Goal: Task Accomplishment & Management: Complete application form

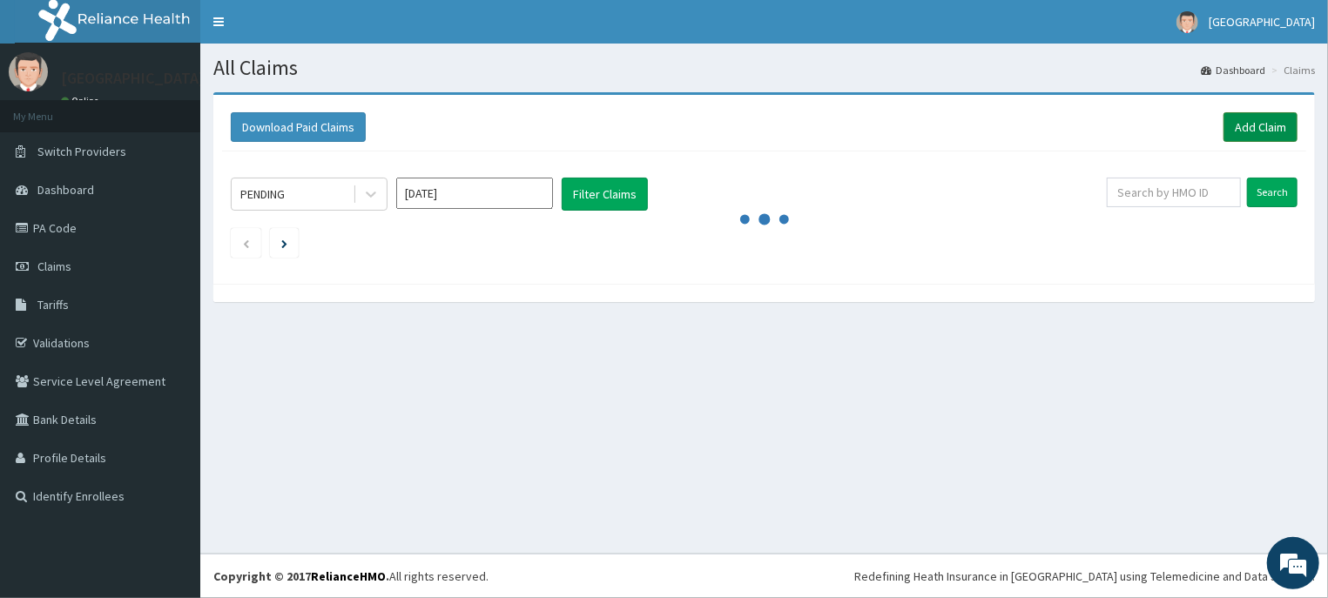
click at [1262, 120] on link "Add Claim" at bounding box center [1261, 127] width 74 height 30
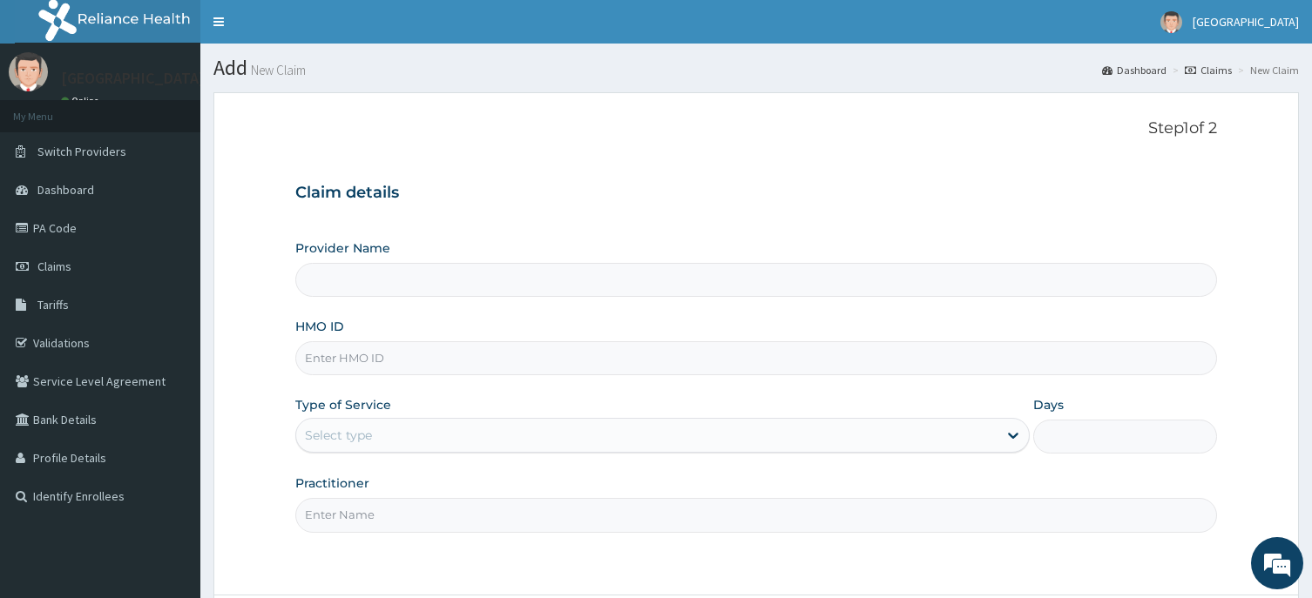
click at [509, 351] on input "HMO ID" at bounding box center [755, 358] width 921 height 34
type input "[GEOGRAPHIC_DATA] -ASABA"
click at [417, 524] on input "Practitioner" at bounding box center [755, 515] width 921 height 34
type input "d"
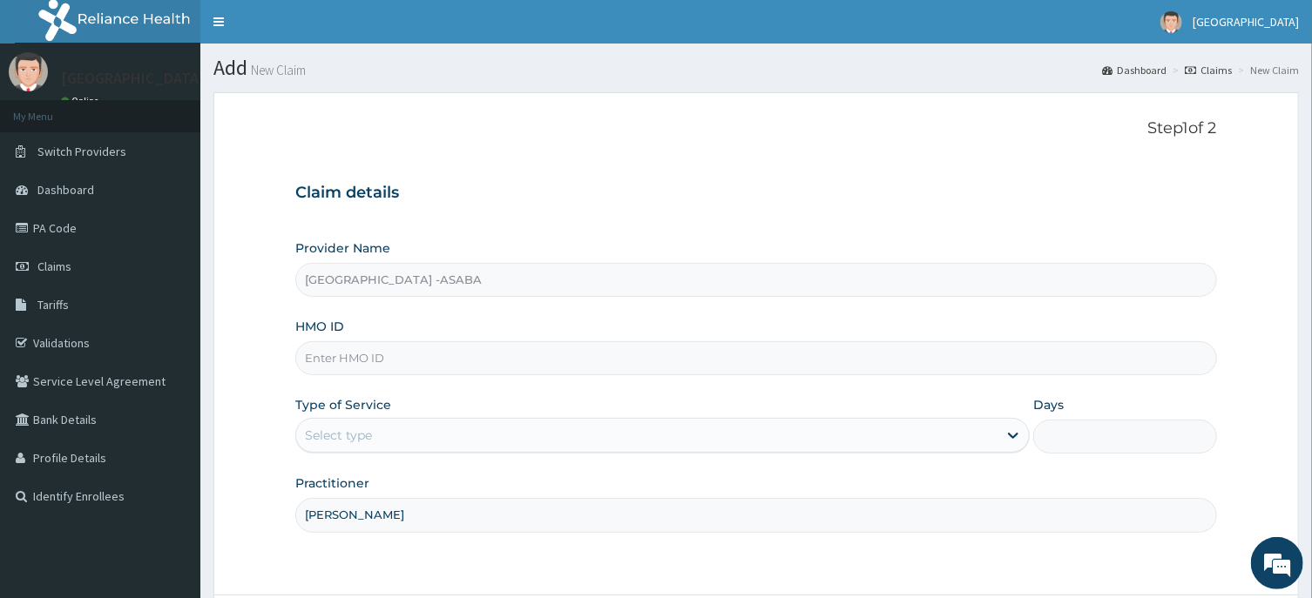
type input "DR NJOKU"
click at [370, 435] on div "Select type" at bounding box center [338, 435] width 67 height 17
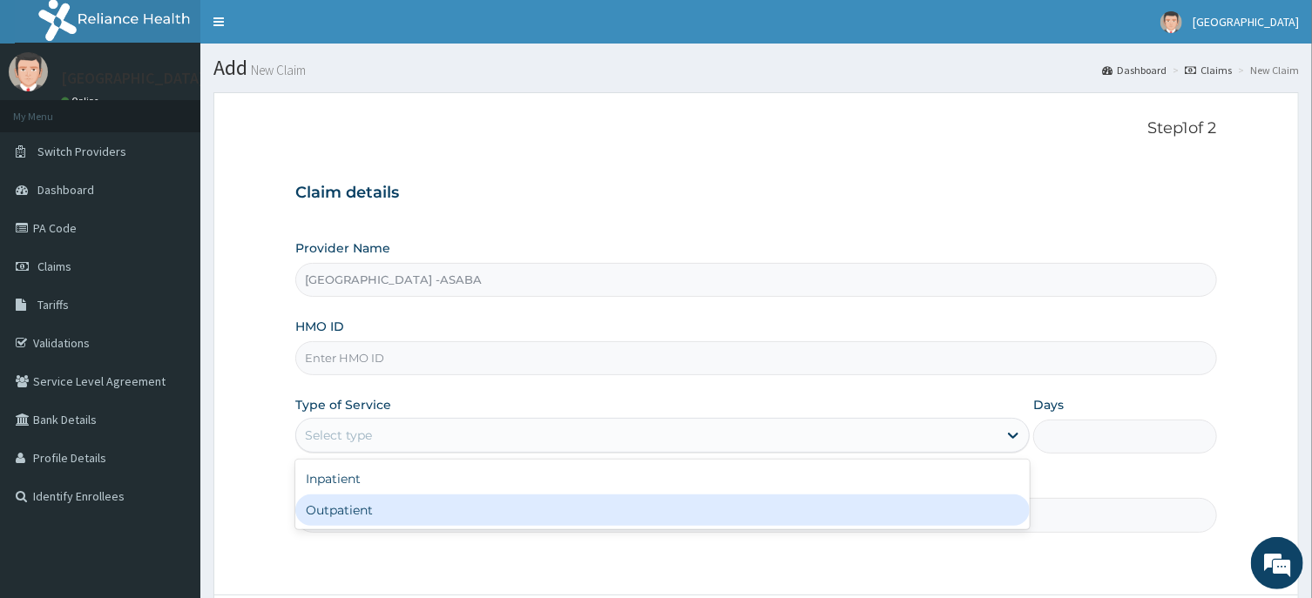
click at [368, 511] on div "Outpatient" at bounding box center [662, 510] width 734 height 31
type input "1"
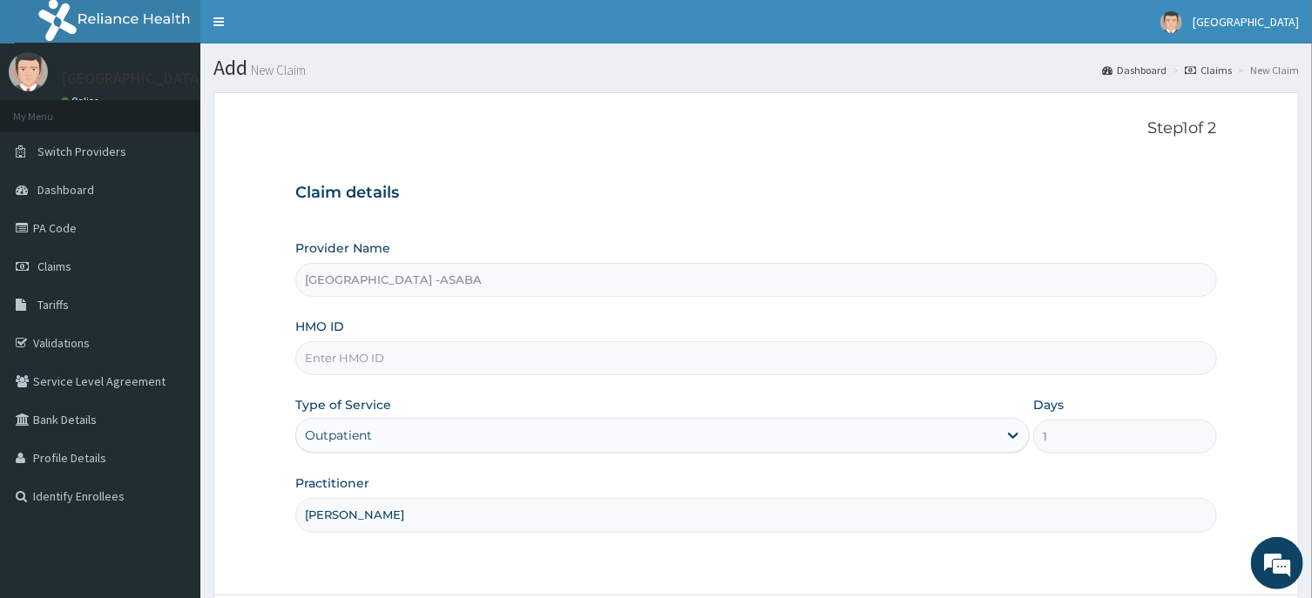
click at [423, 354] on input "HMO ID" at bounding box center [755, 358] width 921 height 34
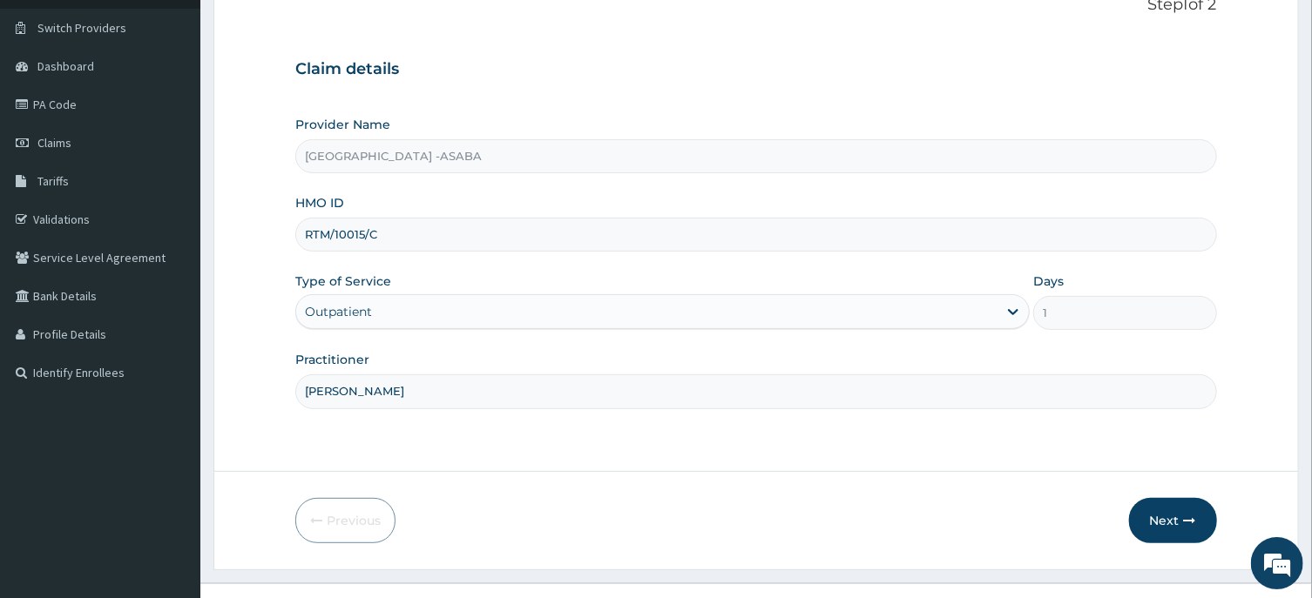
scroll to position [153, 0]
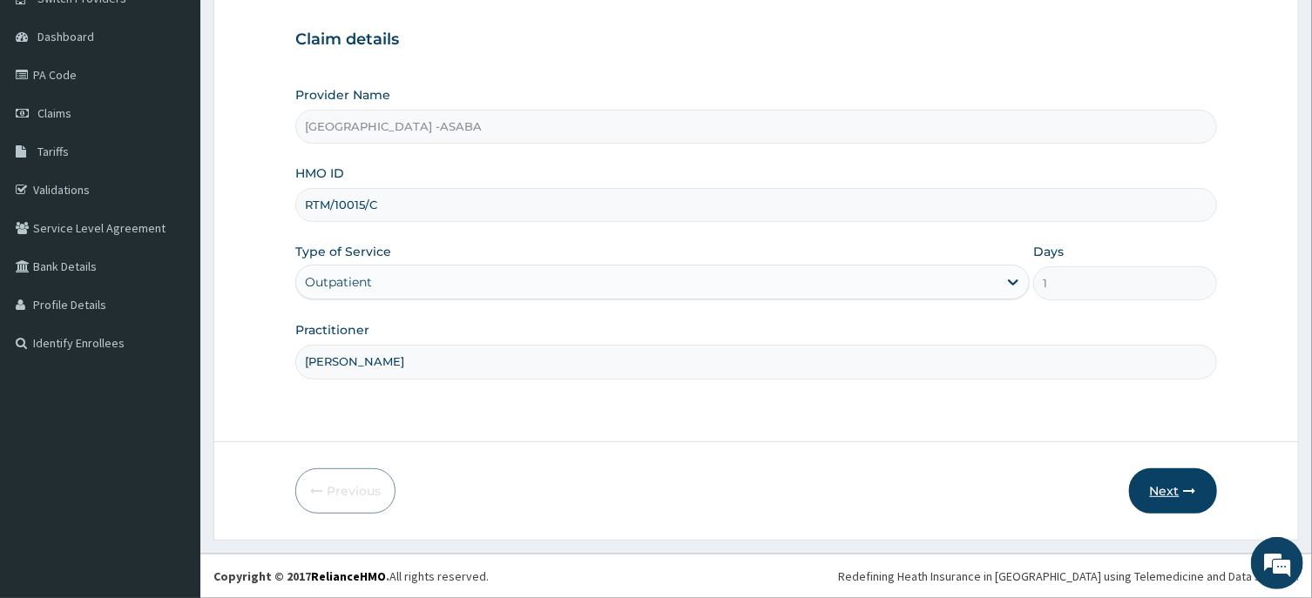
type input "RTM/10015/C"
click at [1156, 473] on button "Next" at bounding box center [1173, 491] width 88 height 45
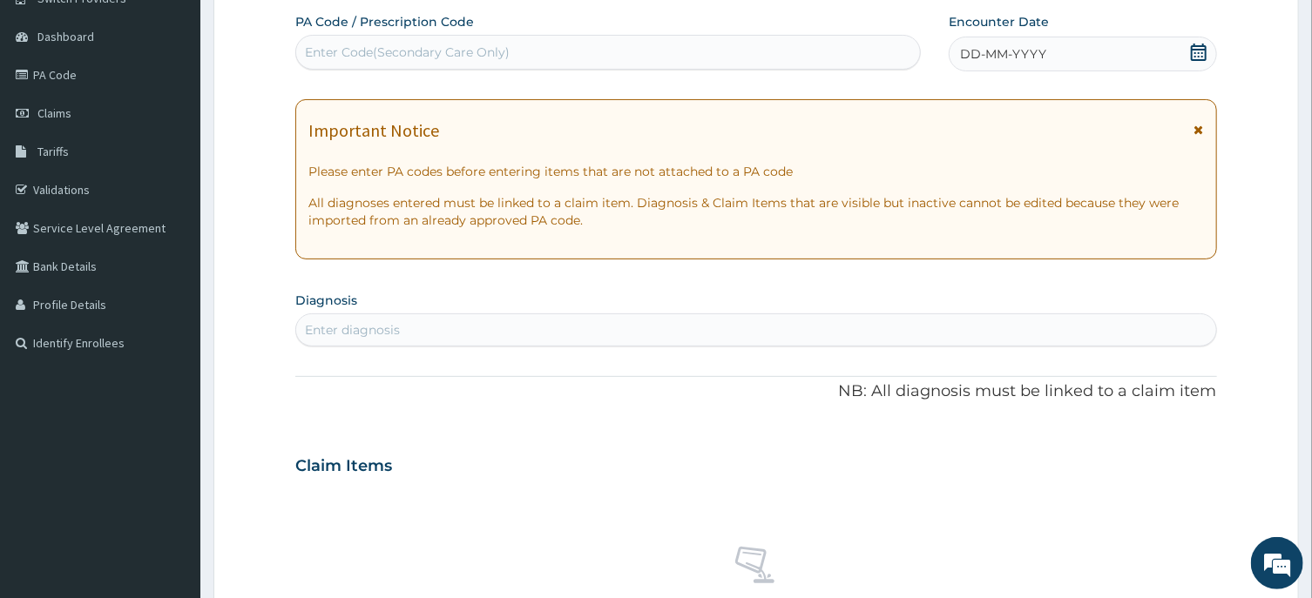
click at [733, 58] on div "Enter Code(Secondary Care Only)" at bounding box center [608, 52] width 624 height 28
click at [1026, 42] on div "DD-MM-YYYY" at bounding box center [1083, 54] width 268 height 35
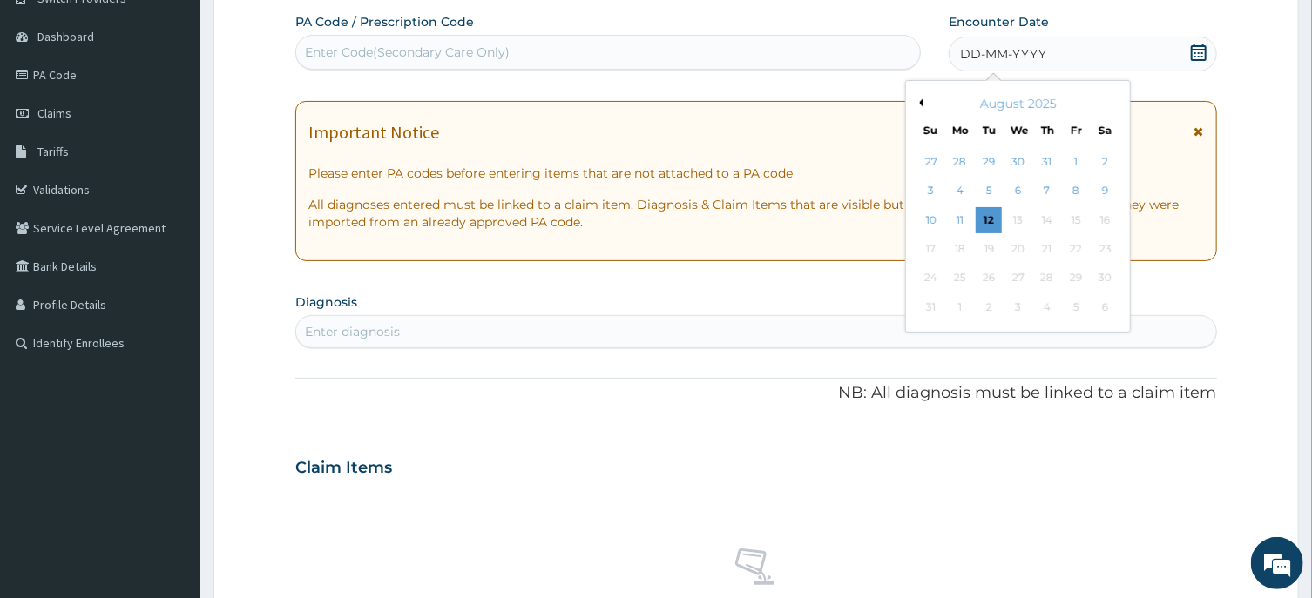
click at [922, 102] on button "Previous Month" at bounding box center [919, 102] width 9 height 9
click at [1104, 215] on div "17" at bounding box center [1105, 220] width 26 height 26
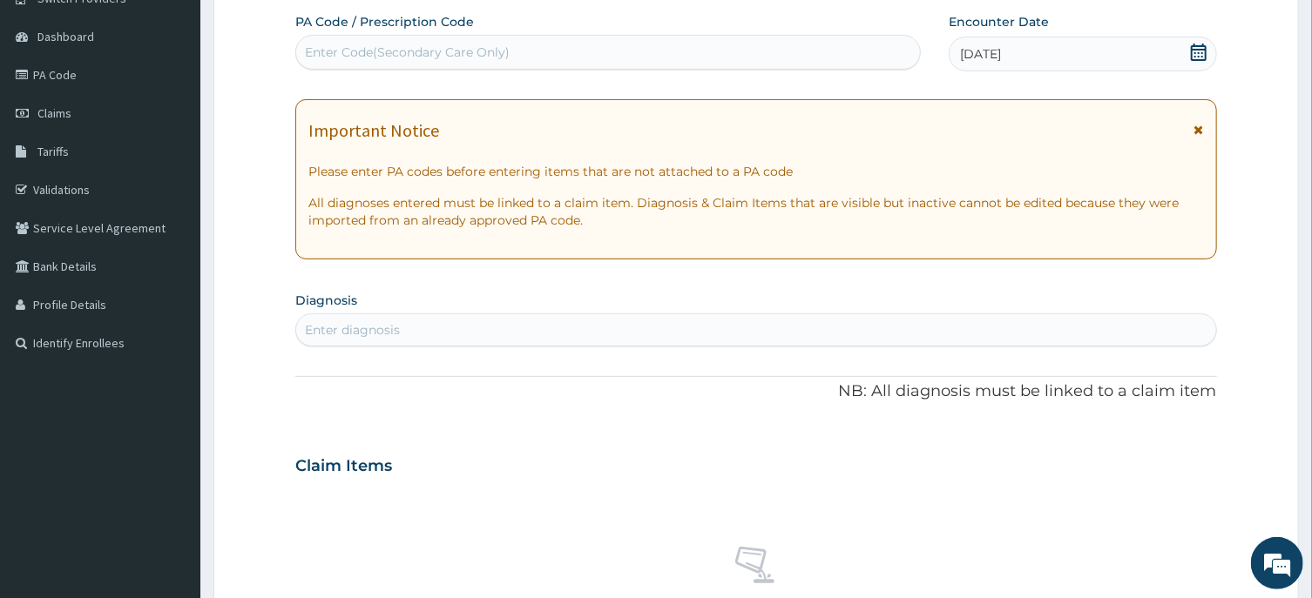
click at [550, 330] on div "Enter diagnosis" at bounding box center [755, 330] width 919 height 28
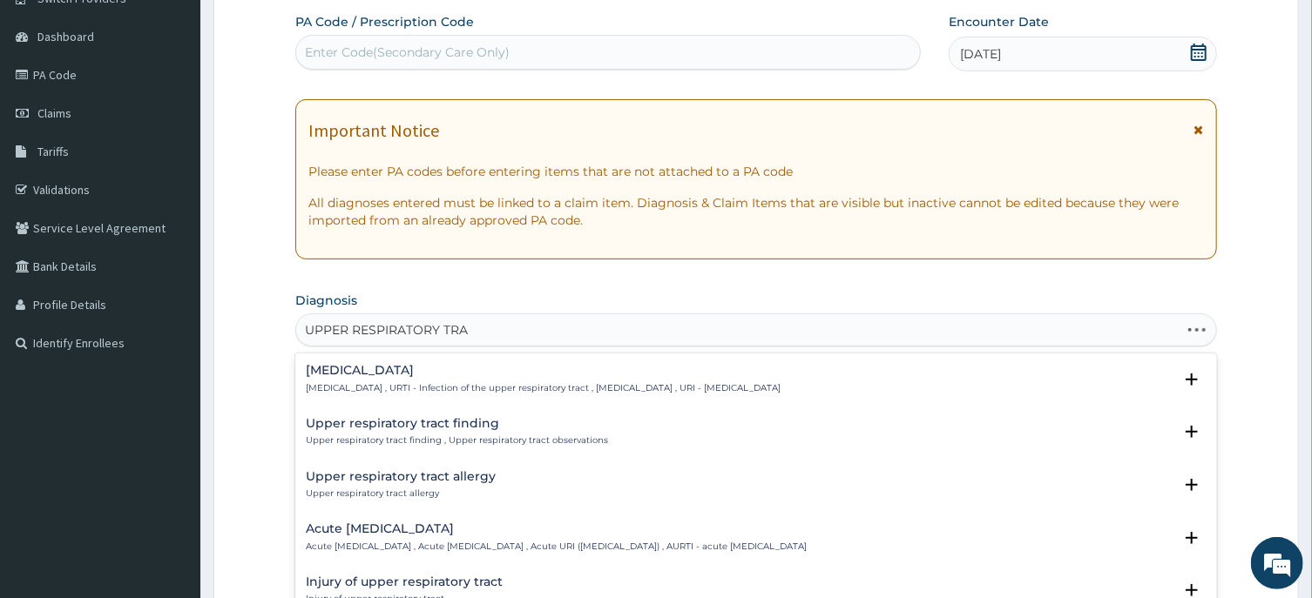
type input "UPPER RESPIRATORY TRAC"
click at [402, 368] on h4 "Upper respiratory infection" at bounding box center [543, 370] width 475 height 13
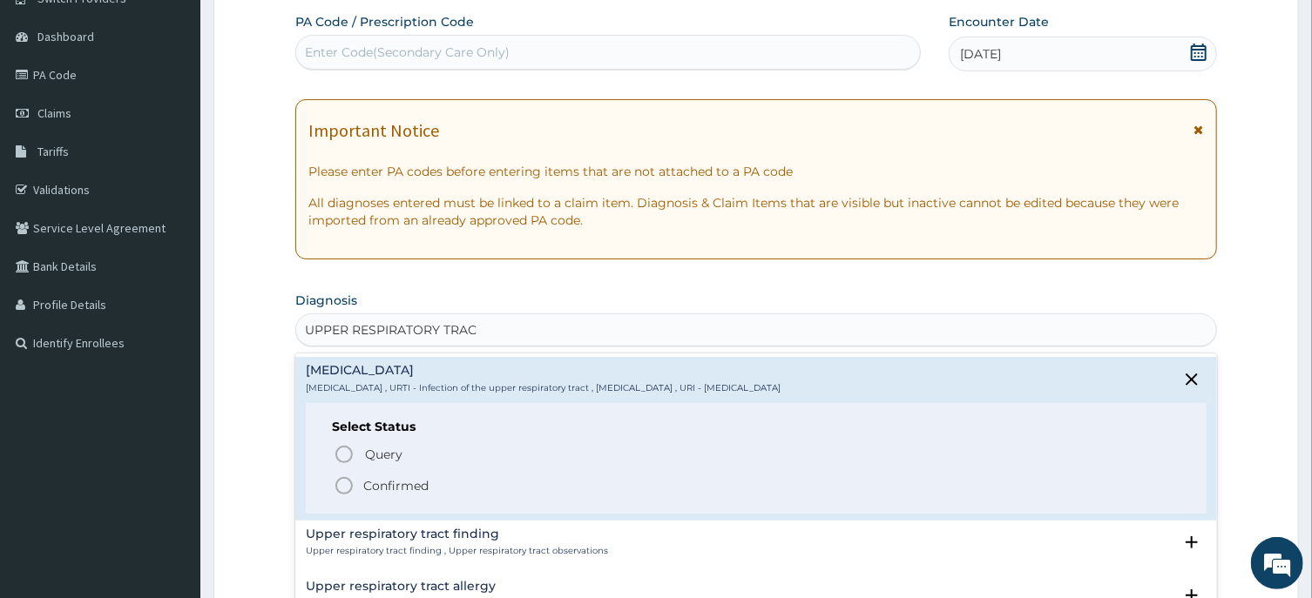
click at [340, 483] on icon "status option filled" at bounding box center [344, 486] width 21 height 21
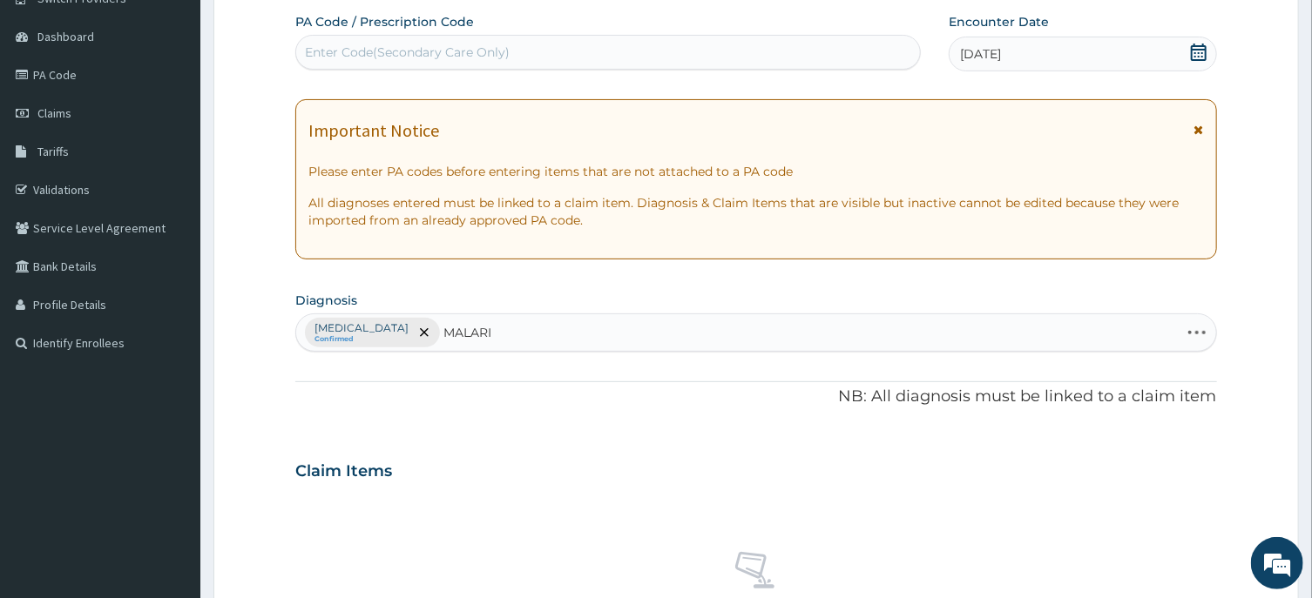
type input "MALARIA"
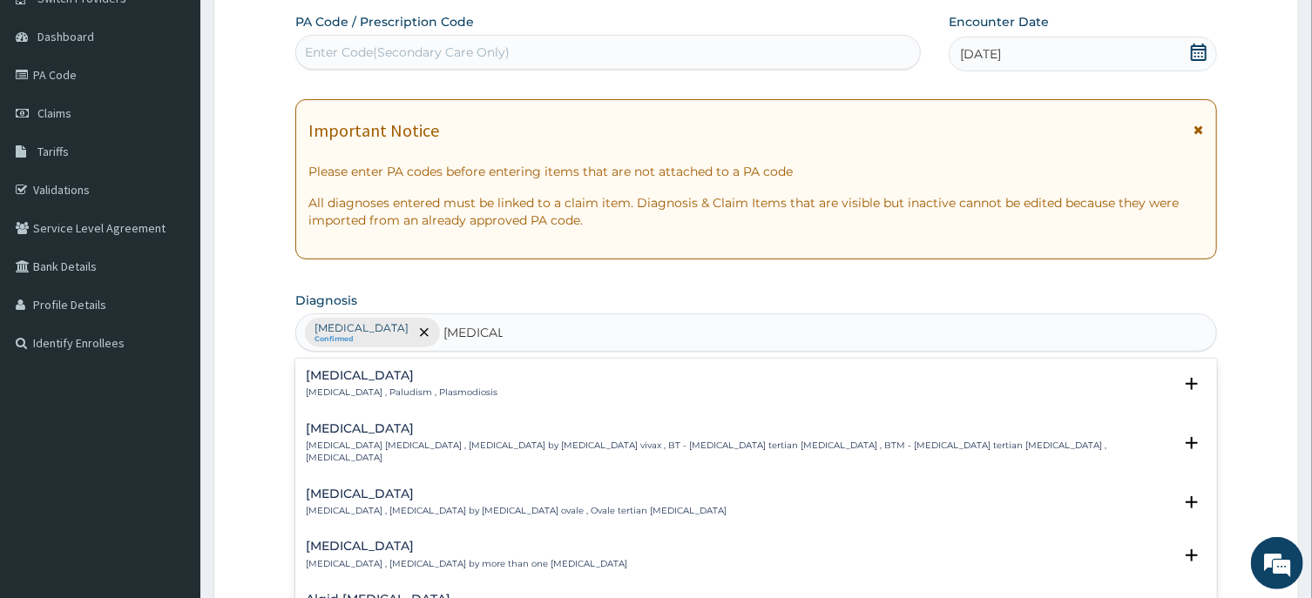
click at [307, 367] on div "Malaria Malaria , Paludism , Plasmodiosis Select Status Query Query covers susp…" at bounding box center [755, 388] width 921 height 53
click at [331, 382] on h4 "Malaria" at bounding box center [402, 375] width 192 height 13
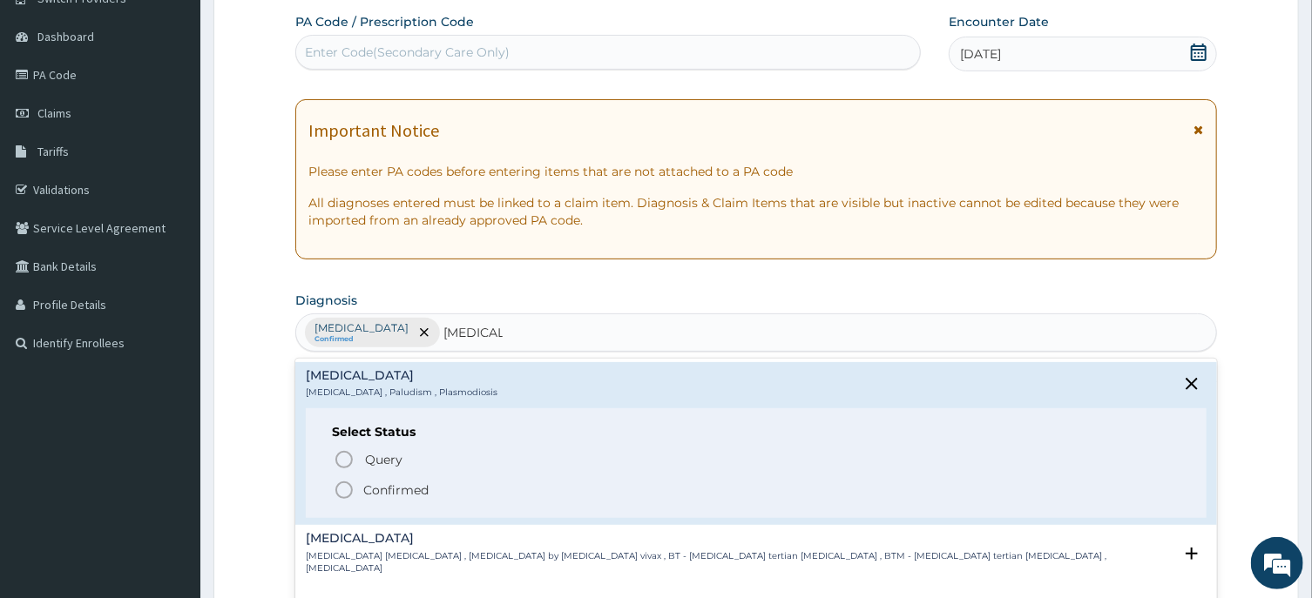
click at [341, 490] on icon "status option filled" at bounding box center [344, 490] width 21 height 21
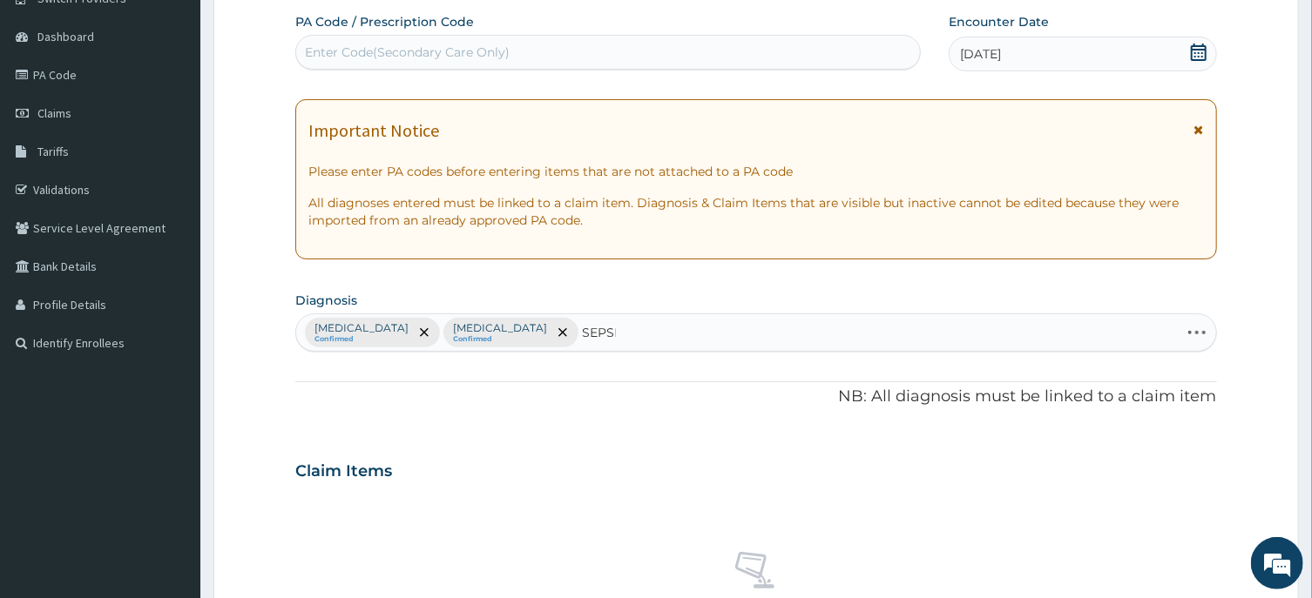
type input "SEPSIS"
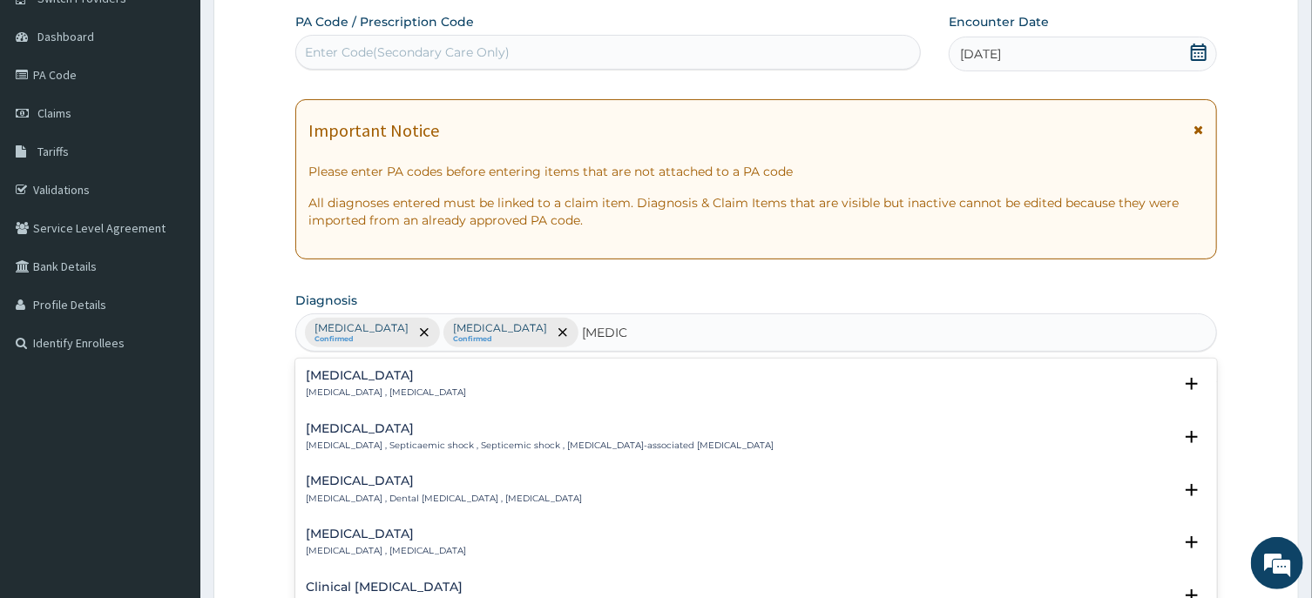
click at [316, 375] on h4 "Sepsis" at bounding box center [386, 375] width 160 height 13
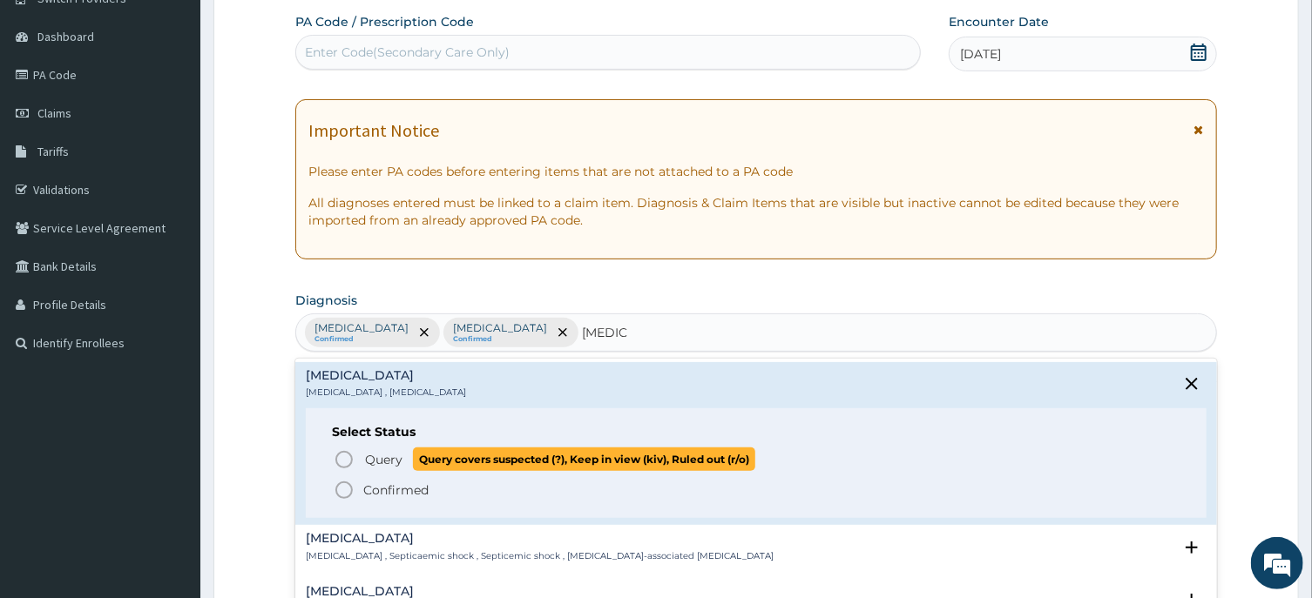
click at [341, 453] on circle "status option query" at bounding box center [344, 460] width 16 height 16
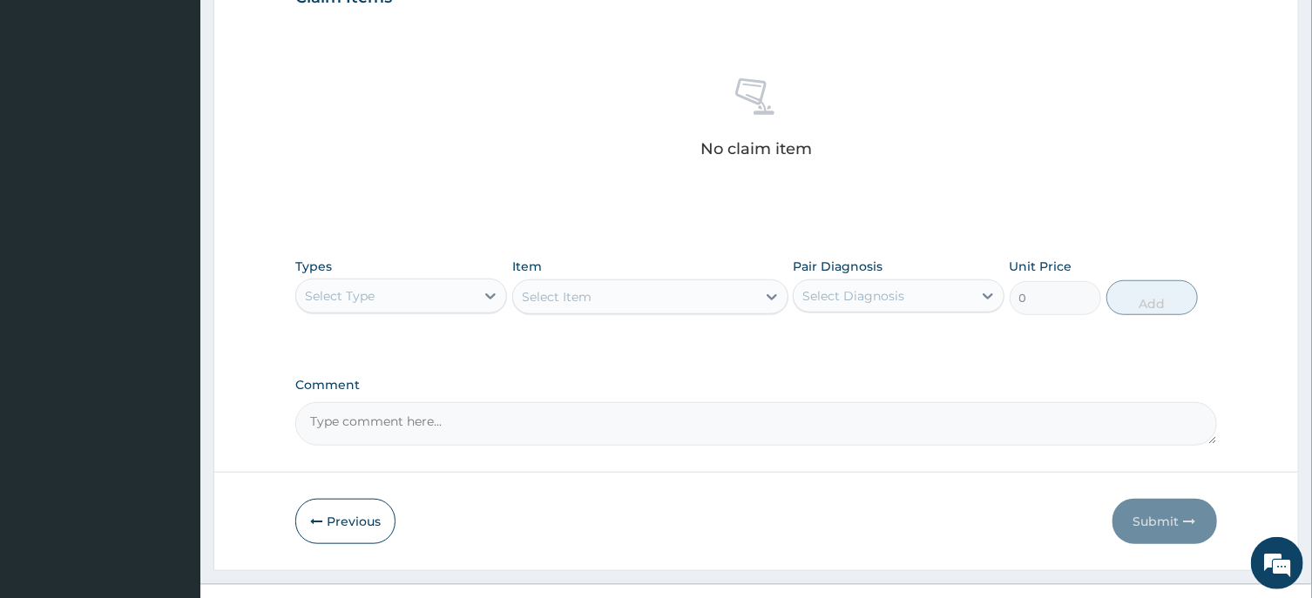
scroll to position [658, 0]
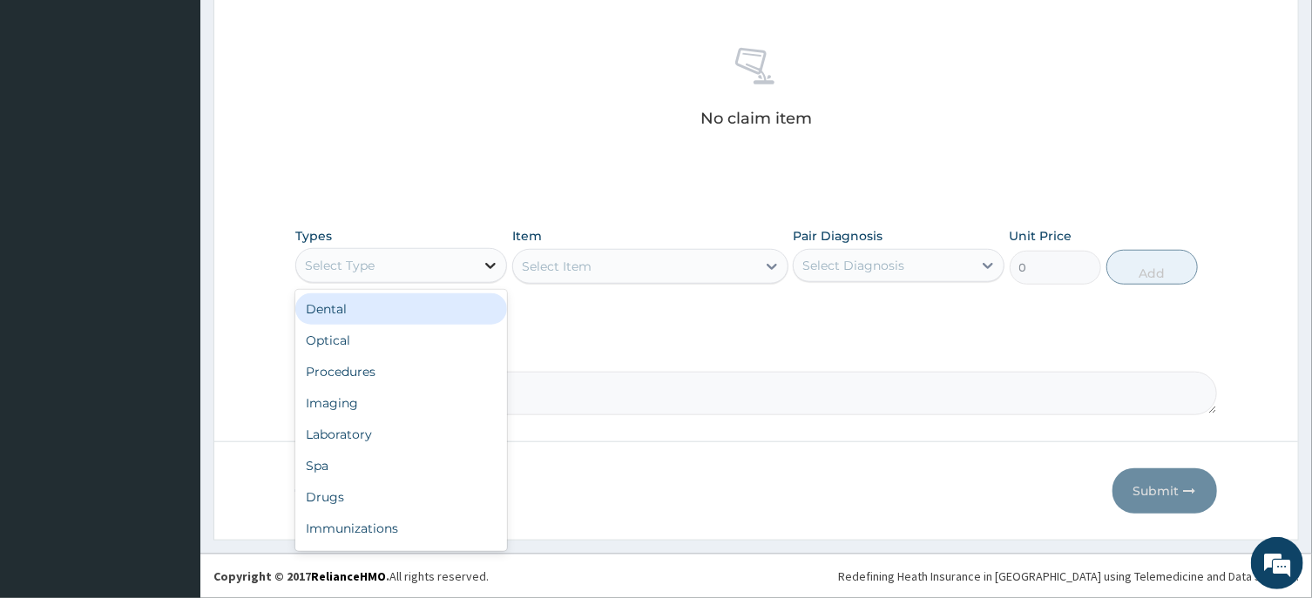
click at [492, 265] on icon at bounding box center [490, 265] width 17 height 17
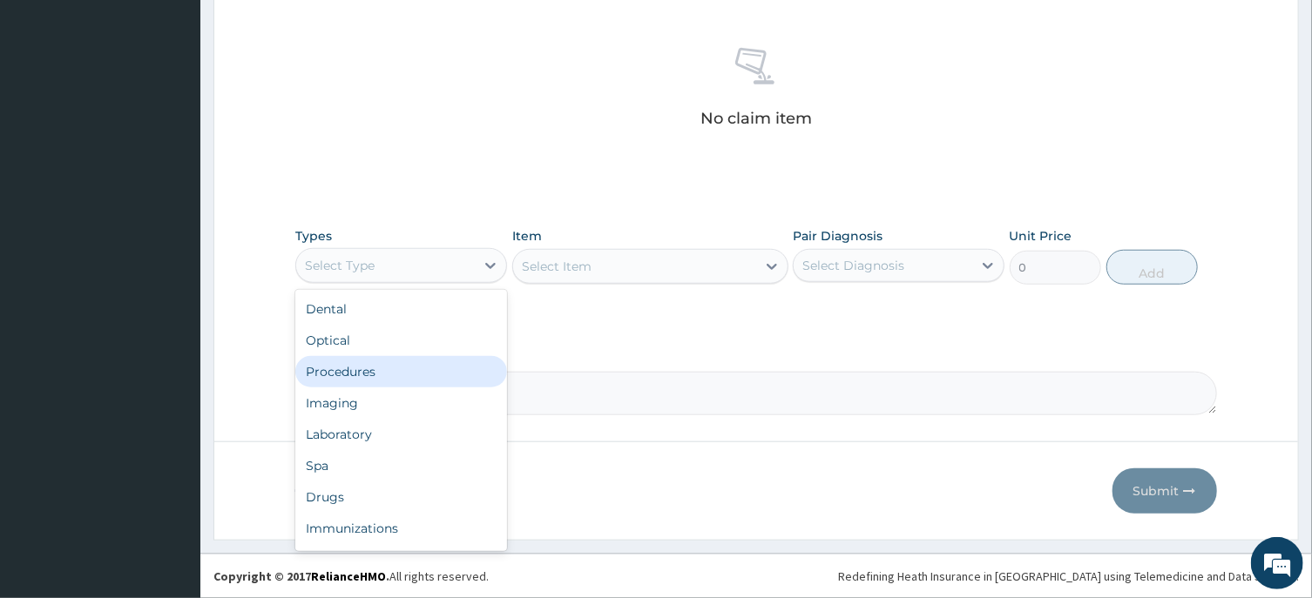
click at [424, 368] on div "Procedures" at bounding box center [401, 371] width 212 height 31
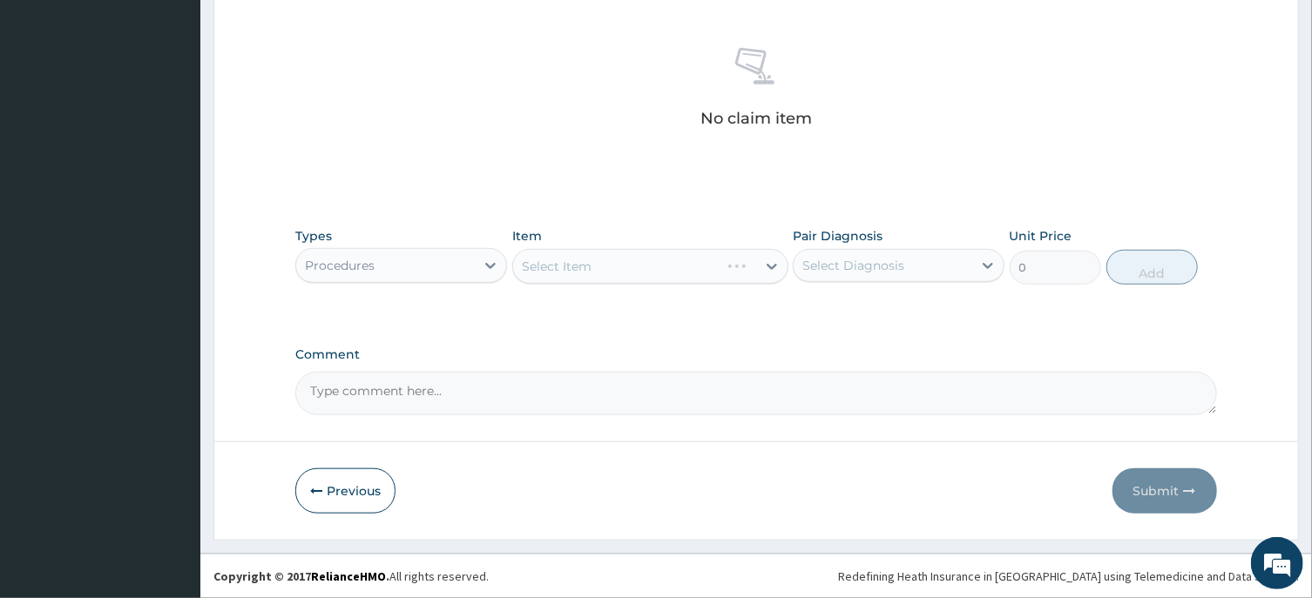
click at [686, 267] on div "Select Item" at bounding box center [650, 266] width 276 height 35
click at [686, 261] on div "Select Item" at bounding box center [634, 267] width 243 height 28
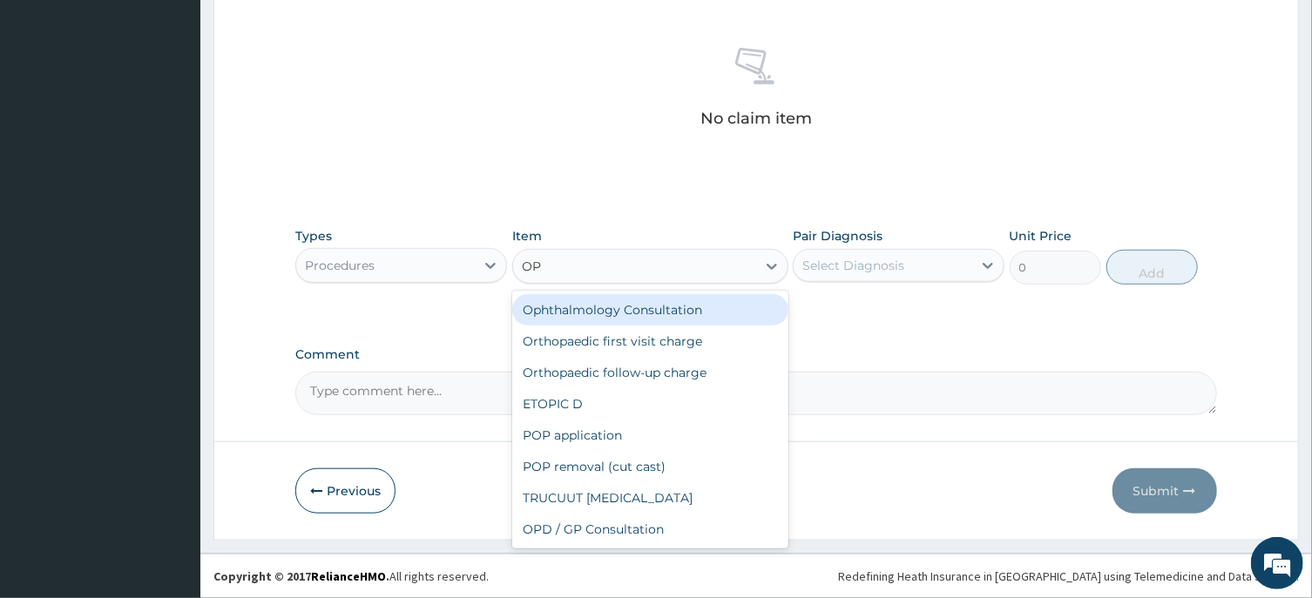
type input "OPD"
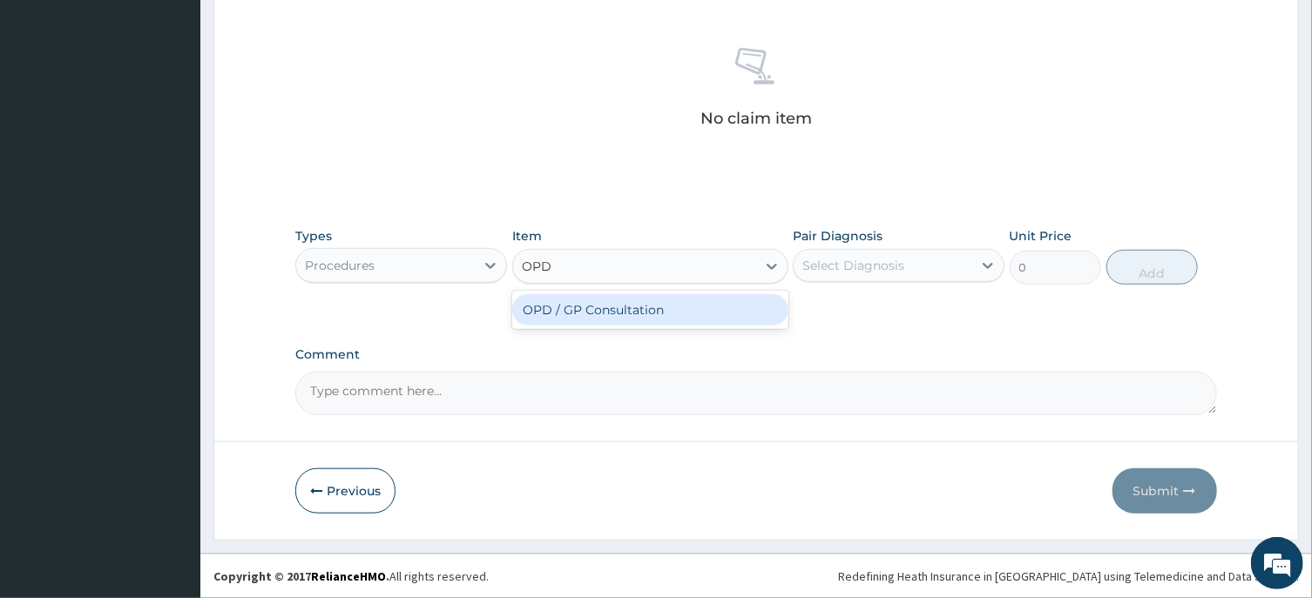
click at [703, 314] on div "OPD / GP Consultation" at bounding box center [650, 309] width 276 height 31
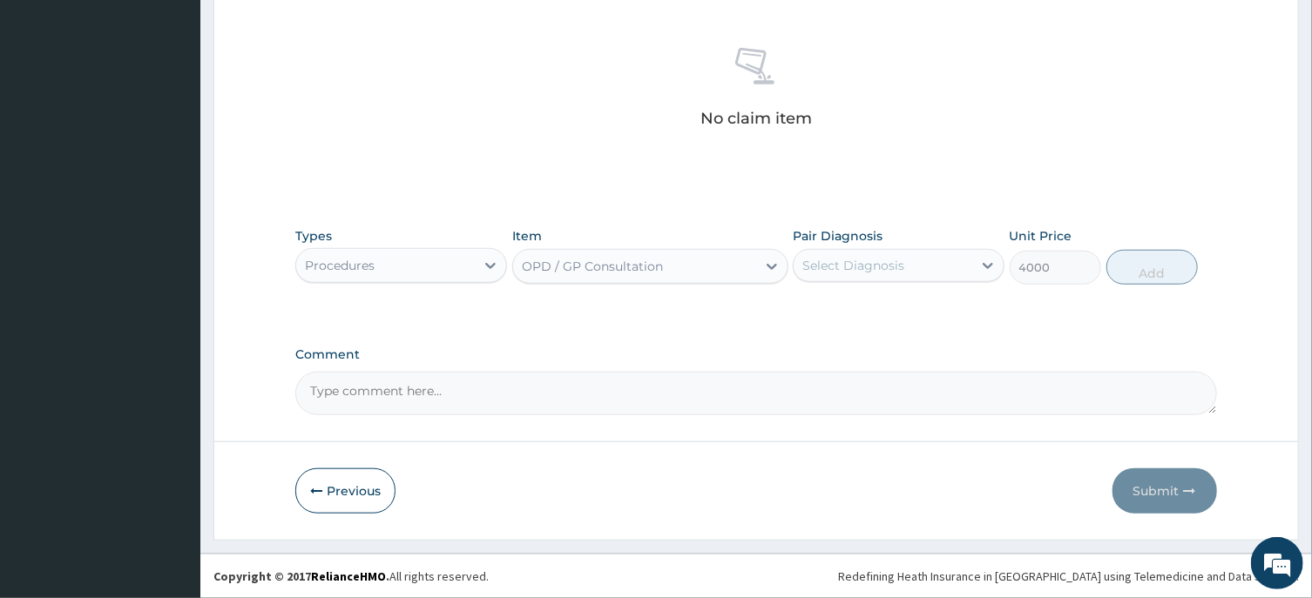
type input "4000"
click at [855, 267] on div "Select Diagnosis" at bounding box center [853, 265] width 102 height 17
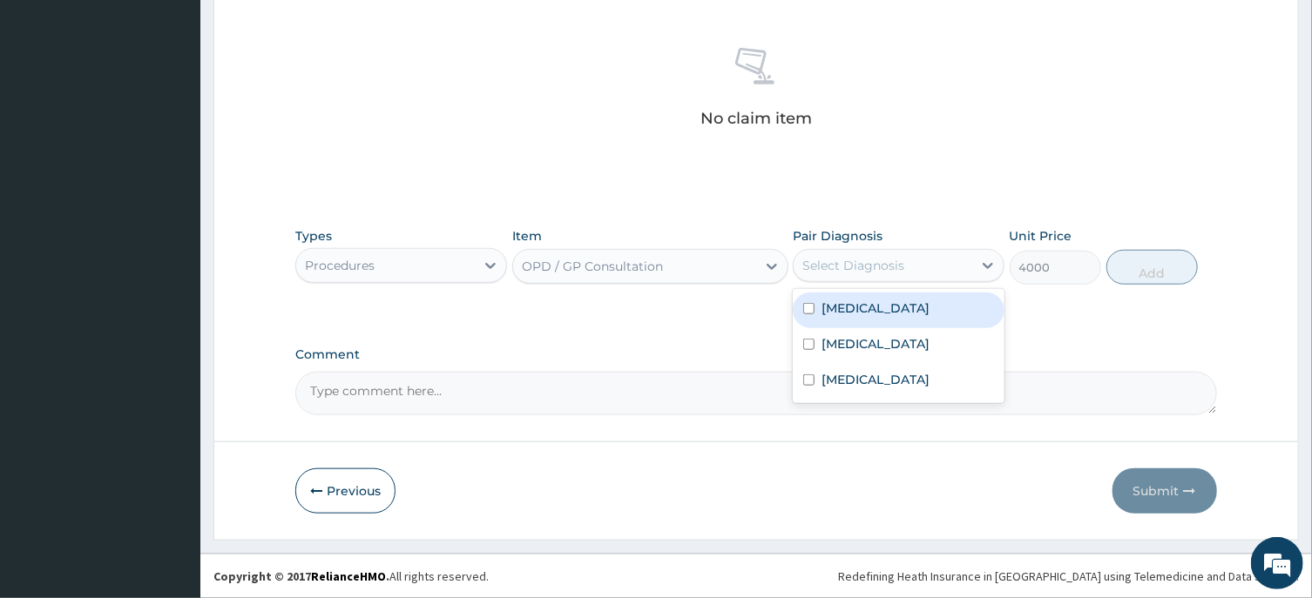
click at [848, 327] on div "Upper respiratory infection" at bounding box center [899, 311] width 212 height 36
checkbox input "true"
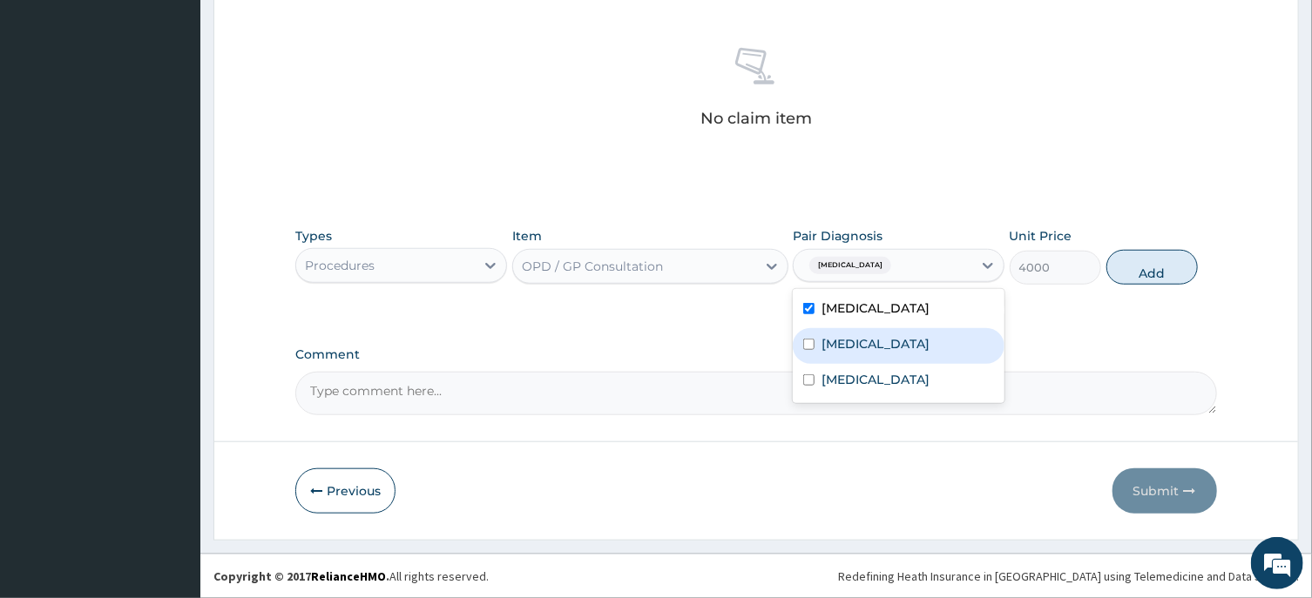
click at [848, 357] on div "Malaria" at bounding box center [899, 346] width 212 height 36
checkbox input "true"
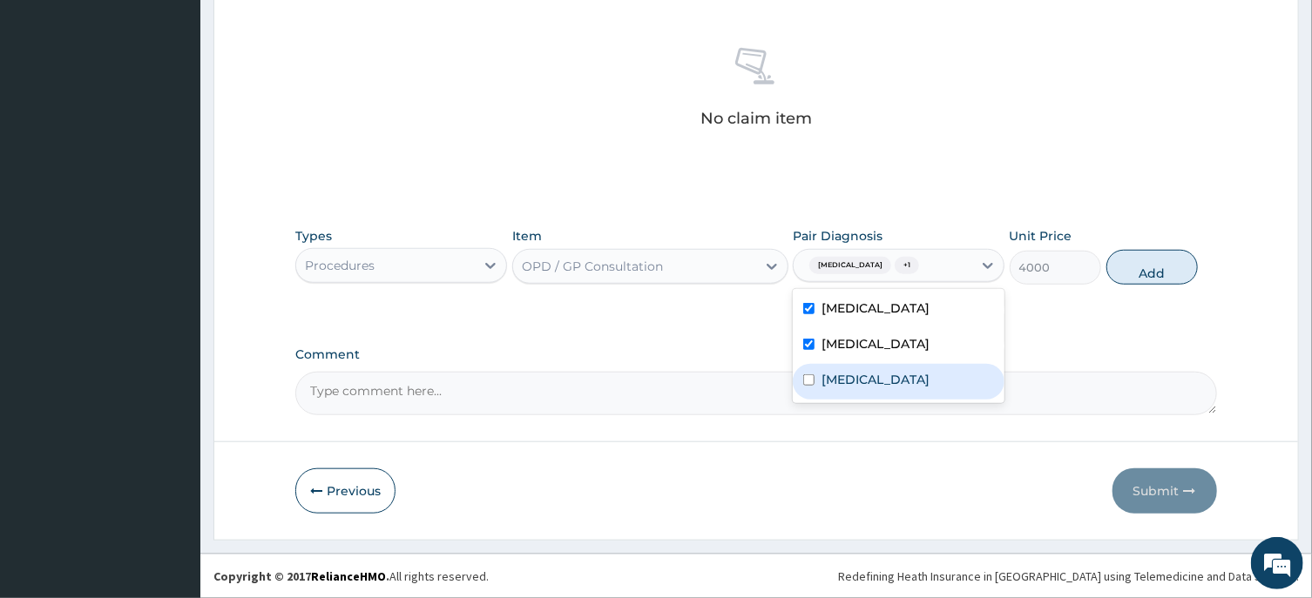
click at [850, 380] on label "Sepsis" at bounding box center [875, 379] width 108 height 17
checkbox input "true"
click at [1142, 264] on button "Add" at bounding box center [1152, 267] width 92 height 35
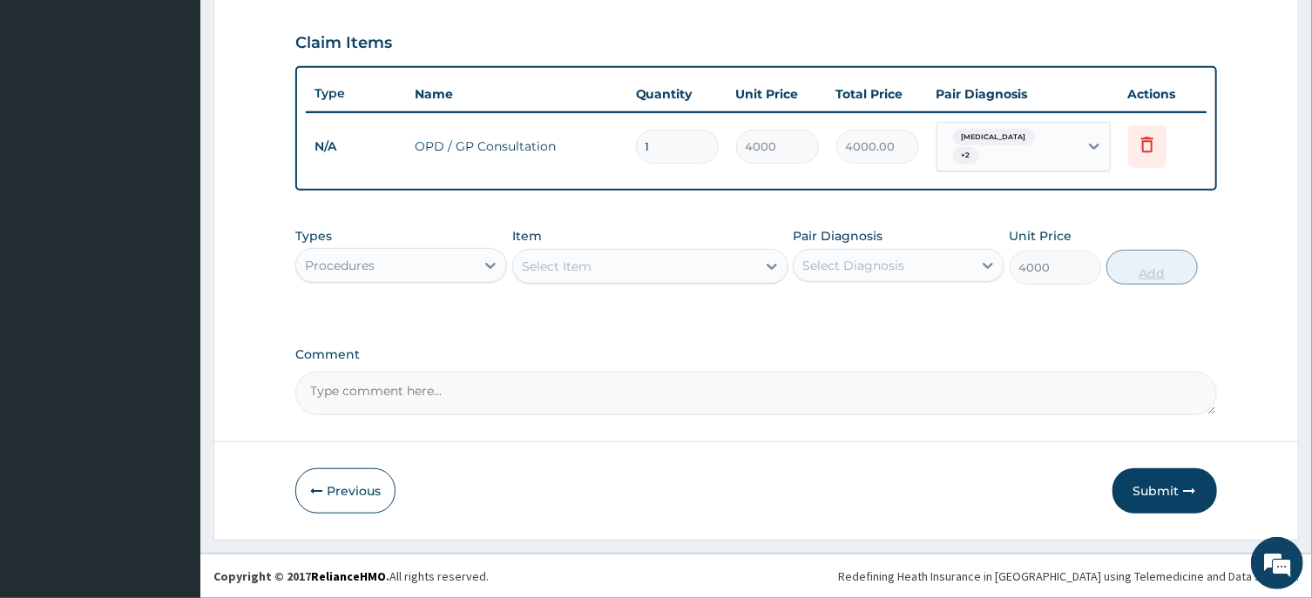
type input "0"
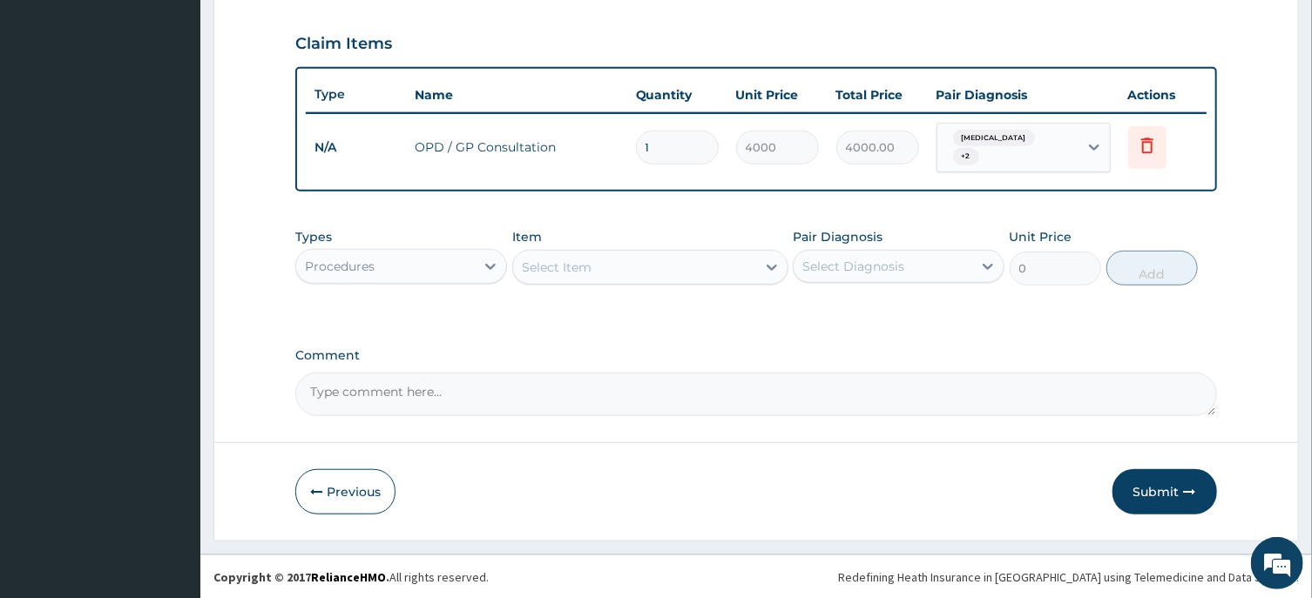
click at [461, 259] on div "Procedures" at bounding box center [385, 267] width 179 height 28
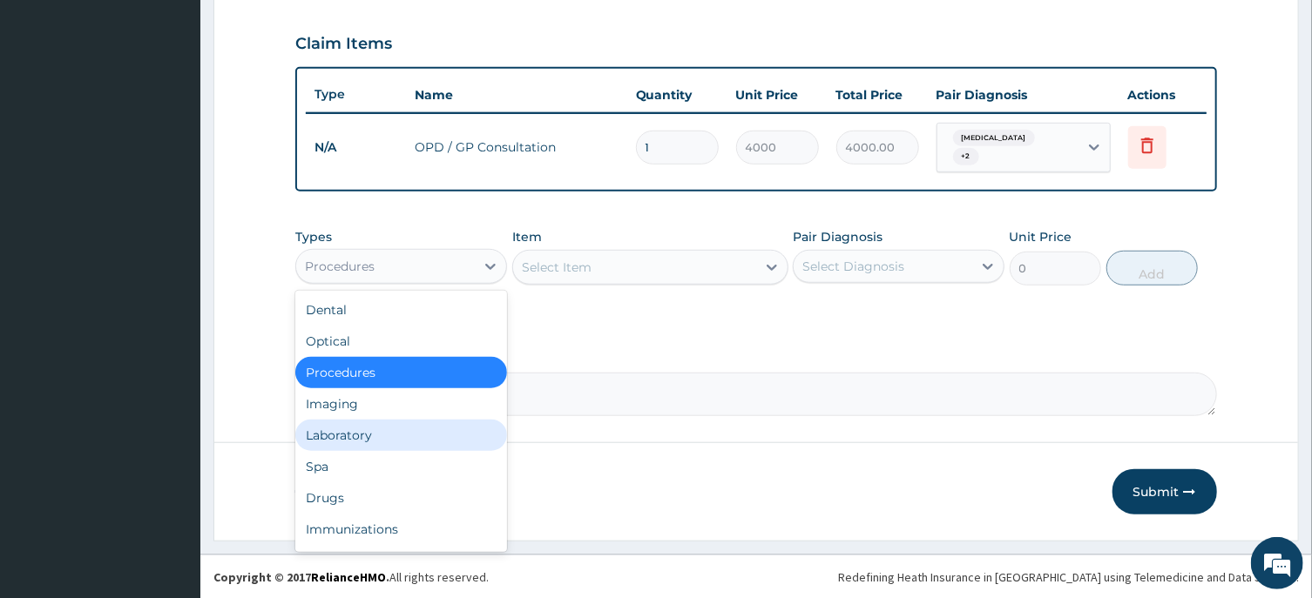
click at [351, 426] on div "Laboratory" at bounding box center [401, 435] width 212 height 31
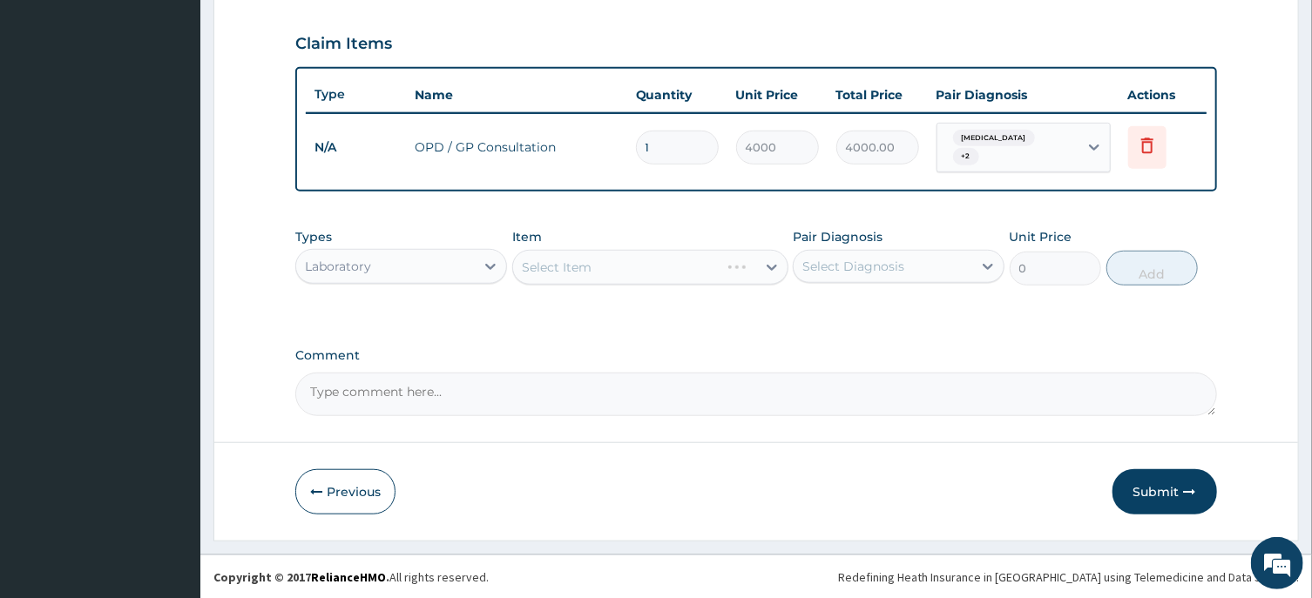
click at [679, 257] on div "Select Item" at bounding box center [650, 267] width 276 height 35
click at [686, 273] on div "Select Item" at bounding box center [616, 267] width 206 height 28
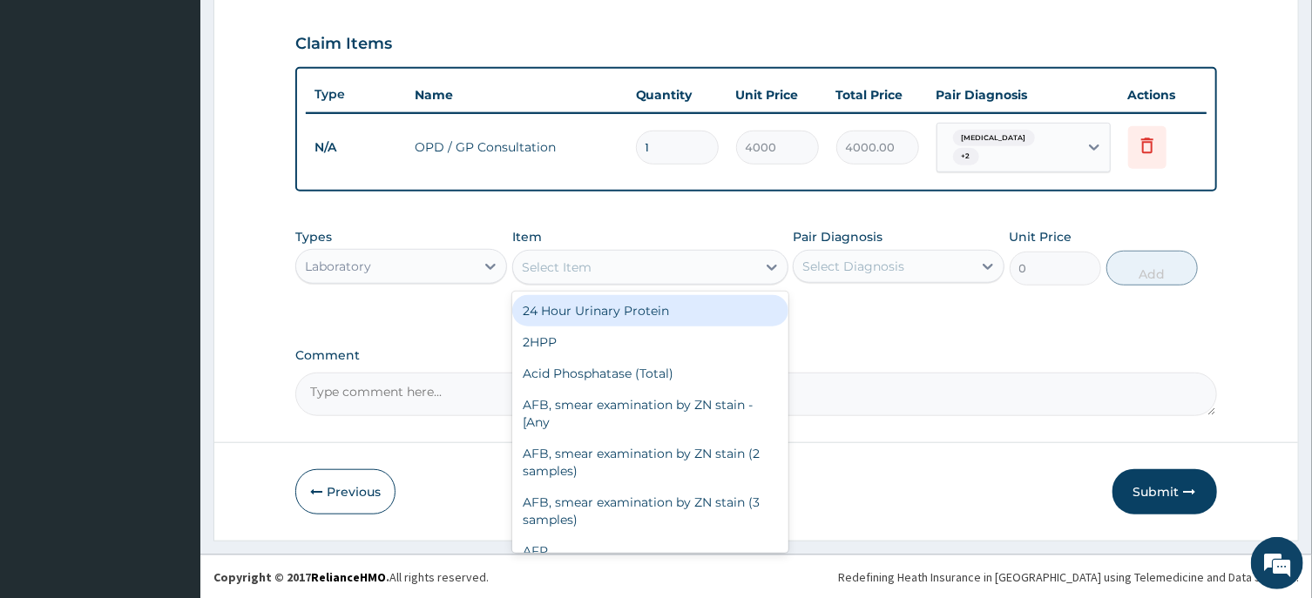
click at [686, 273] on div "Select Item" at bounding box center [634, 267] width 243 height 28
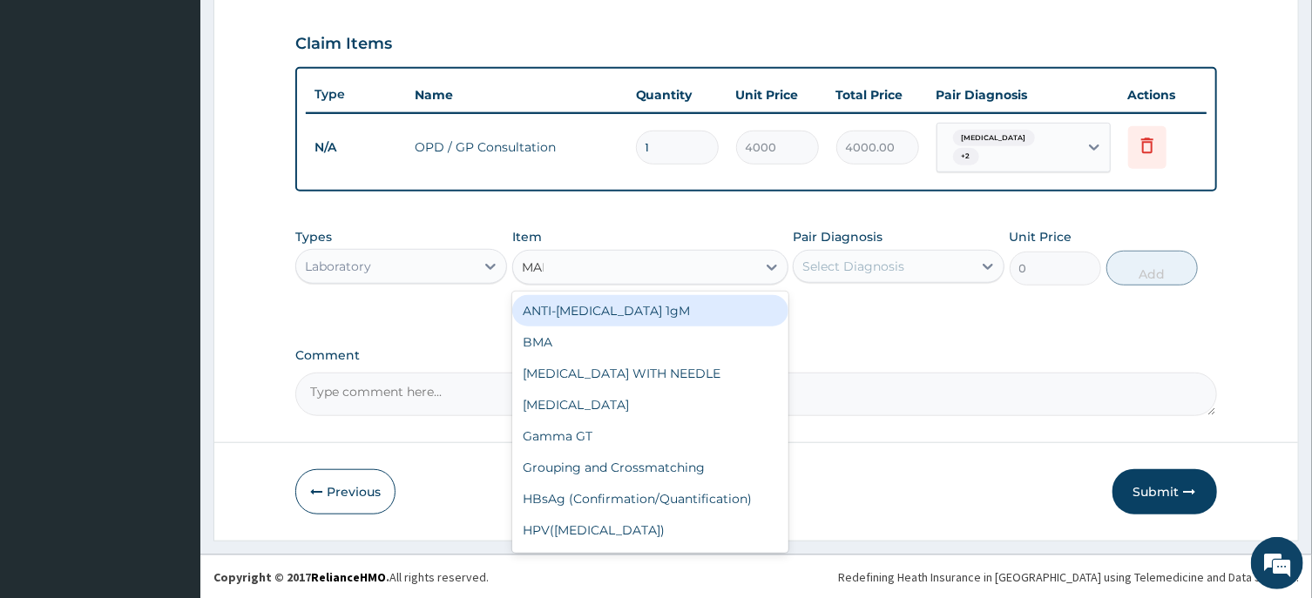
type input "MALA"
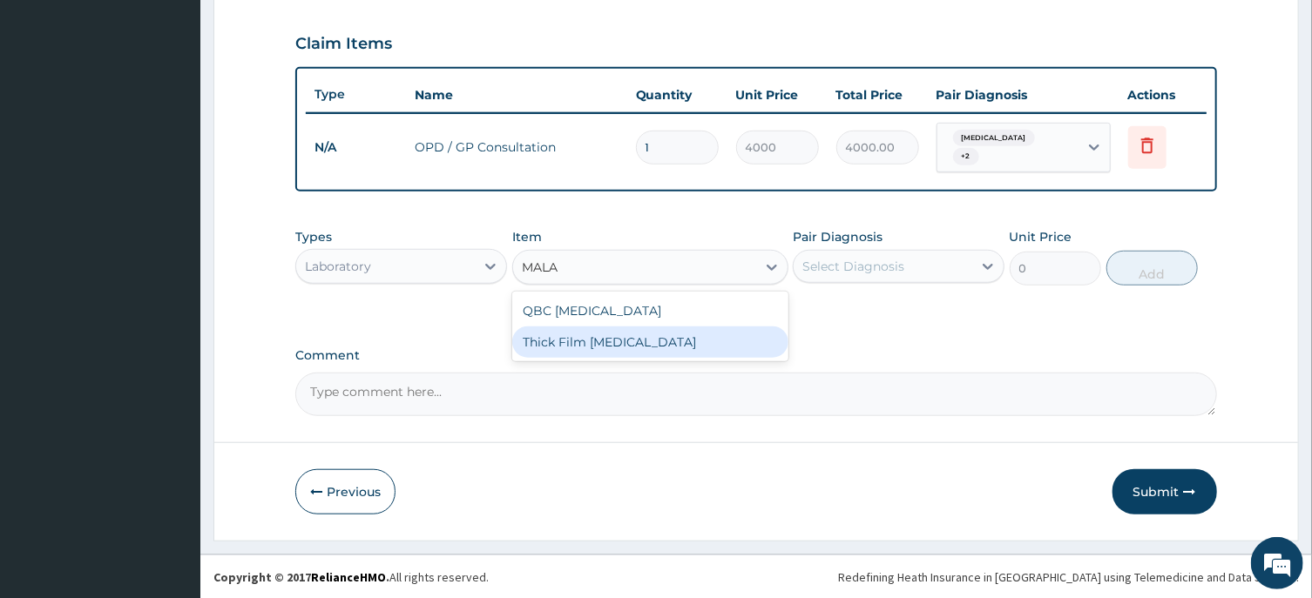
click at [692, 336] on div "Thick Film Malaria" at bounding box center [650, 342] width 276 height 31
type input "2000"
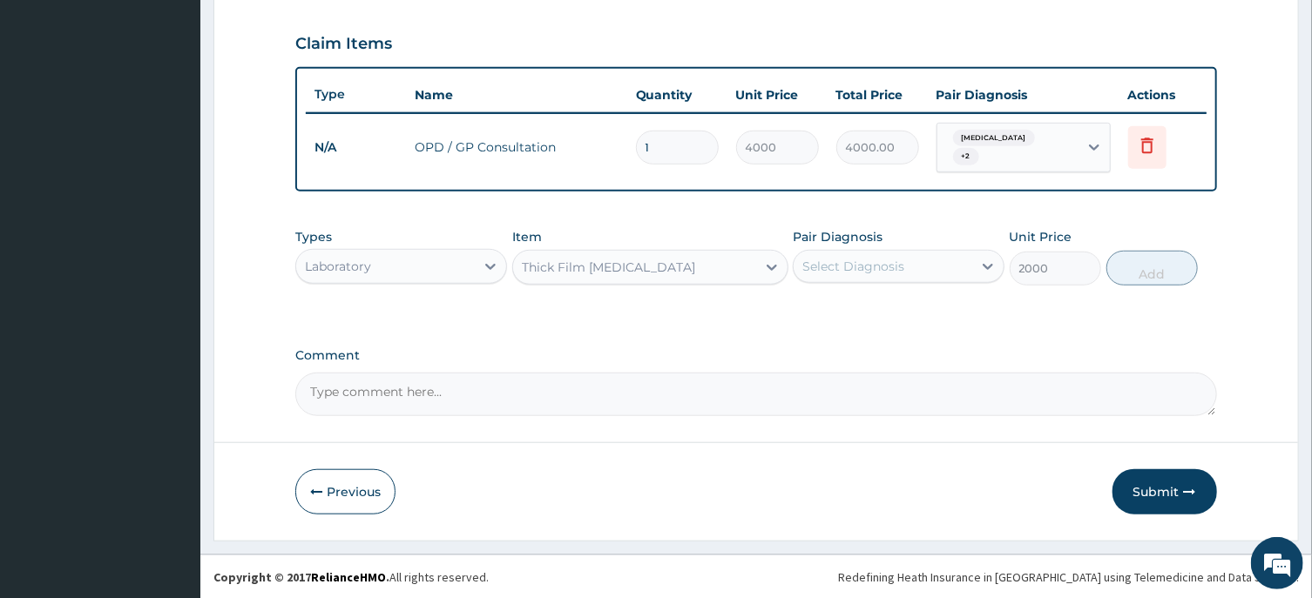
click at [875, 273] on div "Select Diagnosis" at bounding box center [853, 266] width 102 height 17
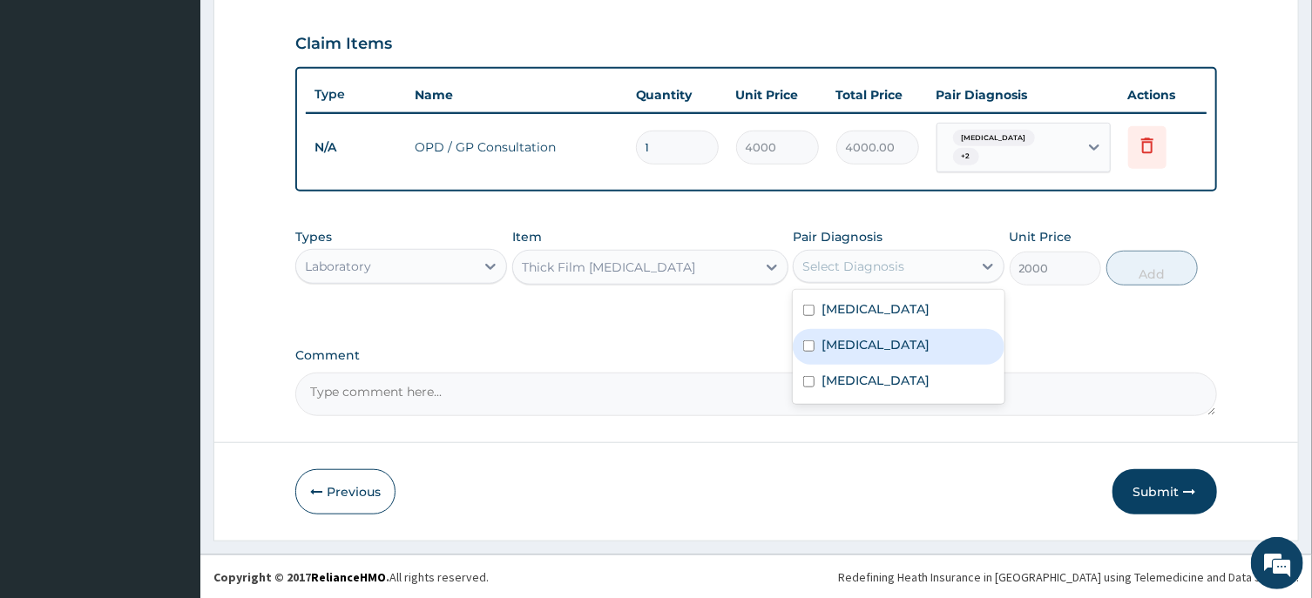
click at [867, 334] on div "Malaria" at bounding box center [899, 347] width 212 height 36
checkbox input "true"
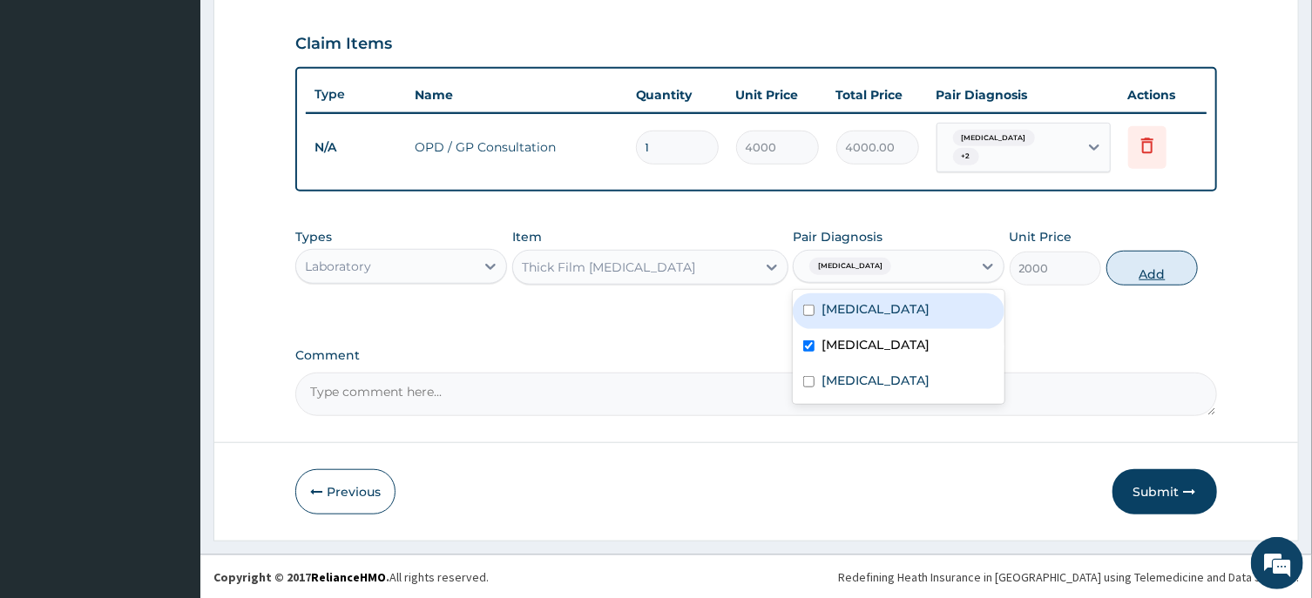
click at [1145, 267] on button "Add" at bounding box center [1152, 268] width 92 height 35
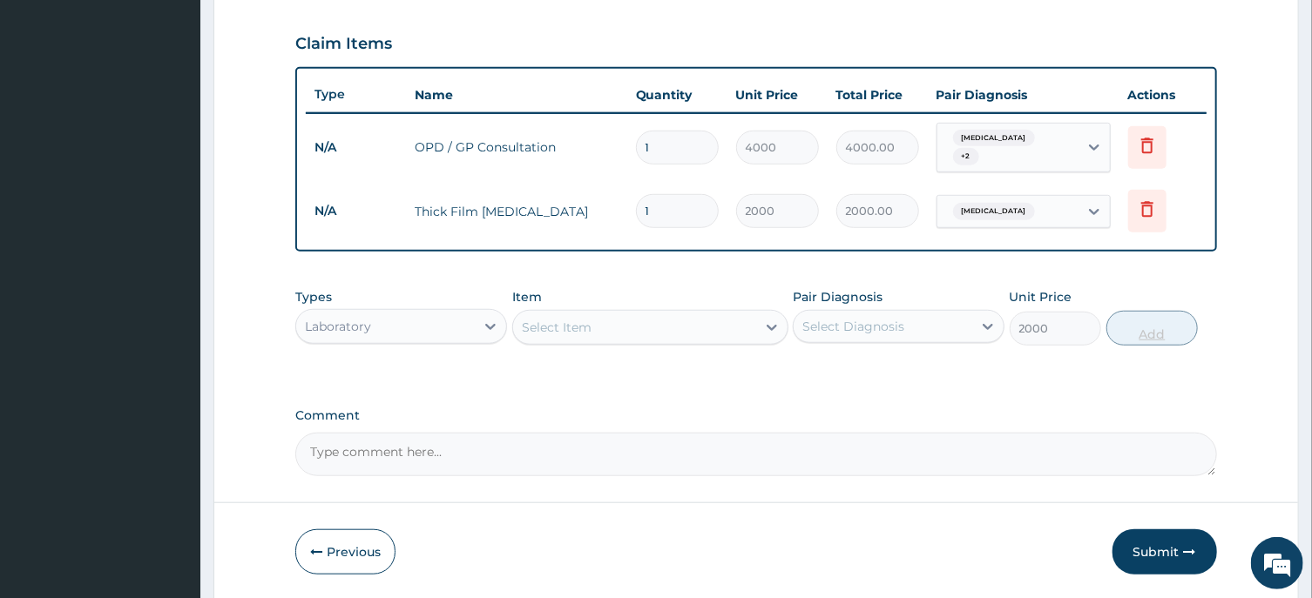
type input "0"
click at [665, 321] on div "Select Item" at bounding box center [634, 328] width 243 height 28
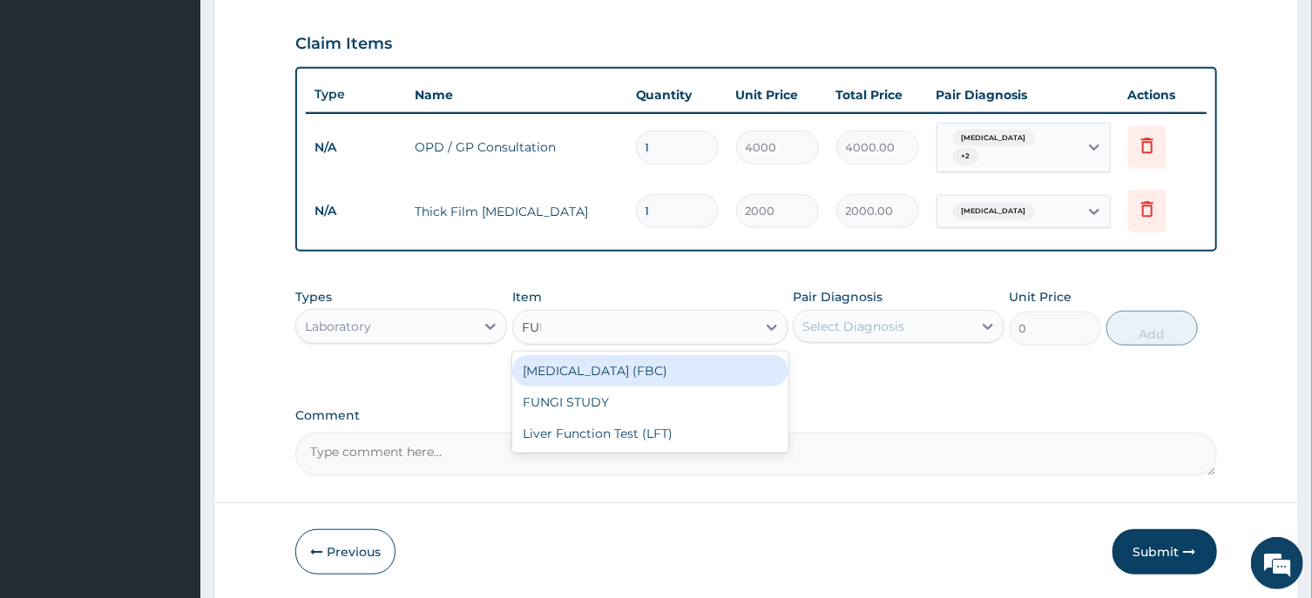
type input "FULL"
click at [683, 365] on div "Full Blood Count (FBC)" at bounding box center [650, 370] width 276 height 31
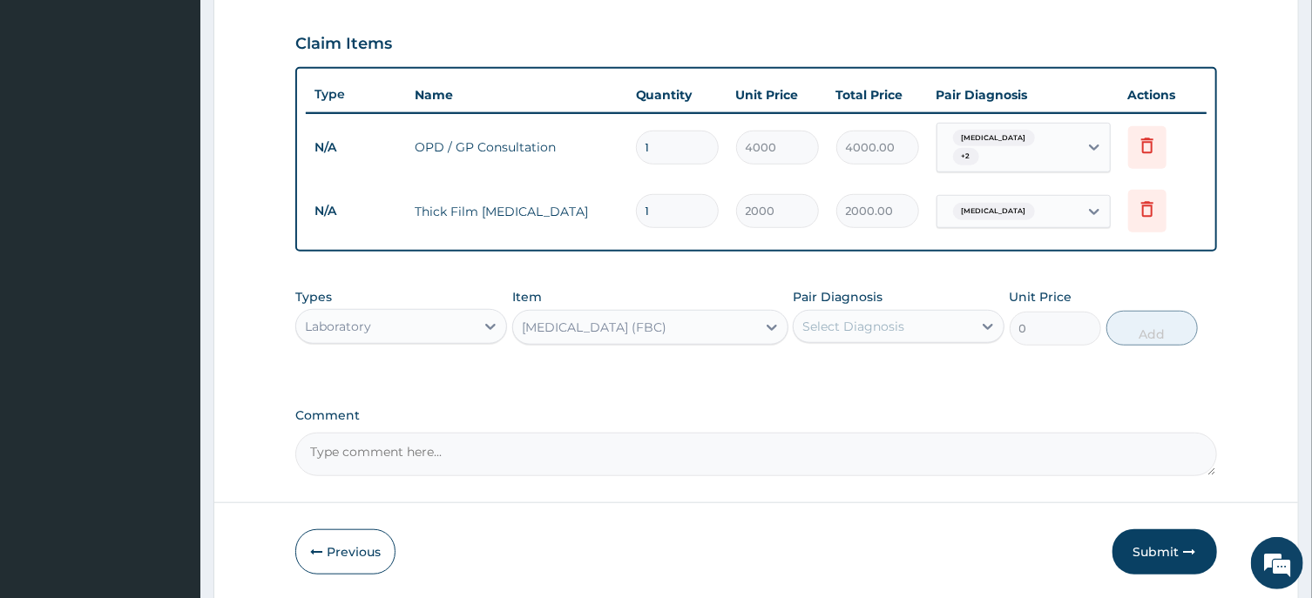
type input "6000"
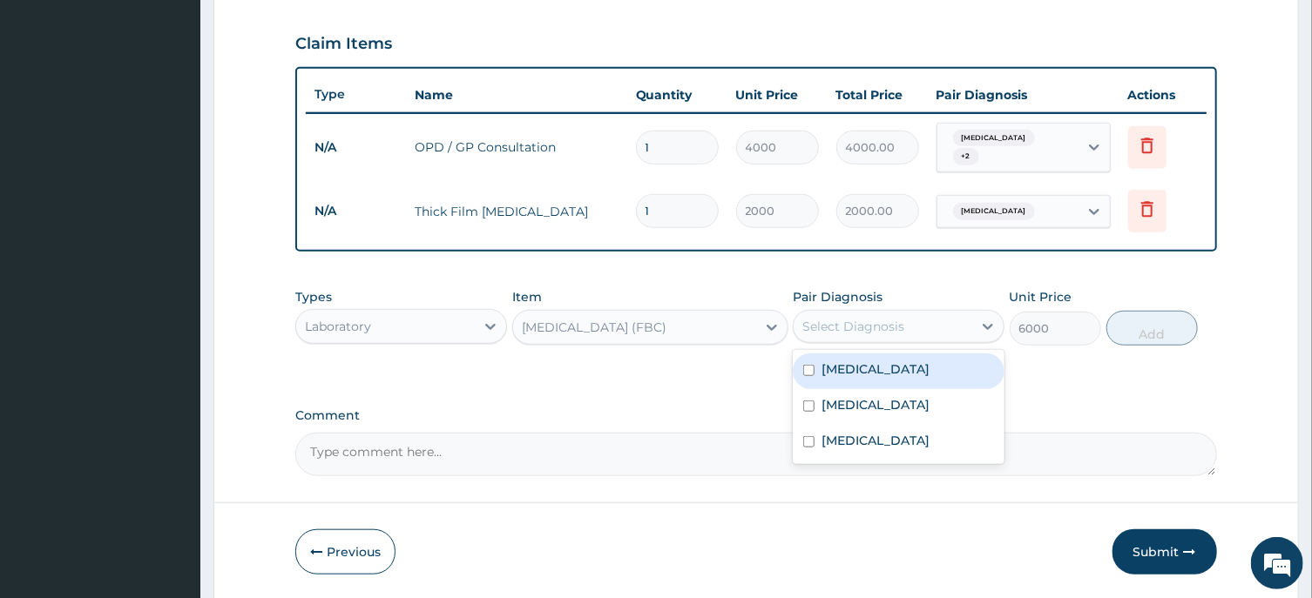
click at [939, 323] on div "Select Diagnosis" at bounding box center [883, 327] width 179 height 28
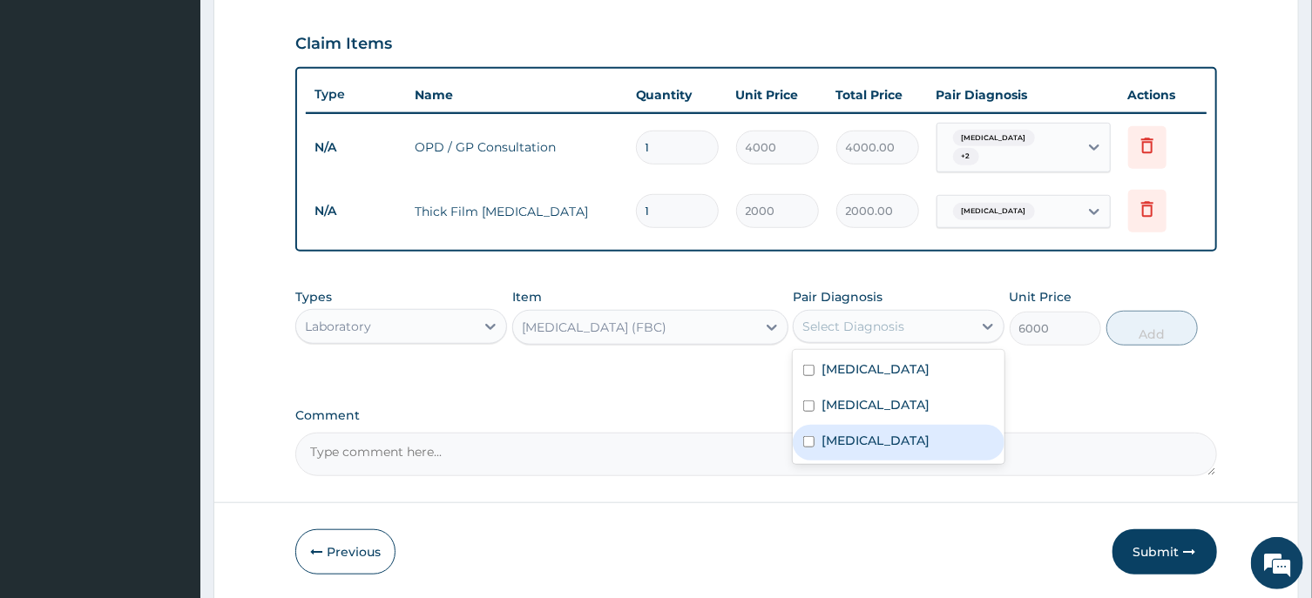
click at [895, 431] on div "Sepsis" at bounding box center [899, 443] width 212 height 36
checkbox input "true"
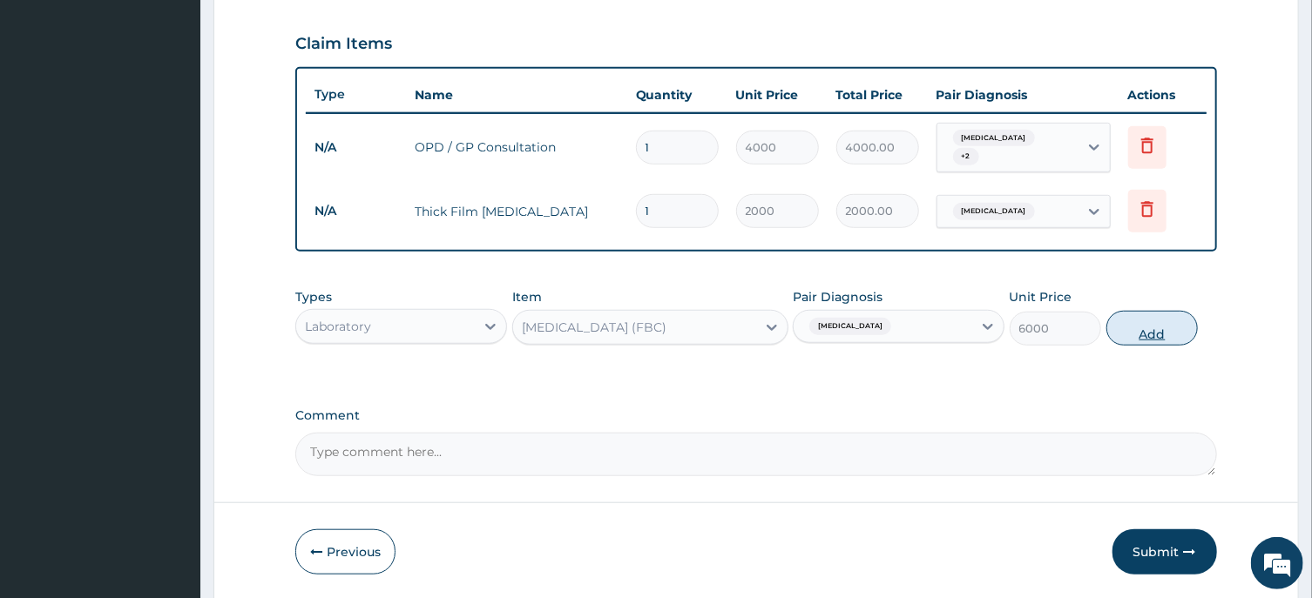
click at [1153, 323] on button "Add" at bounding box center [1152, 328] width 92 height 35
type input "0"
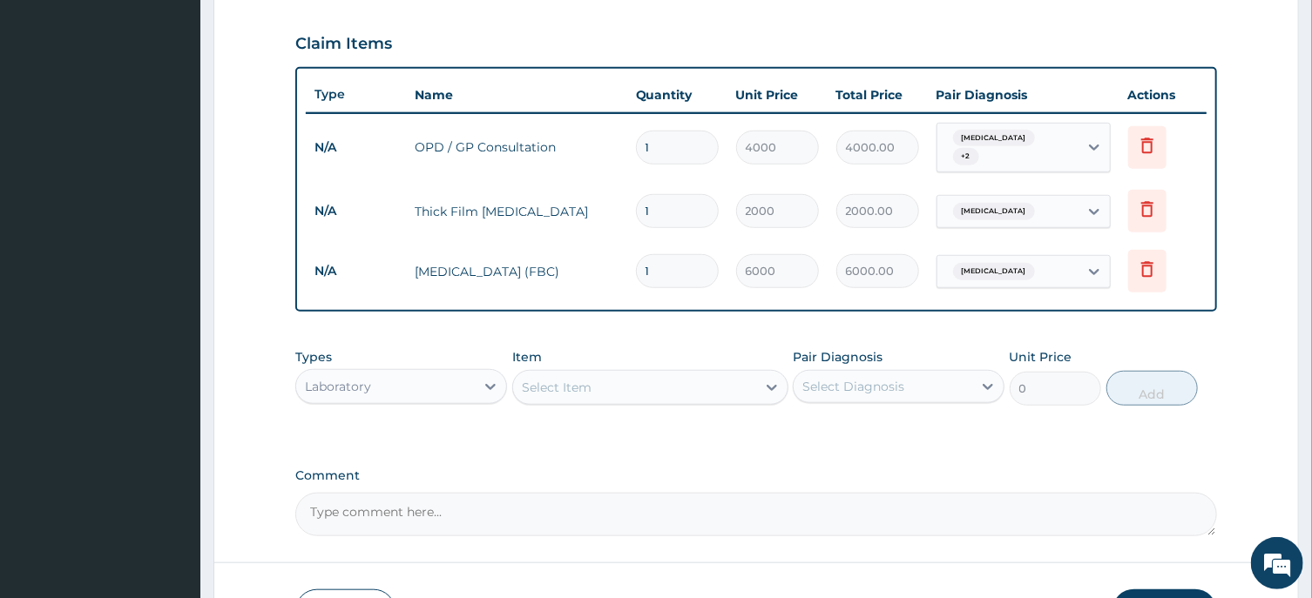
click at [452, 380] on div "Laboratory" at bounding box center [385, 387] width 179 height 28
type input "DRU"
click at [402, 442] on div "Drugs" at bounding box center [401, 430] width 212 height 31
click at [704, 383] on div "Select Item" at bounding box center [650, 387] width 276 height 35
click at [690, 382] on div "Select Item" at bounding box center [634, 388] width 243 height 28
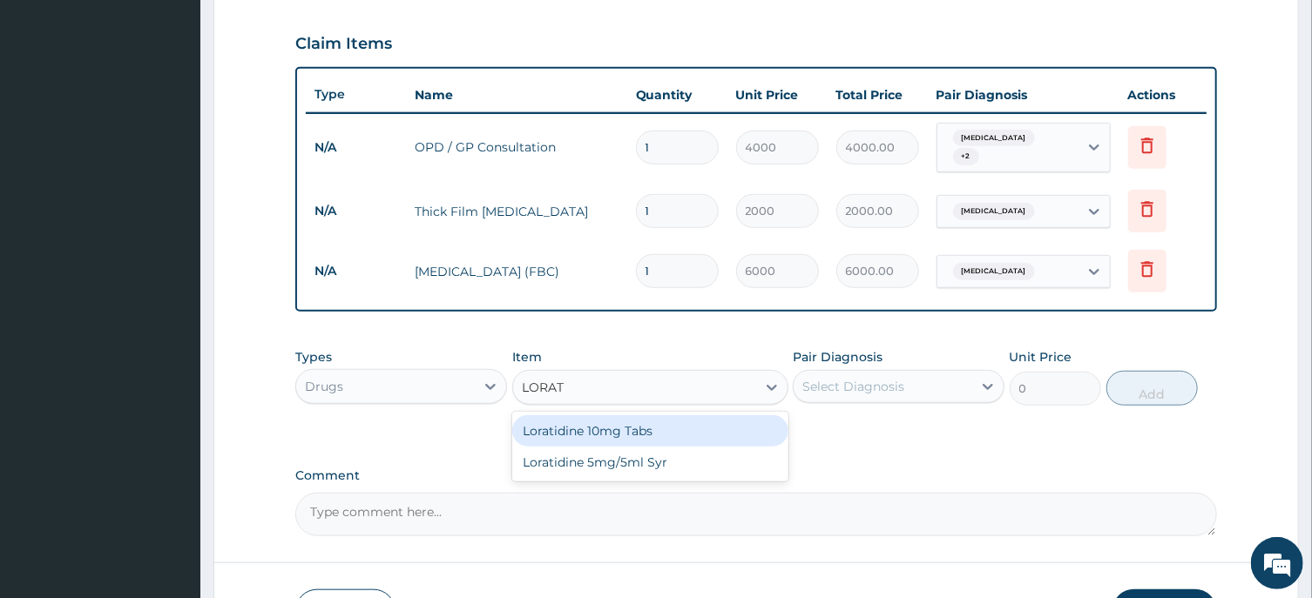
type input "LORATI"
click at [709, 426] on div "Loratidine 10mg Tabs" at bounding box center [650, 430] width 276 height 31
type input "80"
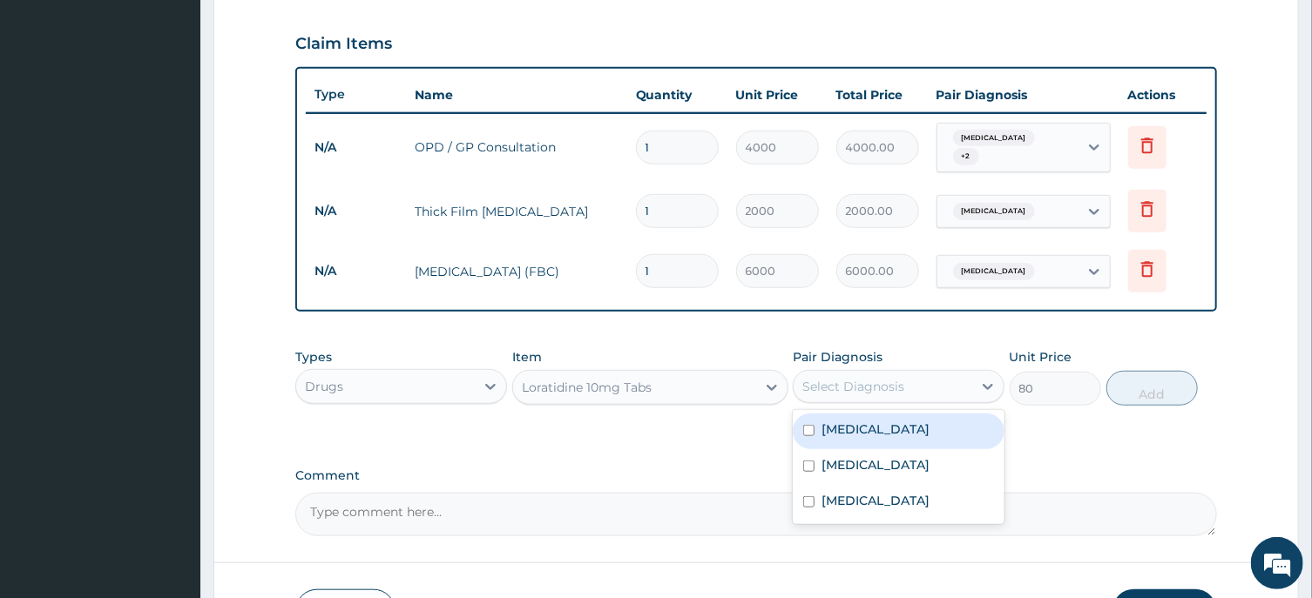
click at [897, 394] on div "Select Diagnosis" at bounding box center [883, 387] width 179 height 28
click at [932, 417] on div "Upper respiratory infection" at bounding box center [899, 432] width 212 height 36
checkbox input "true"
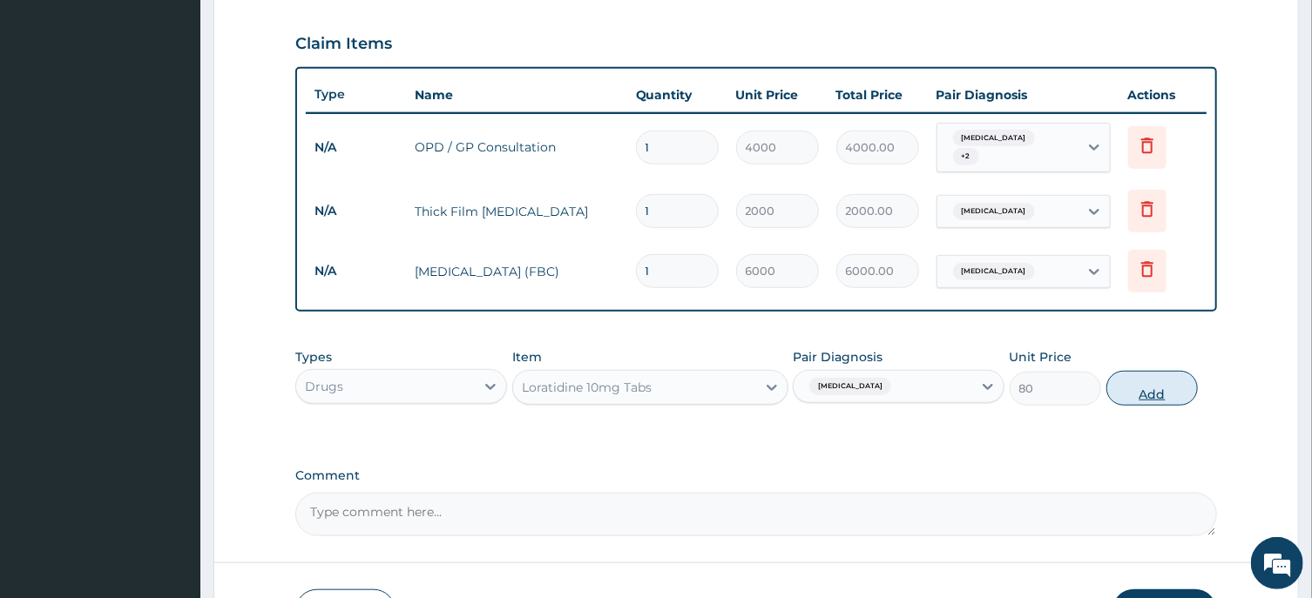
click at [1136, 388] on button "Add" at bounding box center [1152, 388] width 92 height 35
type input "0"
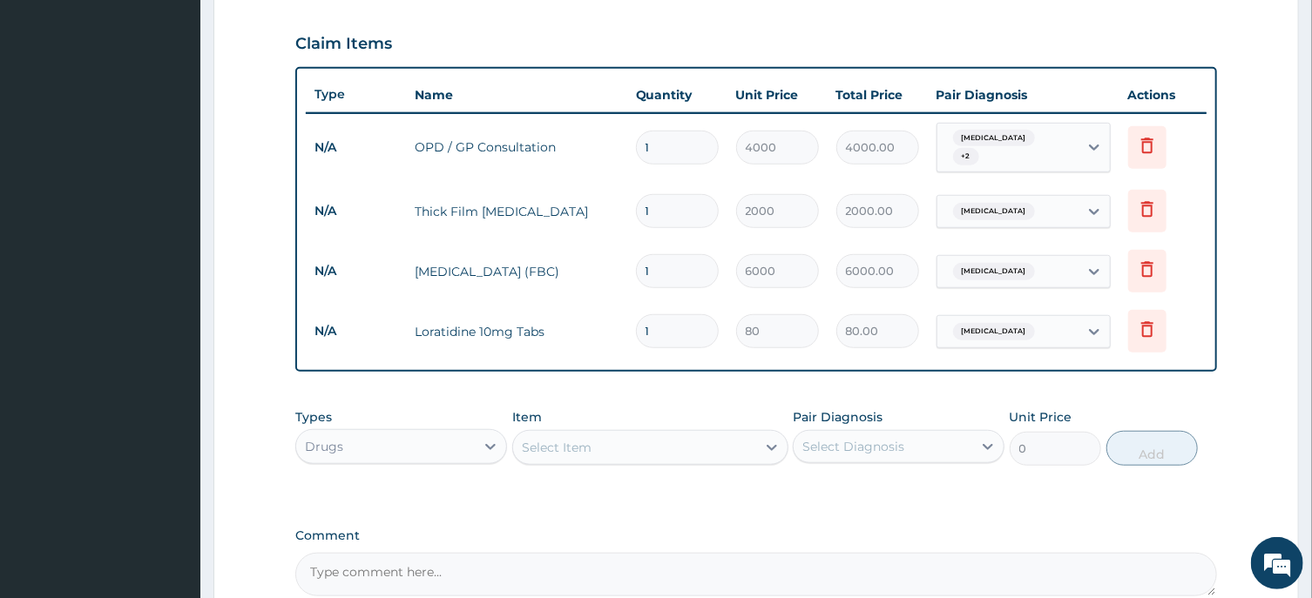
click at [683, 332] on input "1" at bounding box center [677, 331] width 83 height 34
type input "10"
type input "800.00"
type input "10"
click at [681, 448] on div "Select Item" at bounding box center [634, 448] width 243 height 28
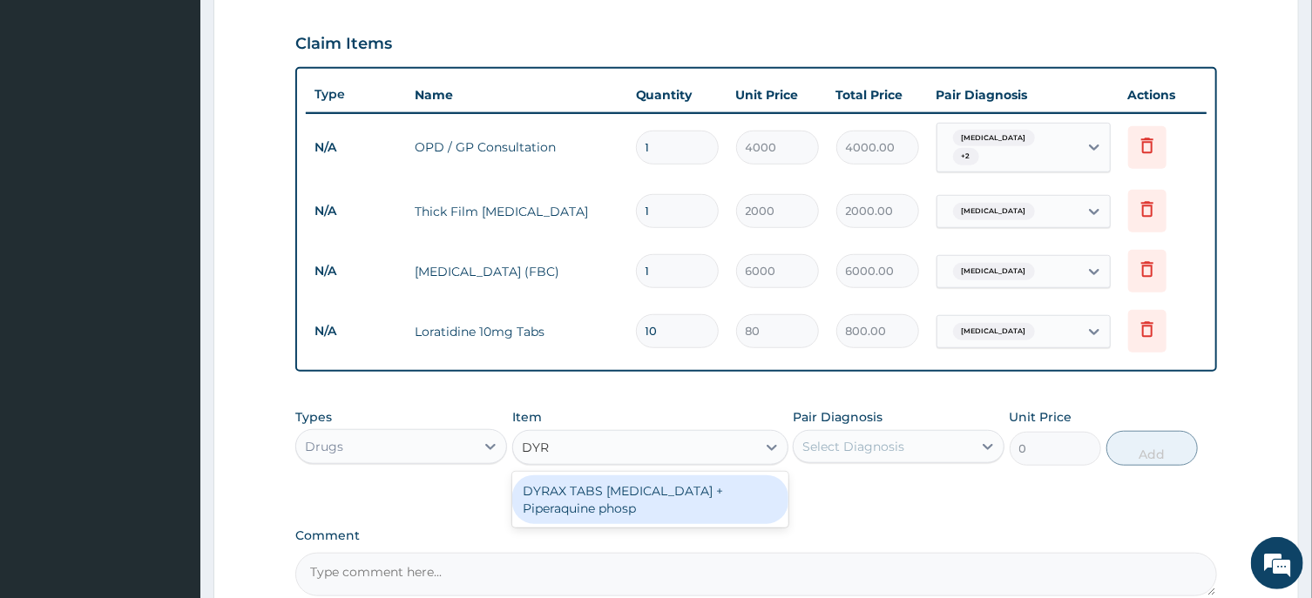
type input "DYRA"
click at [715, 502] on div "DYRAX TABS Dihydroartemisinin + Piperaquine phosp" at bounding box center [650, 500] width 276 height 49
type input "300"
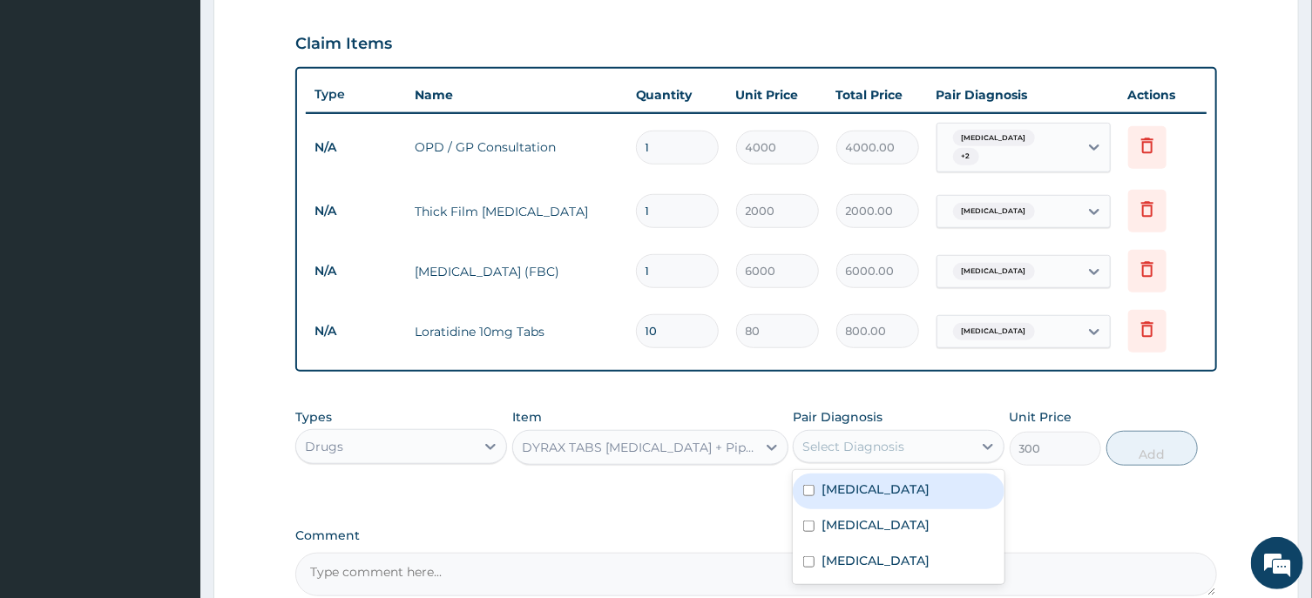
click at [920, 443] on div "Select Diagnosis" at bounding box center [883, 447] width 179 height 28
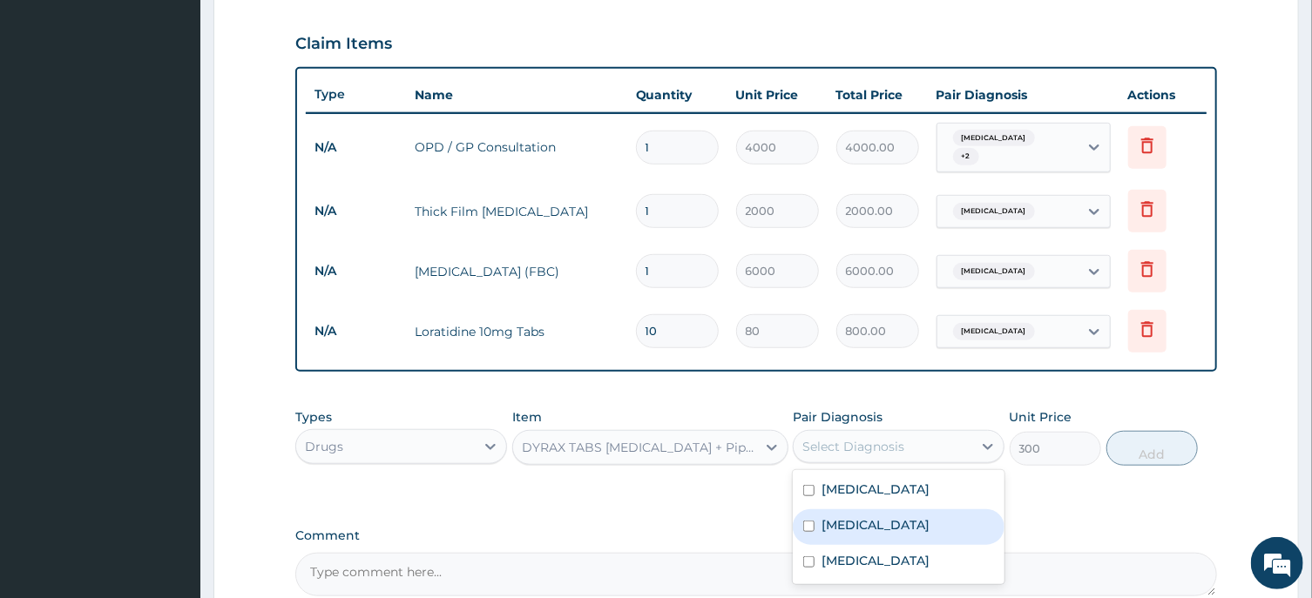
click at [875, 527] on div "Malaria" at bounding box center [899, 528] width 212 height 36
checkbox input "true"
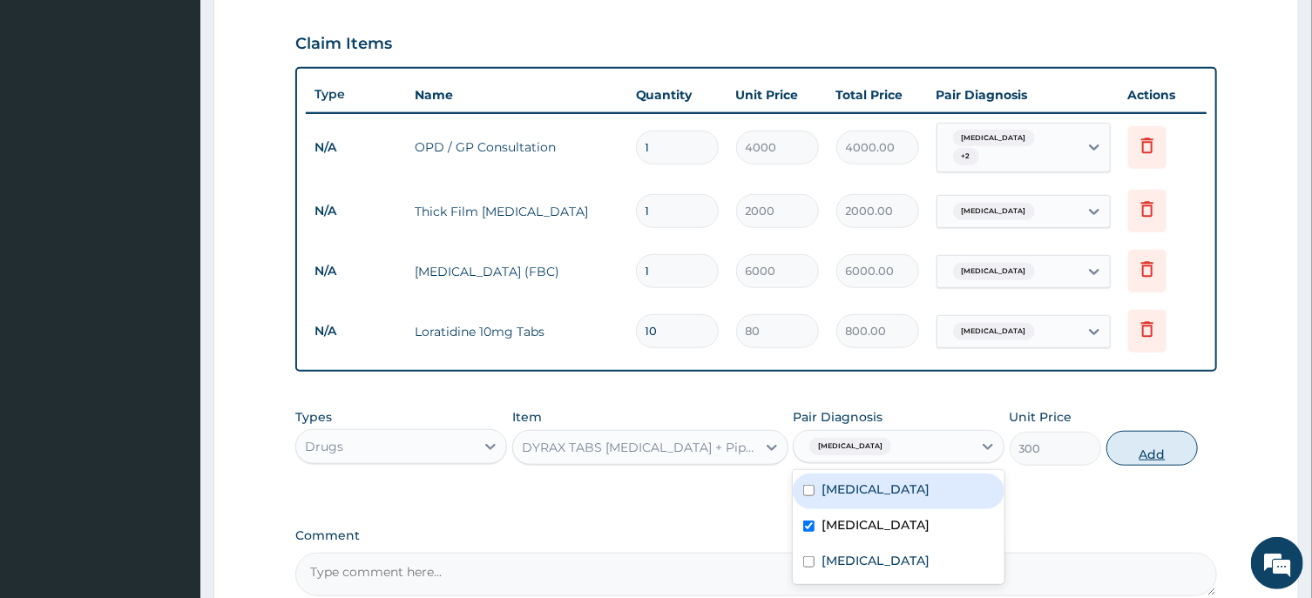
click at [1134, 449] on button "Add" at bounding box center [1152, 448] width 92 height 35
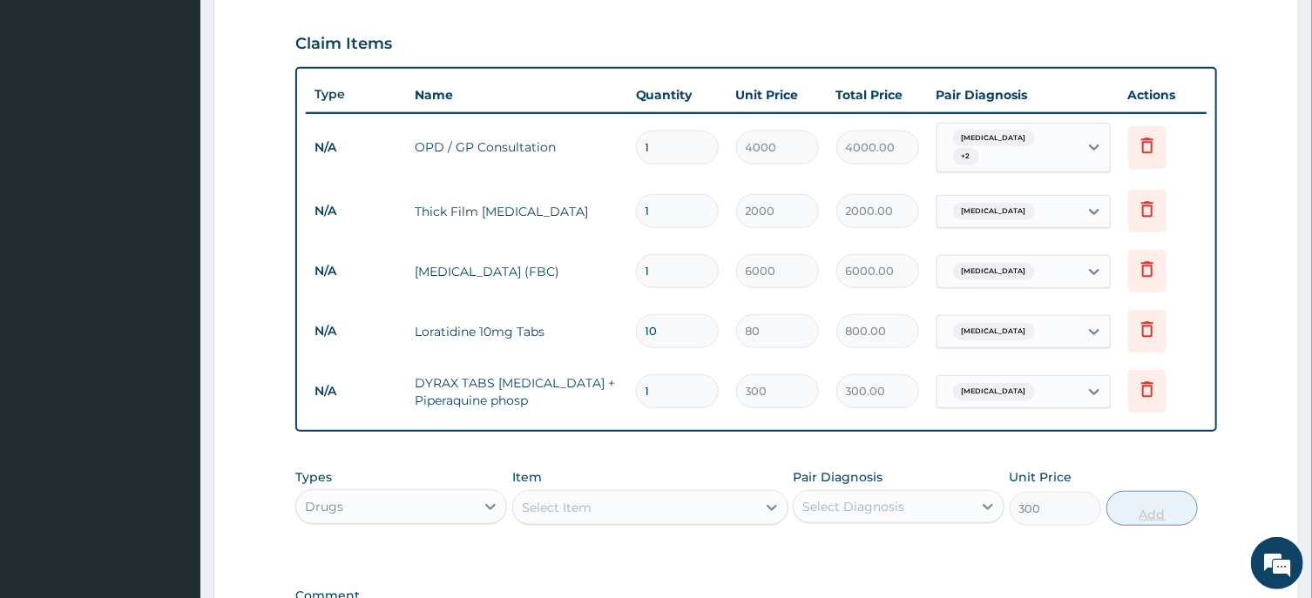
type input "0"
click at [692, 383] on input "1" at bounding box center [677, 392] width 83 height 34
type input "18"
type input "5400.00"
type input "1"
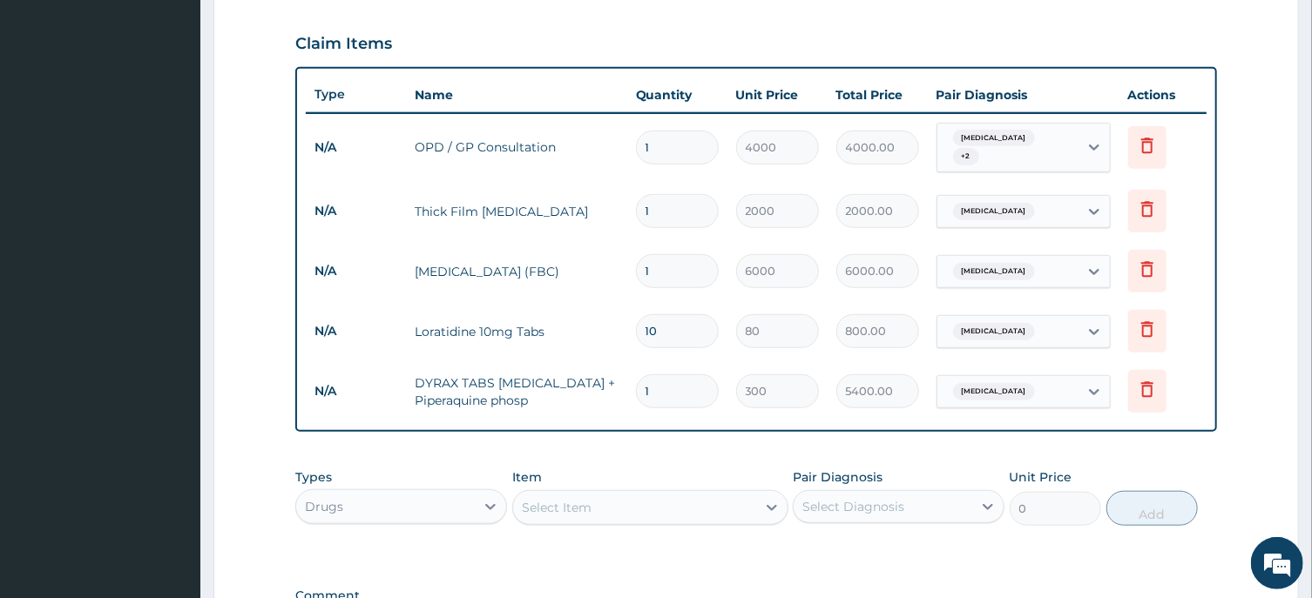
type input "300.00"
type input "0.00"
type input "1"
type input "300.00"
type input "12"
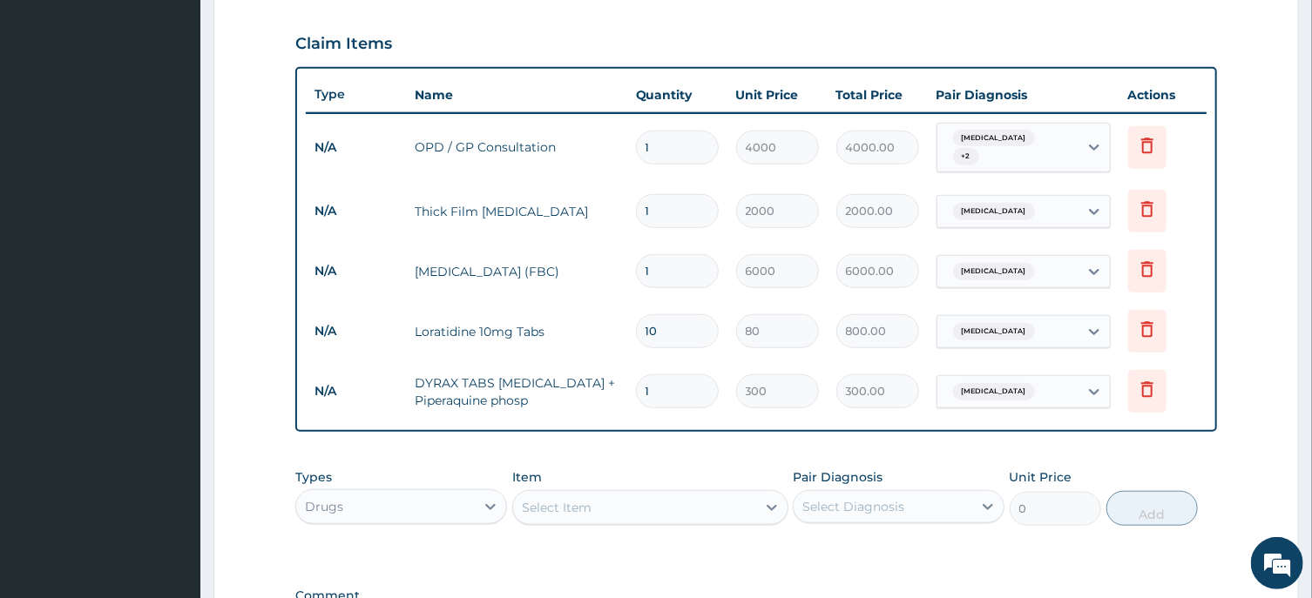
type input "3600.00"
type input "12"
click at [1144, 391] on icon at bounding box center [1147, 390] width 12 height 16
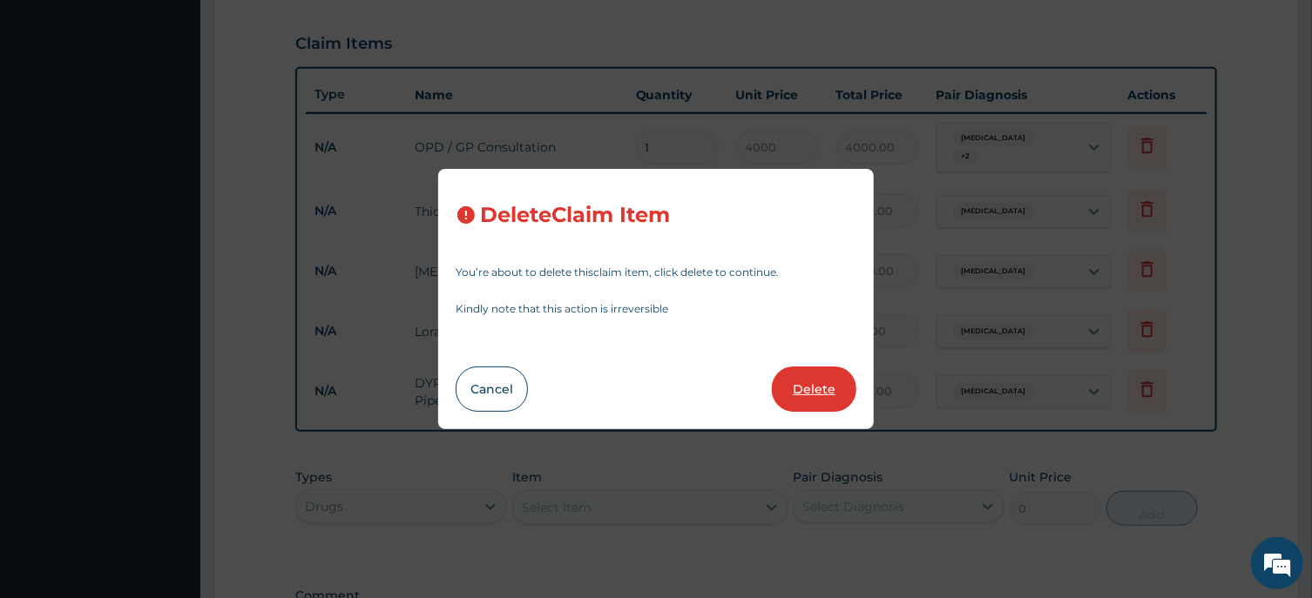
click at [827, 383] on button "Delete" at bounding box center [814, 389] width 84 height 45
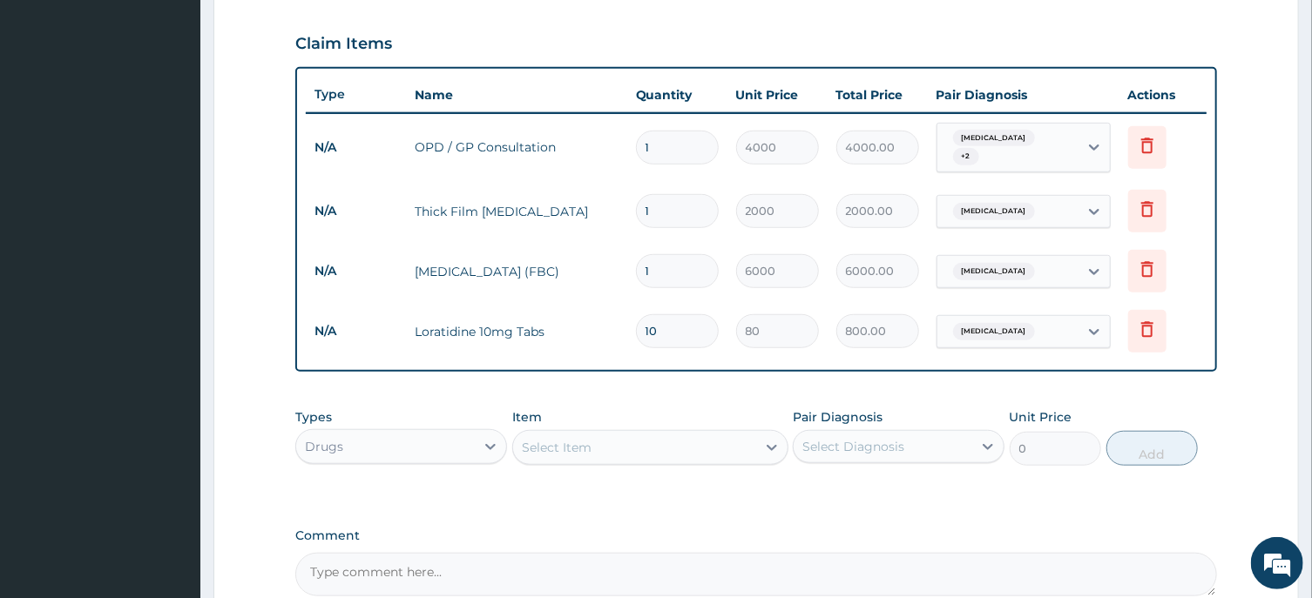
click at [665, 447] on div "Select Item" at bounding box center [634, 448] width 243 height 28
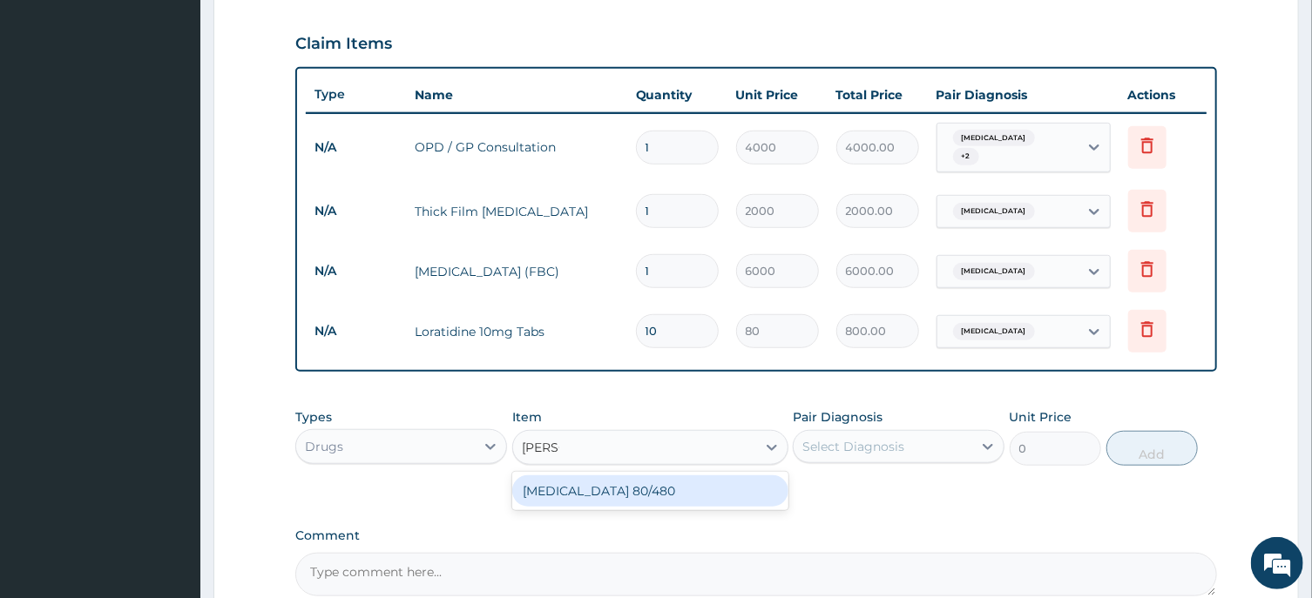
type input "COART"
click at [672, 497] on div "COARTEM 80/480" at bounding box center [650, 491] width 276 height 31
type input "4500"
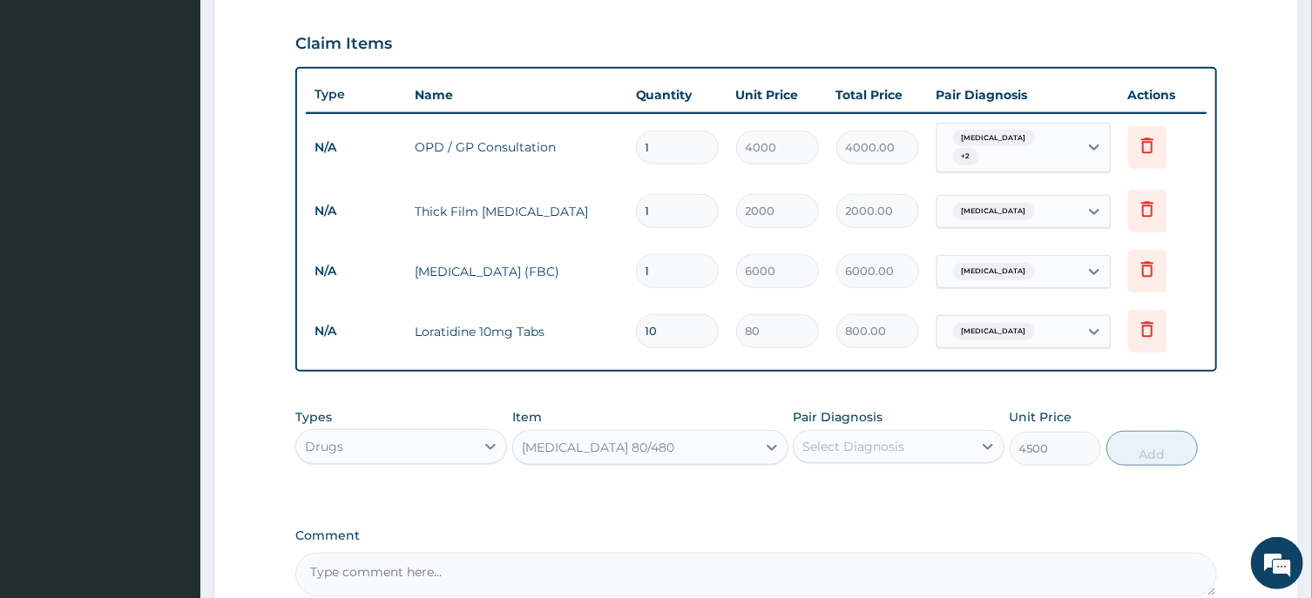
click at [848, 436] on div "Select Diagnosis" at bounding box center [883, 447] width 179 height 28
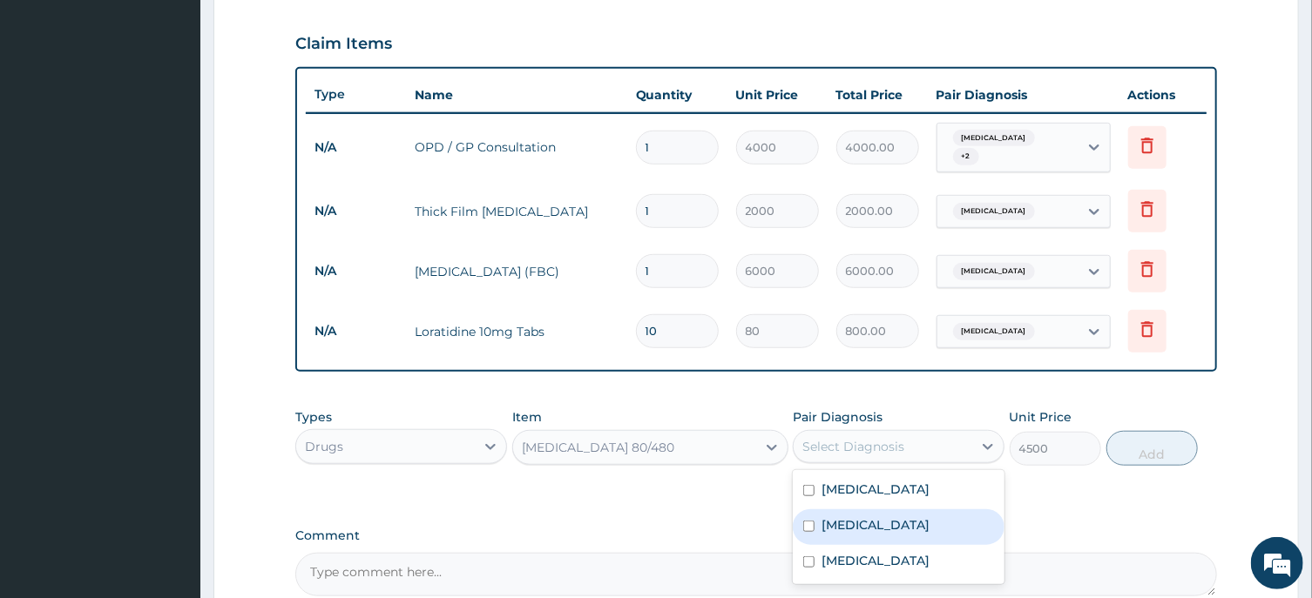
click at [885, 532] on div "Malaria" at bounding box center [899, 528] width 212 height 36
checkbox input "true"
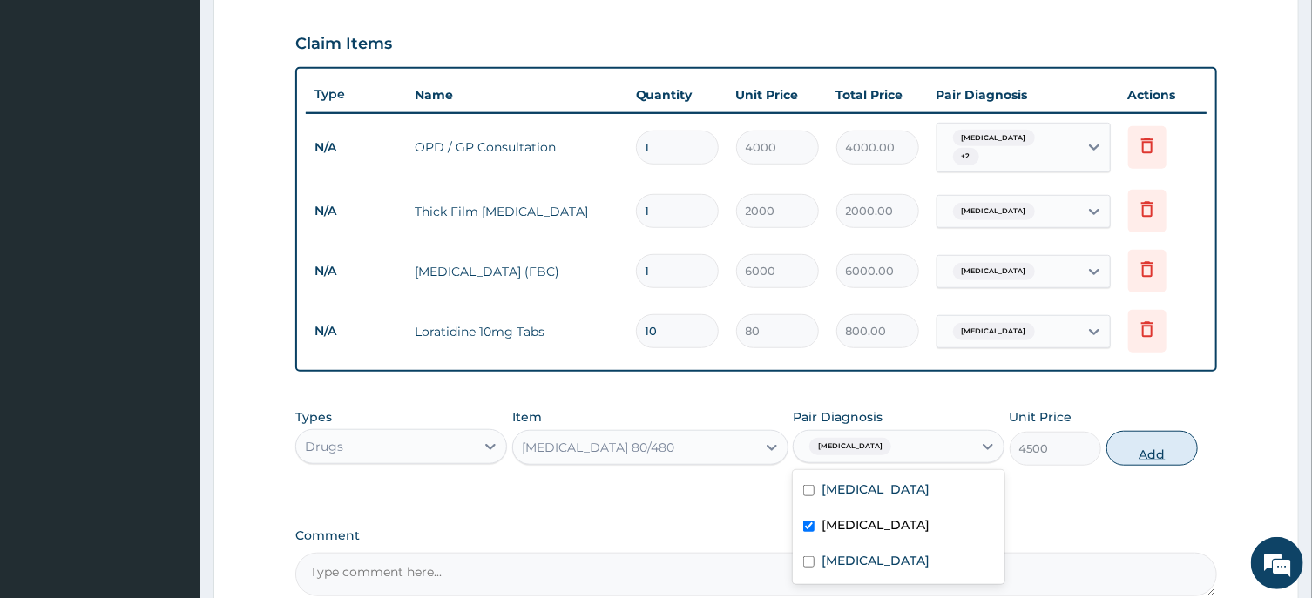
click at [1145, 454] on button "Add" at bounding box center [1152, 448] width 92 height 35
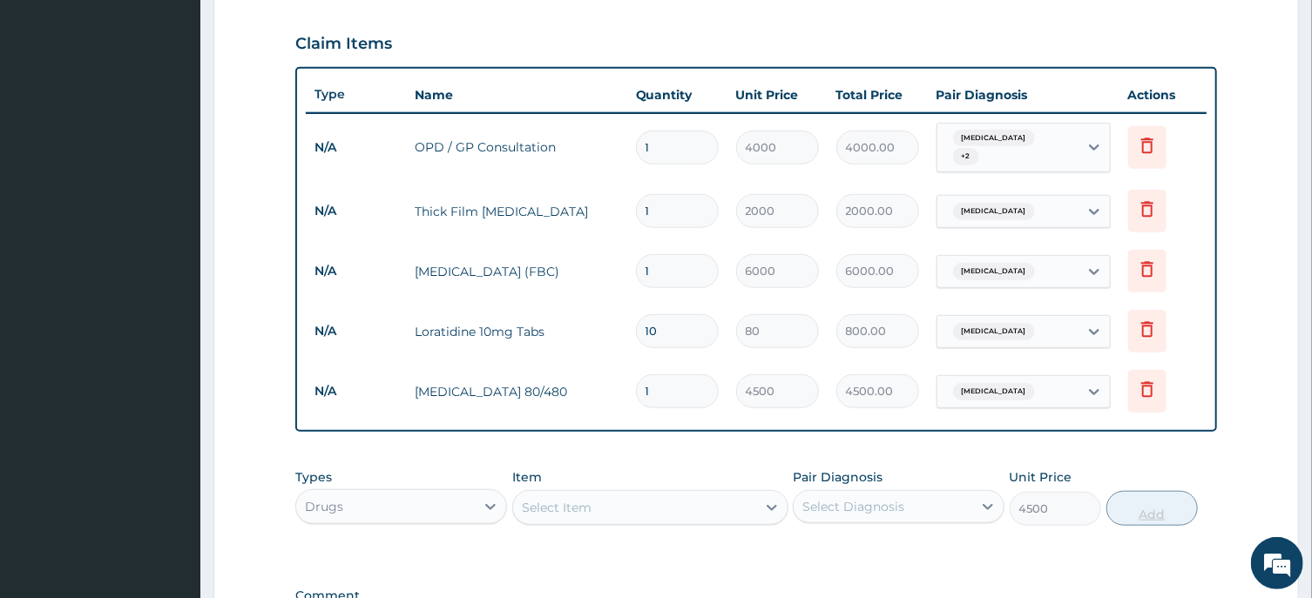
type input "0"
click at [655, 500] on div "Select Item" at bounding box center [634, 508] width 243 height 28
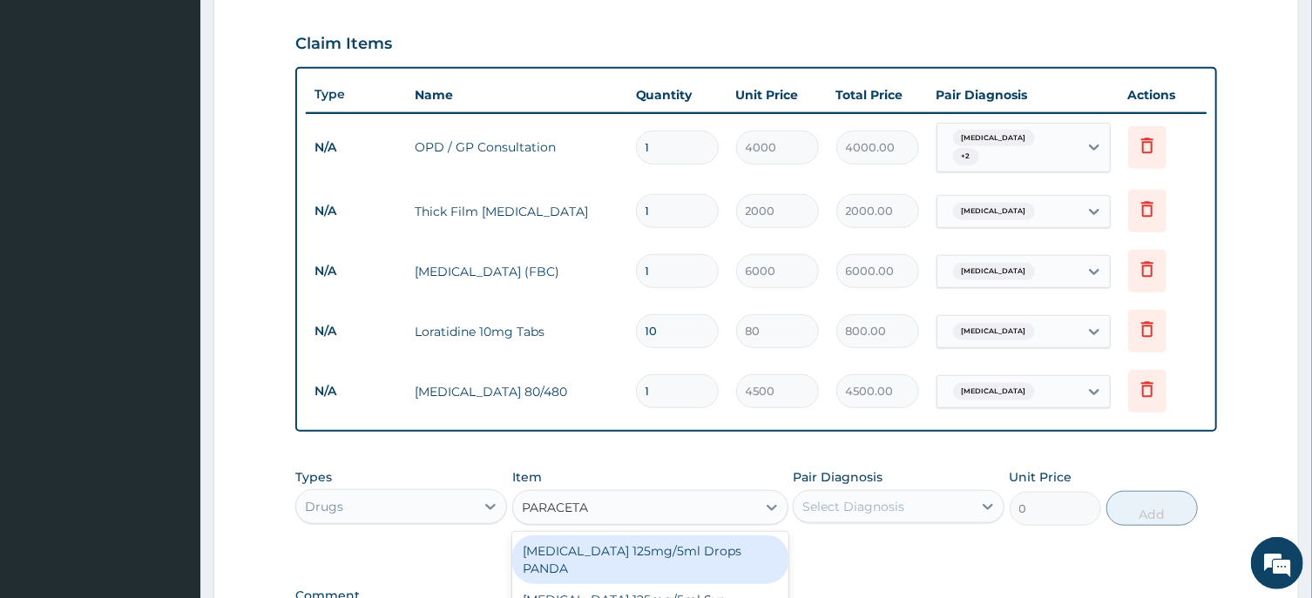
type input "PARACETAM"
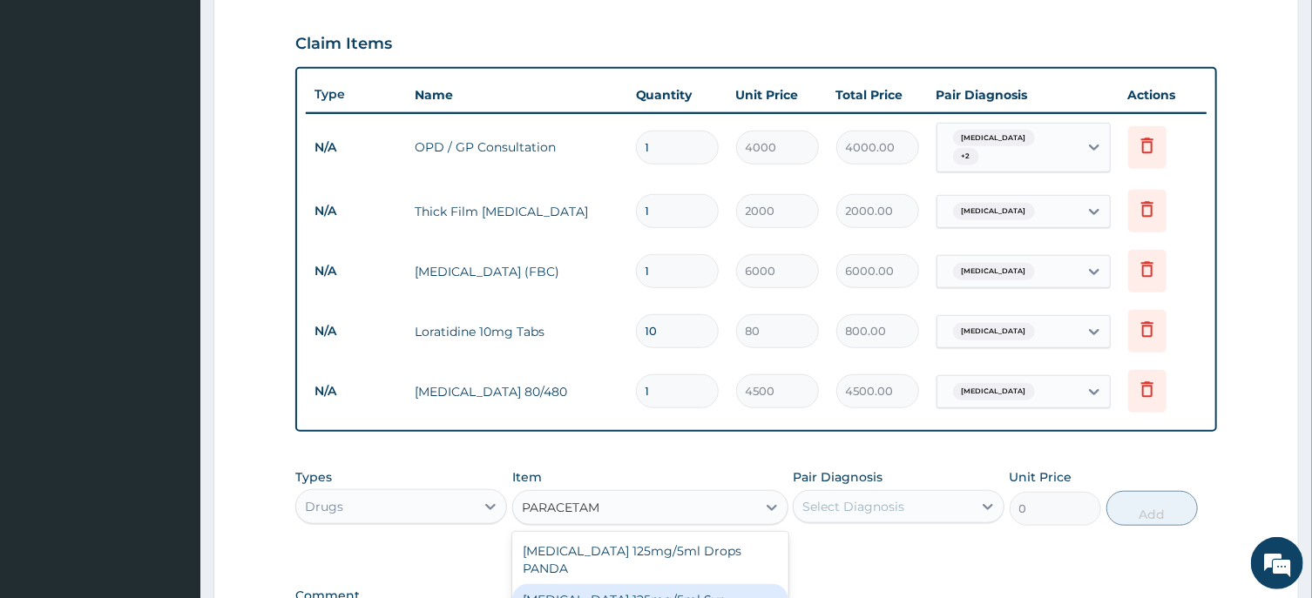
scroll to position [821, 0]
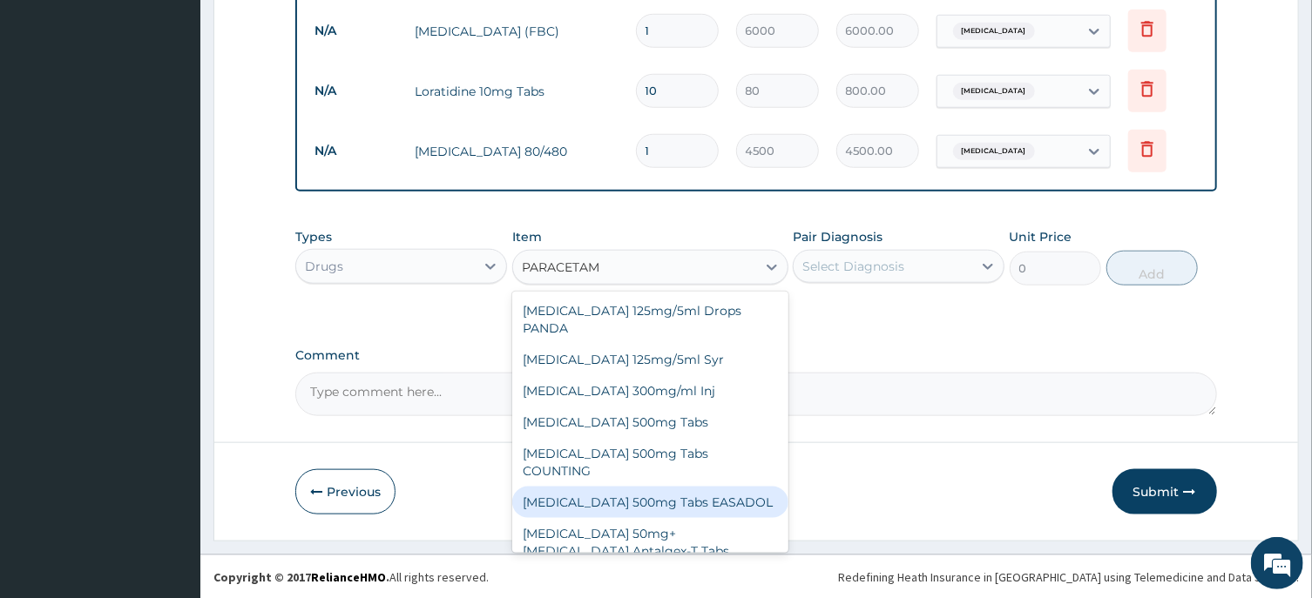
click at [687, 487] on div "Paracetamol 500mg Tabs EASADOL" at bounding box center [650, 502] width 276 height 31
type input "20"
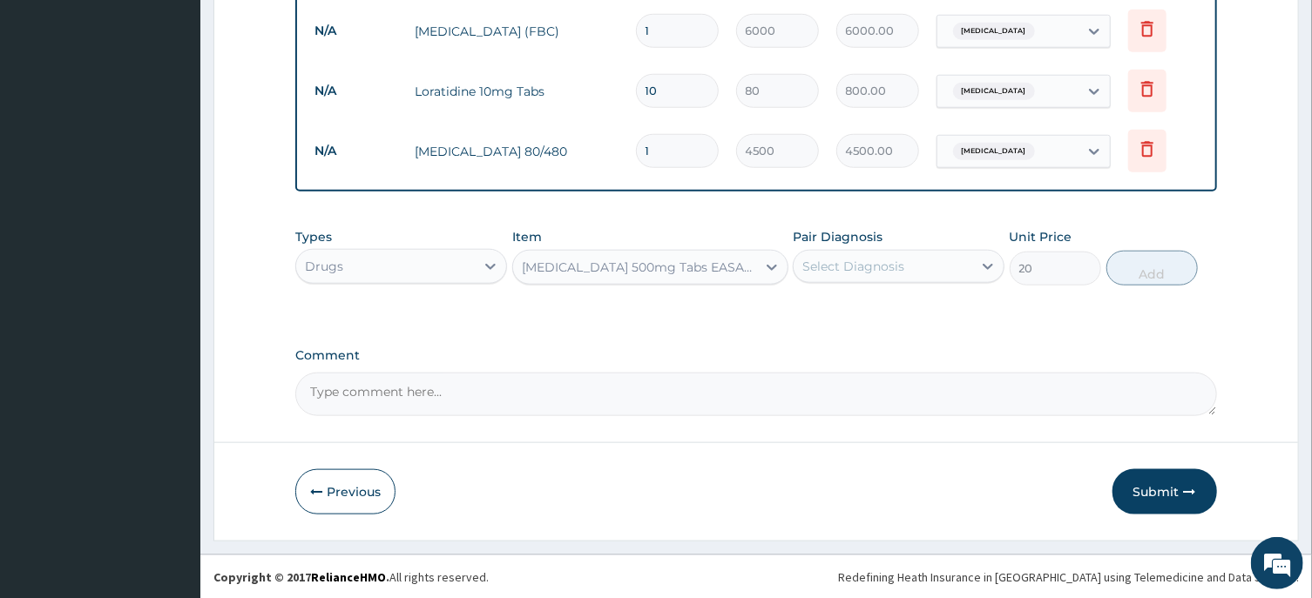
click at [845, 267] on div "Select Diagnosis" at bounding box center [853, 266] width 102 height 17
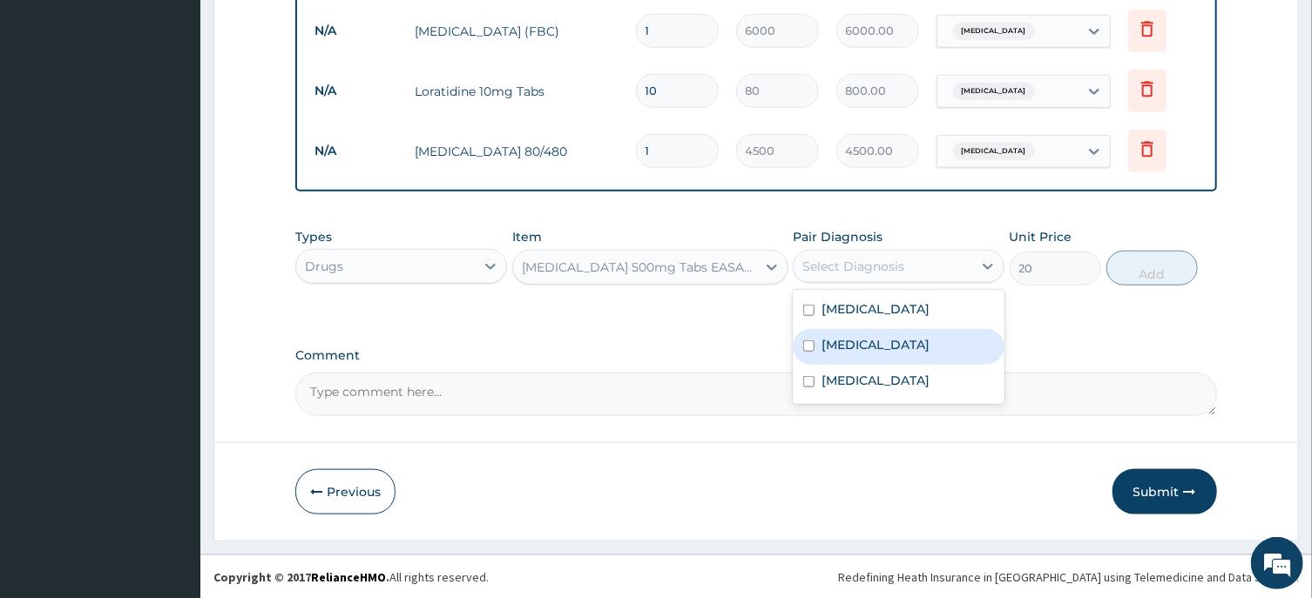
click at [834, 344] on label "Malaria" at bounding box center [875, 344] width 108 height 17
checkbox input "true"
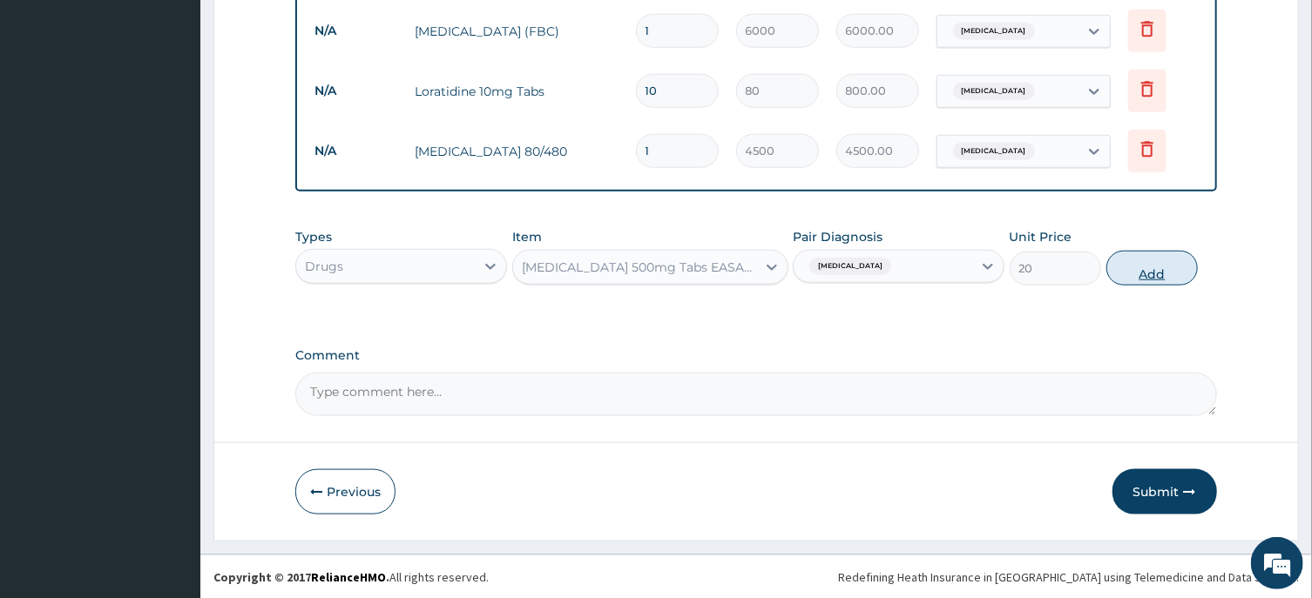
click at [1132, 267] on button "Add" at bounding box center [1152, 268] width 92 height 35
type input "0"
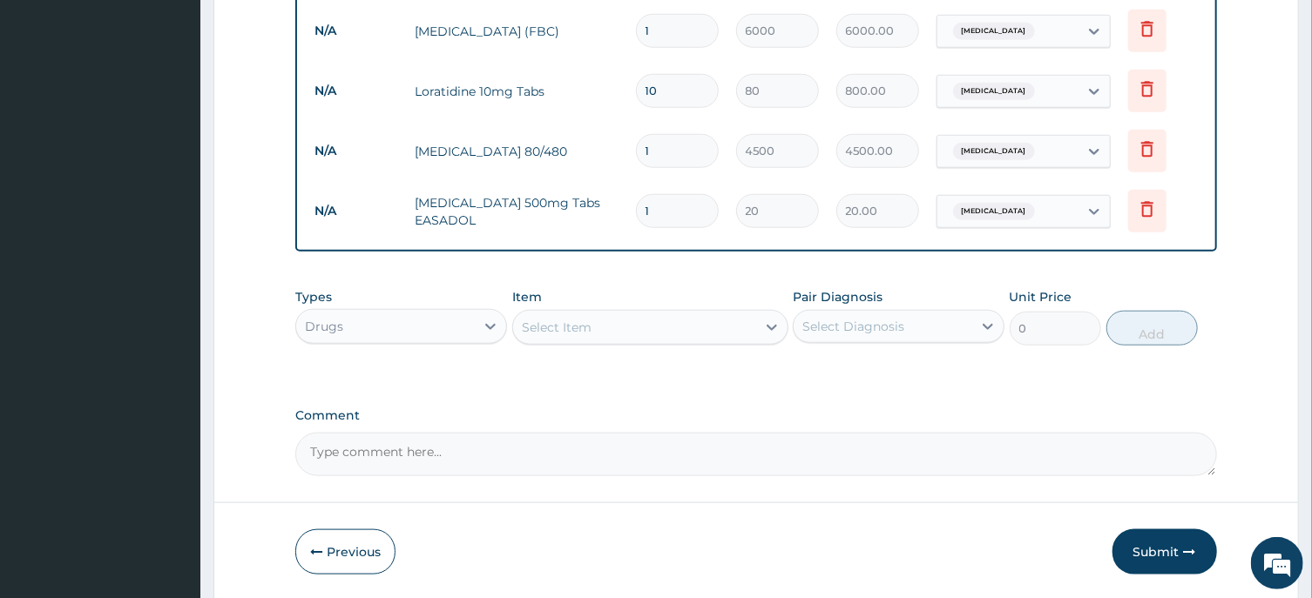
click at [665, 207] on input "1" at bounding box center [677, 211] width 83 height 34
type input "0.00"
type input "2"
type input "40.00"
type input "20"
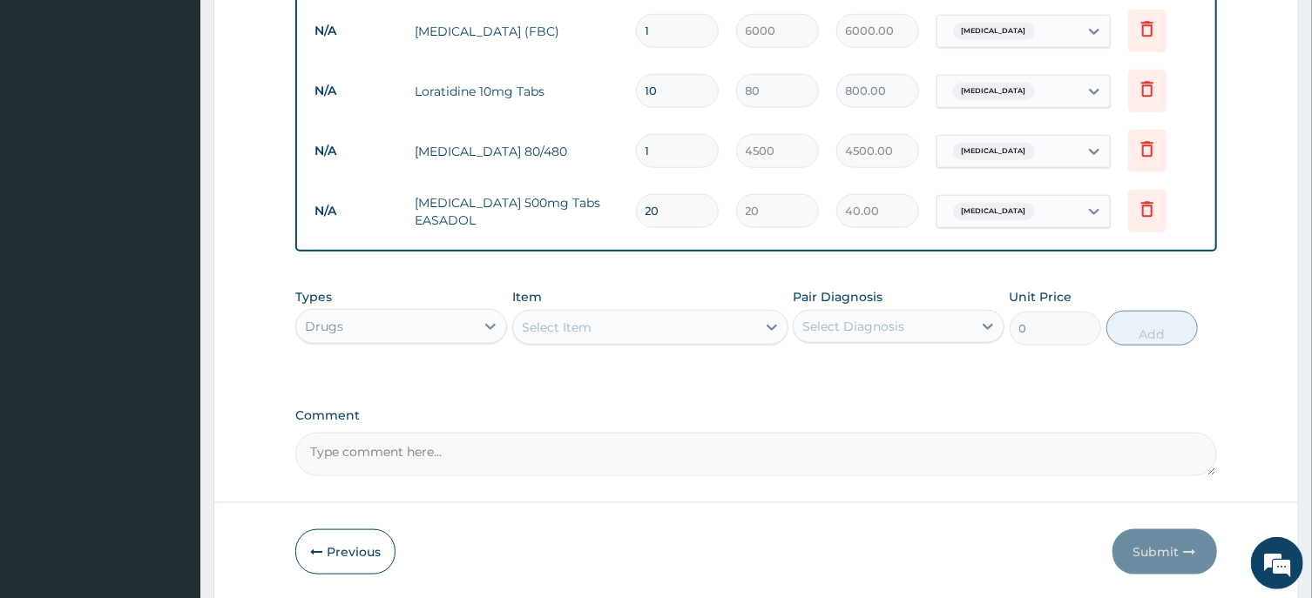
type input "400.00"
type input "20"
click at [678, 323] on div "Select Item" at bounding box center [634, 328] width 243 height 28
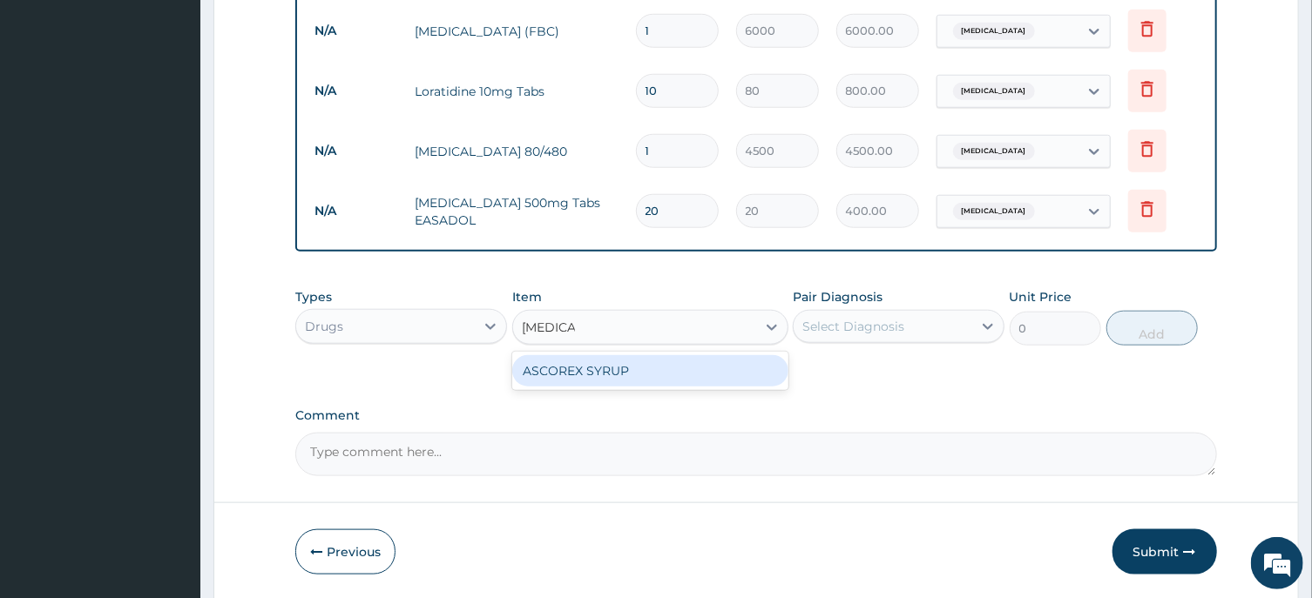
type input "ASCORE"
click at [697, 363] on div "ASCOREX SYRUP" at bounding box center [650, 370] width 276 height 31
type input "1500"
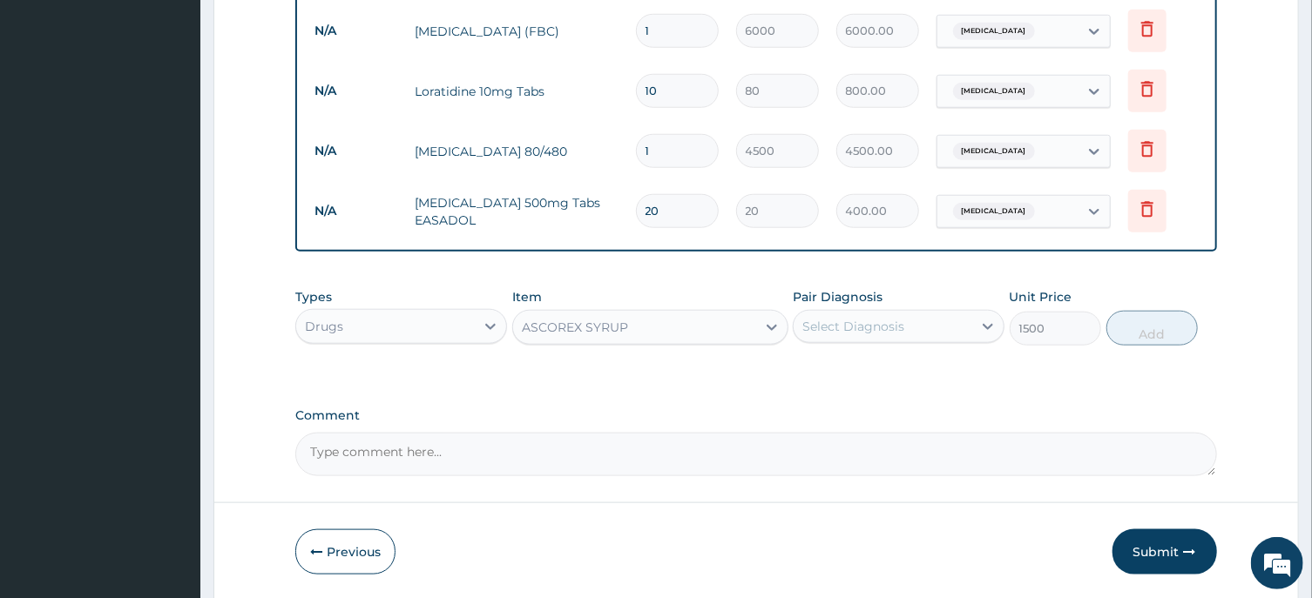
click at [966, 316] on div "Select Diagnosis" at bounding box center [883, 327] width 179 height 28
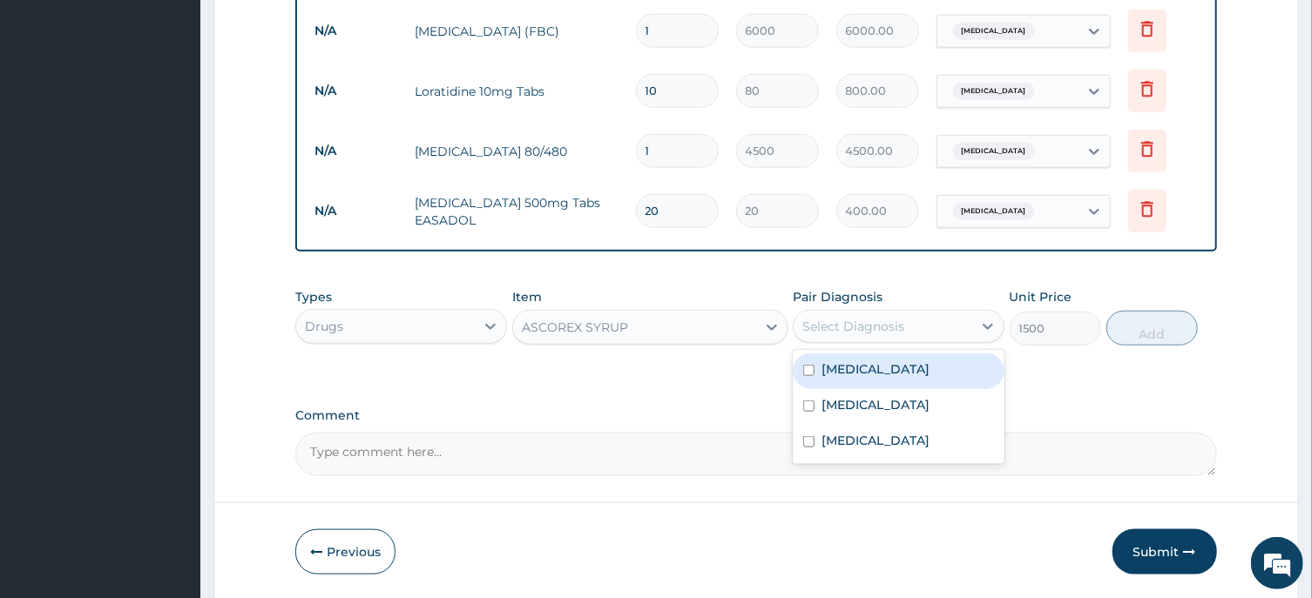
click at [920, 368] on label "Upper respiratory infection" at bounding box center [875, 369] width 108 height 17
checkbox input "true"
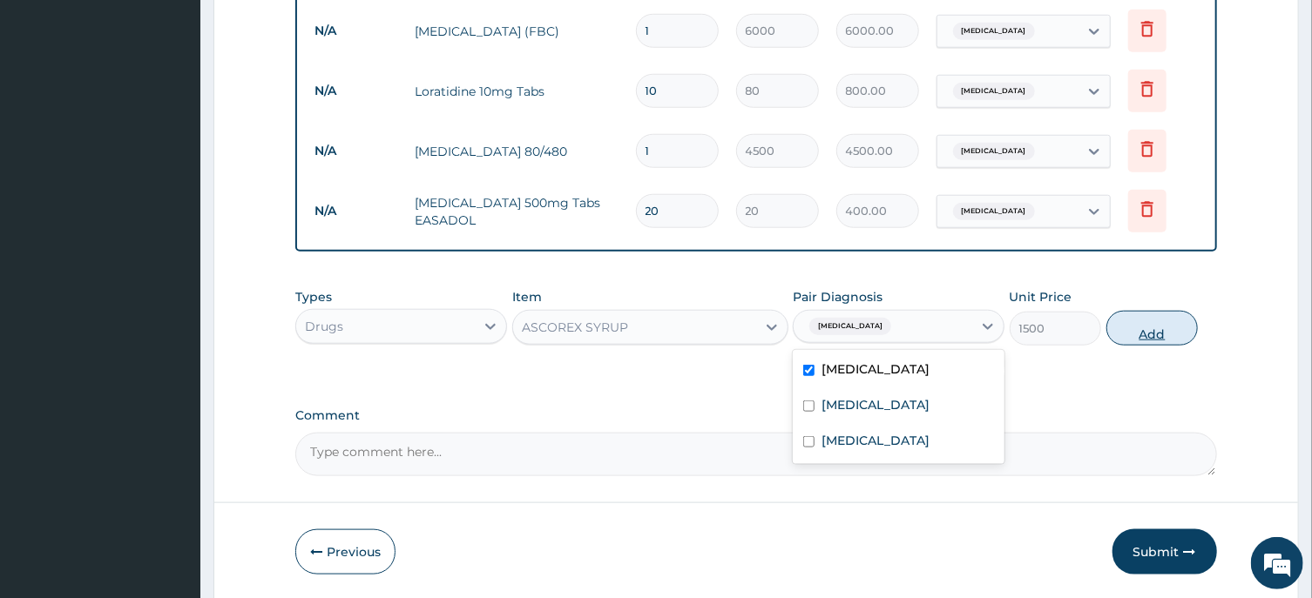
click at [1134, 325] on button "Add" at bounding box center [1152, 328] width 92 height 35
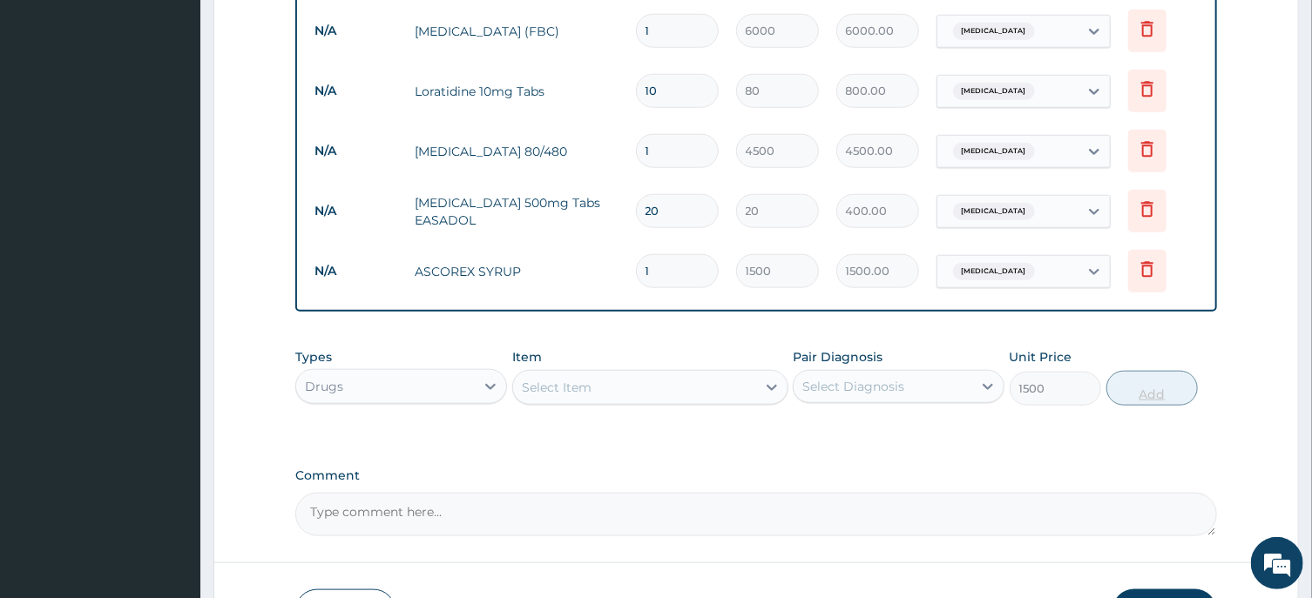
type input "0"
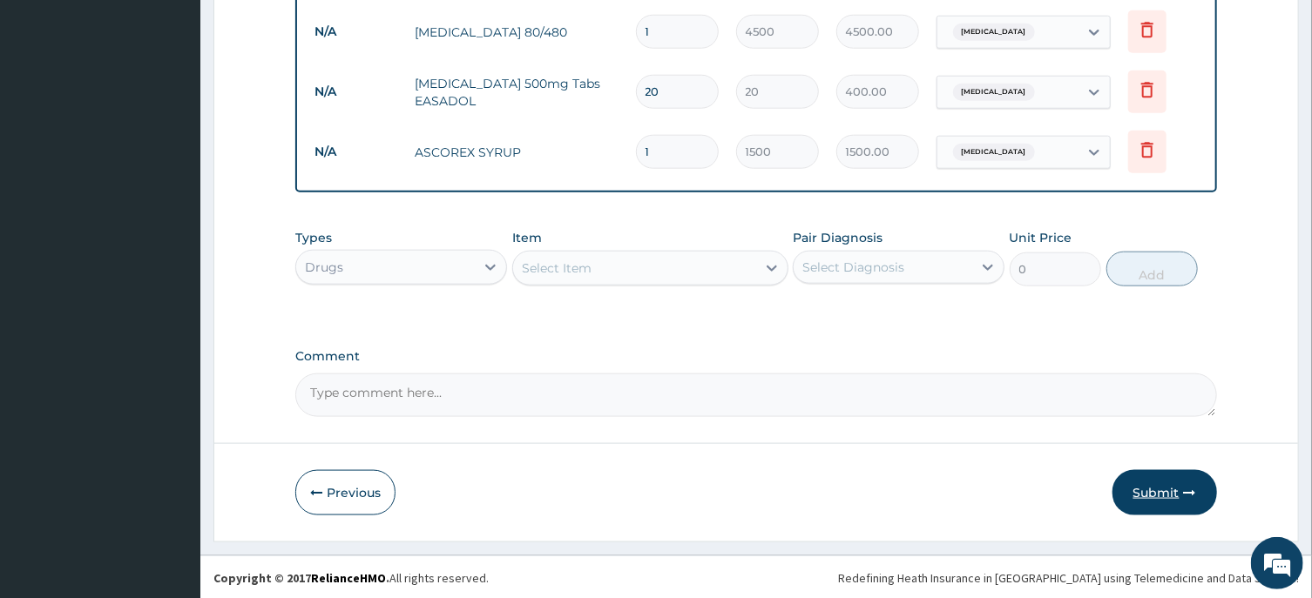
click at [1140, 487] on button "Submit" at bounding box center [1164, 492] width 105 height 45
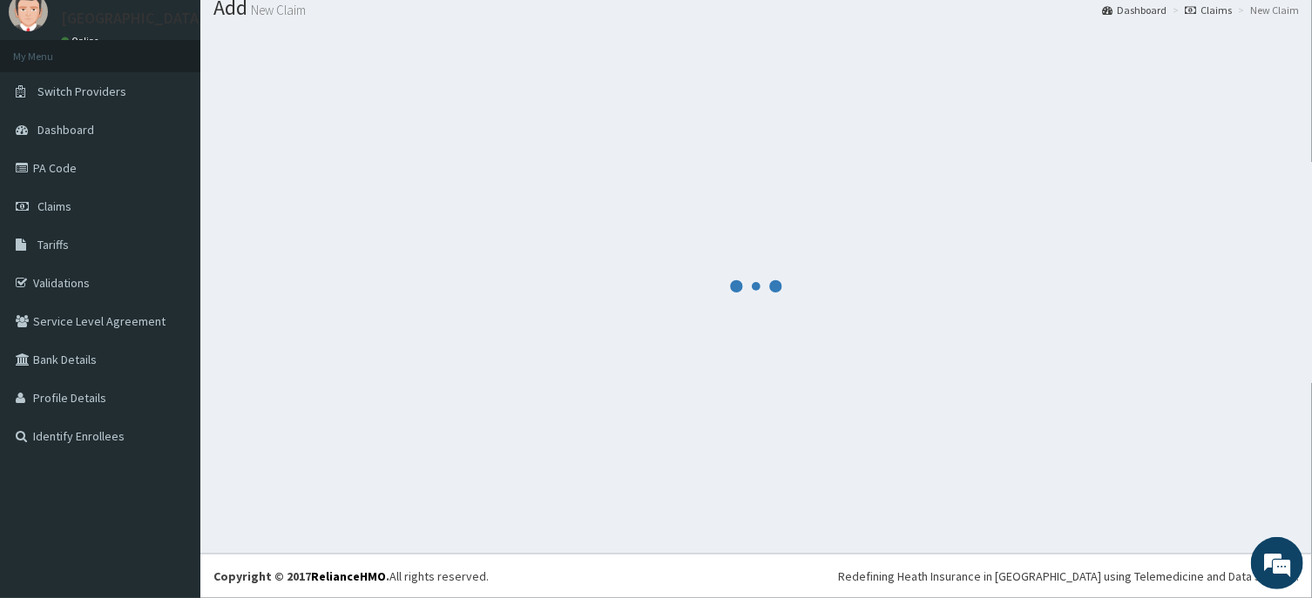
scroll to position [60, 0]
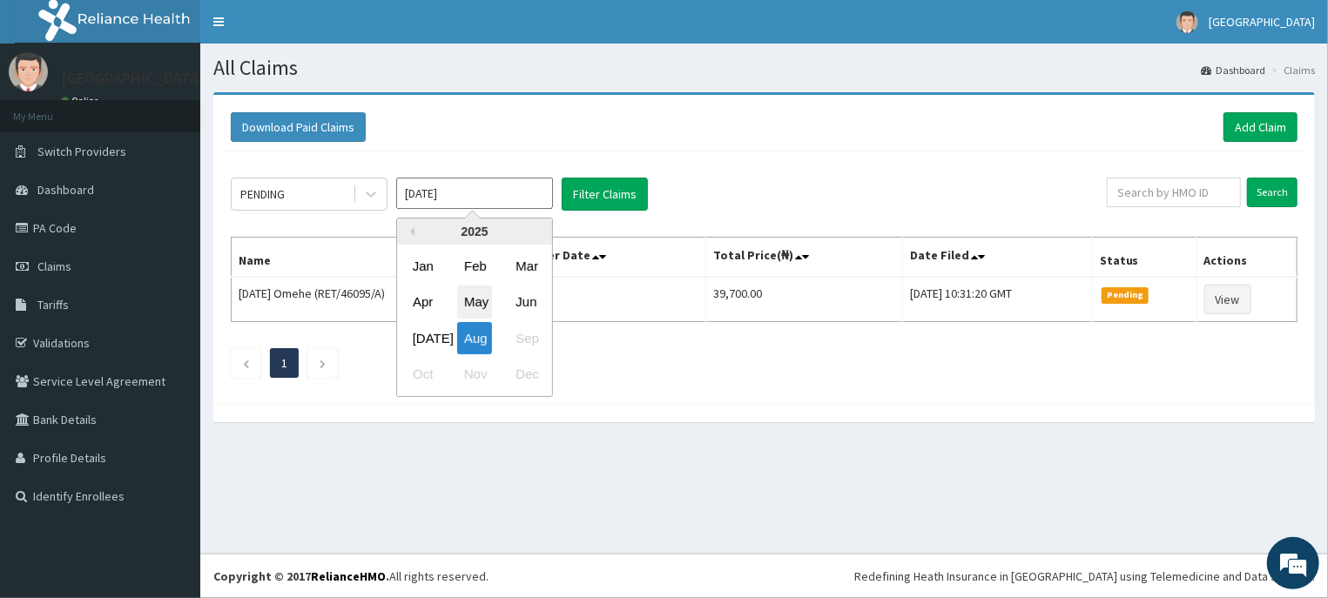
click at [483, 294] on div "May" at bounding box center [474, 303] width 35 height 32
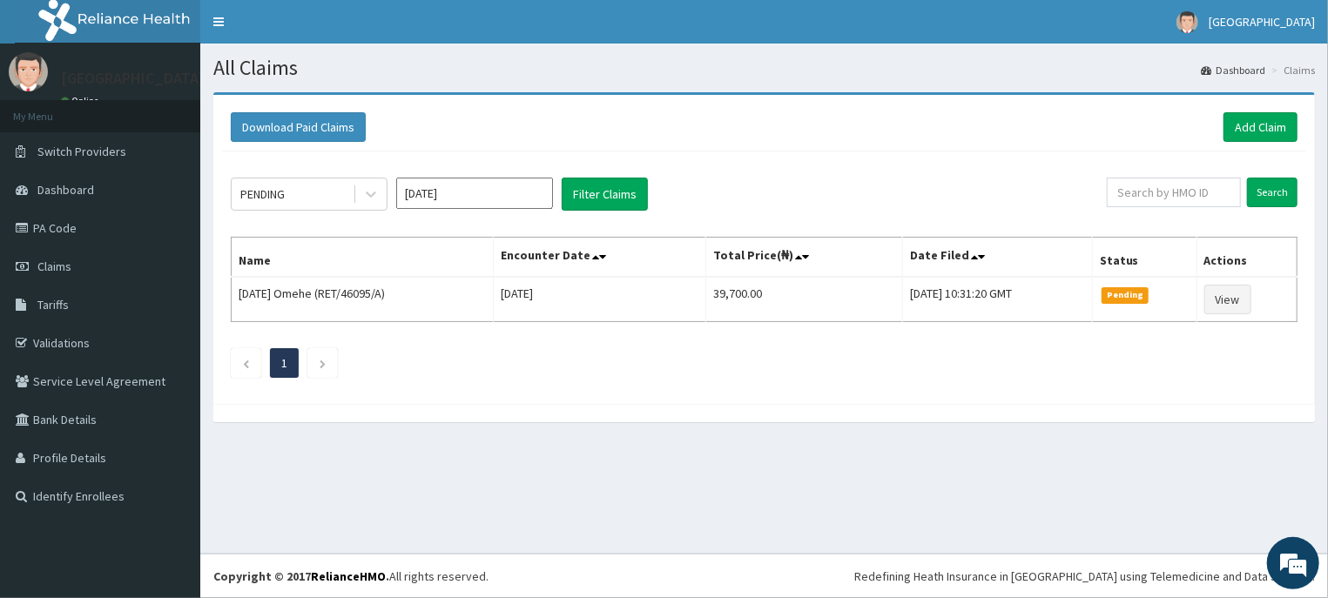
type input "May 2025"
click at [615, 193] on button "Filter Claims" at bounding box center [605, 194] width 86 height 33
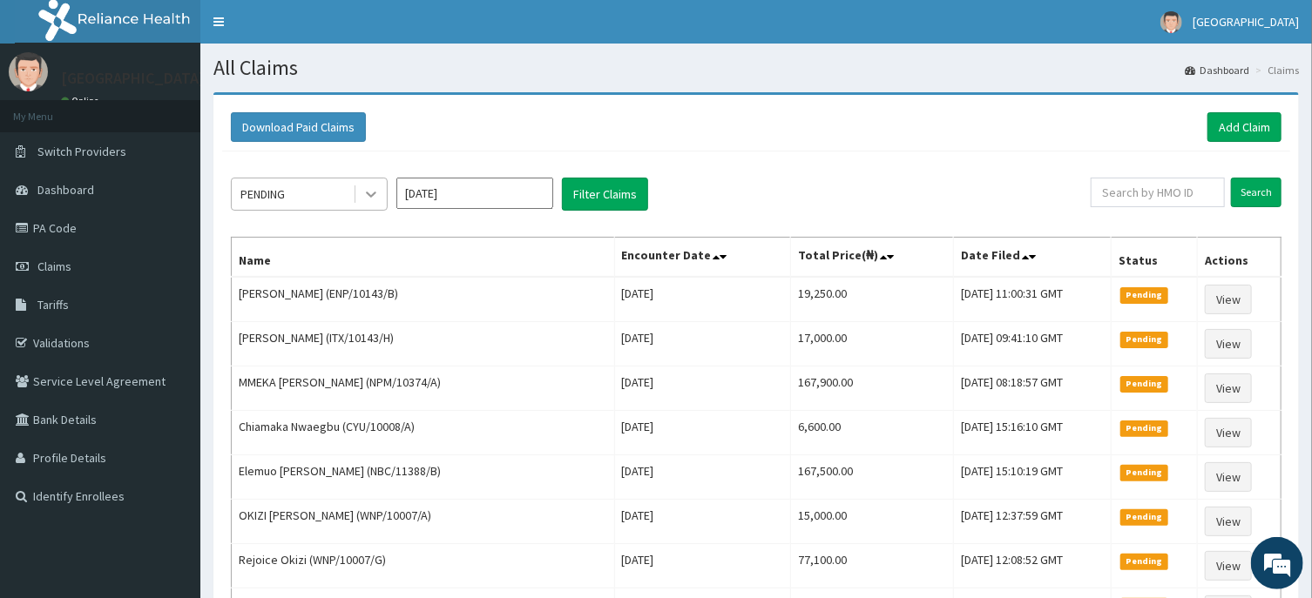
click at [375, 192] on icon at bounding box center [370, 194] width 17 height 17
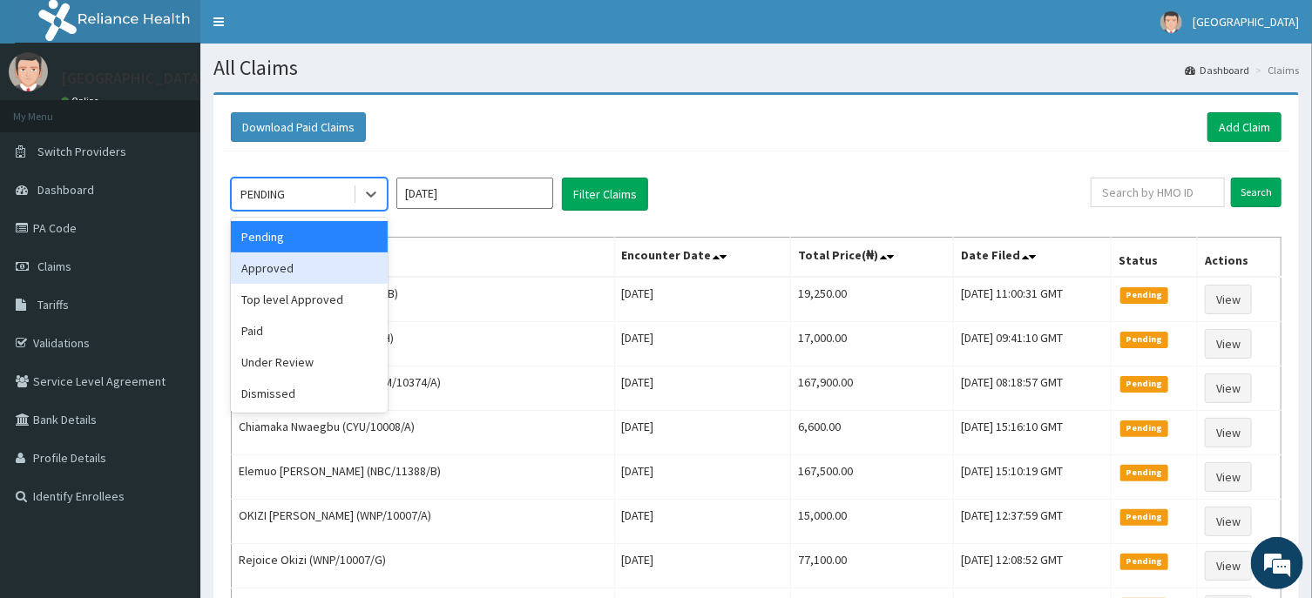
click at [328, 279] on div "Approved" at bounding box center [309, 268] width 157 height 31
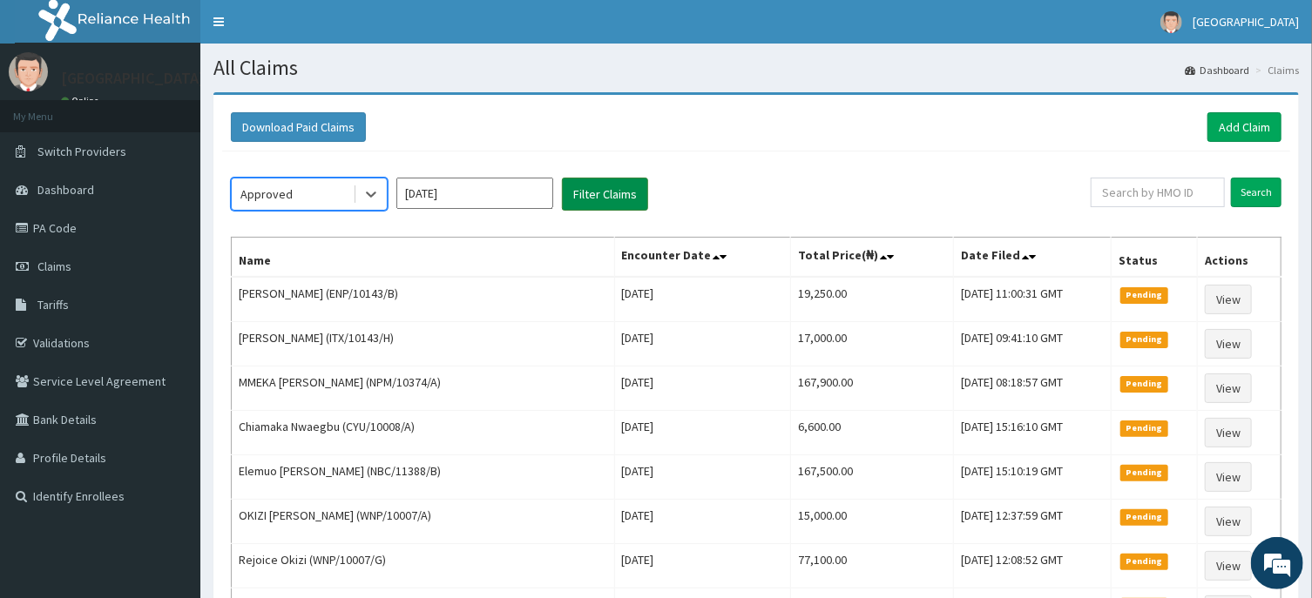
click at [601, 192] on button "Filter Claims" at bounding box center [605, 194] width 86 height 33
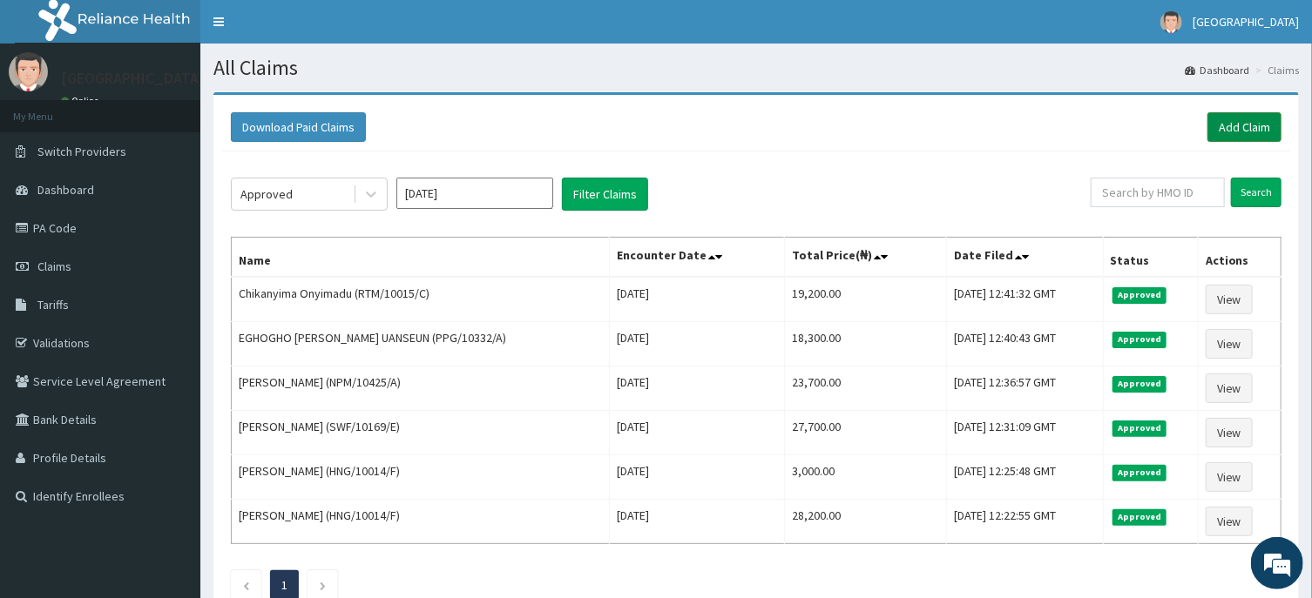
click at [1233, 119] on link "Add Claim" at bounding box center [1244, 127] width 74 height 30
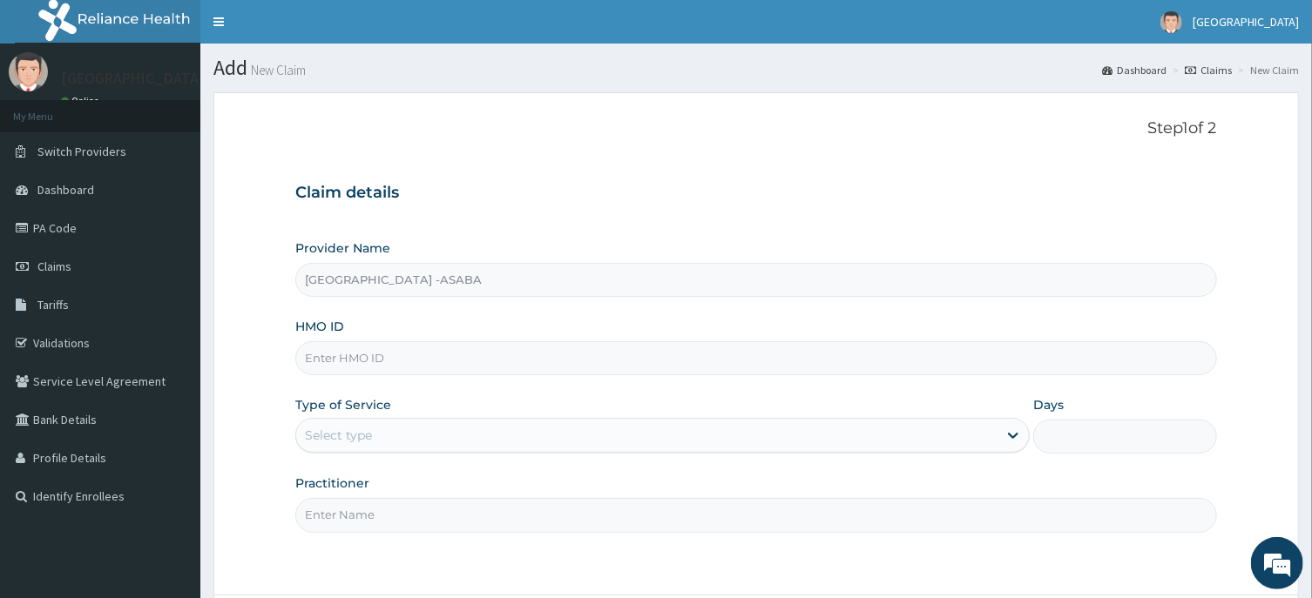
click at [597, 375] on input "HMO ID" at bounding box center [755, 358] width 921 height 34
type input "ENP/11112/B"
click at [733, 442] on div "Select type" at bounding box center [646, 436] width 701 height 28
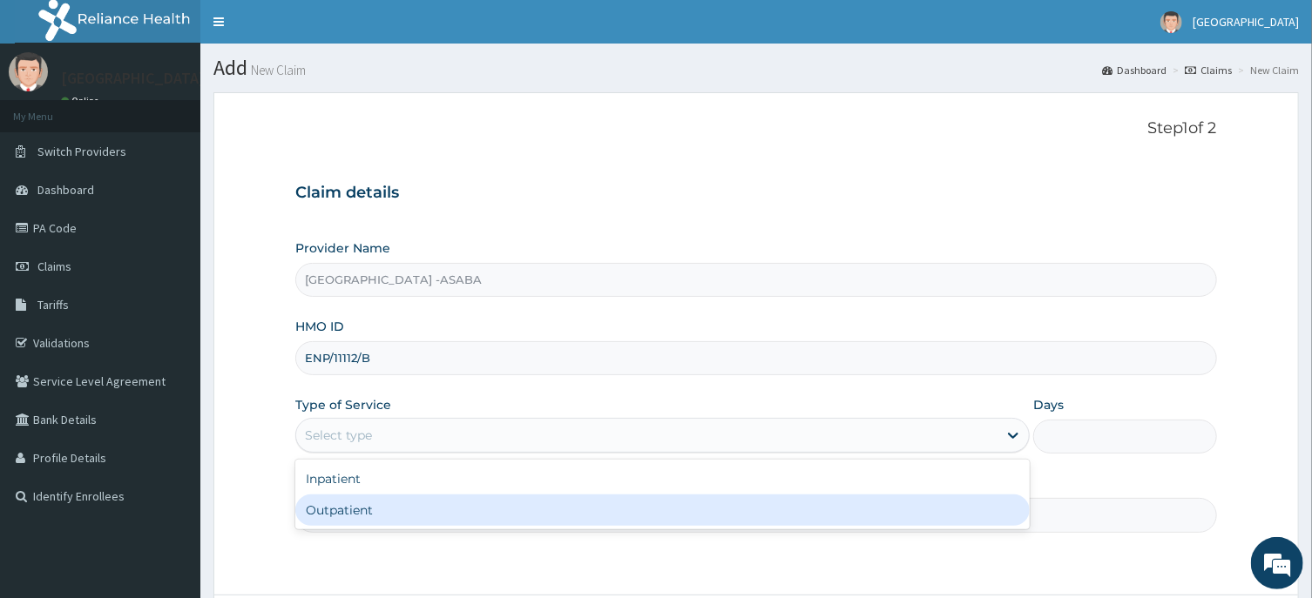
click at [706, 510] on div "Outpatient" at bounding box center [662, 510] width 734 height 31
type input "1"
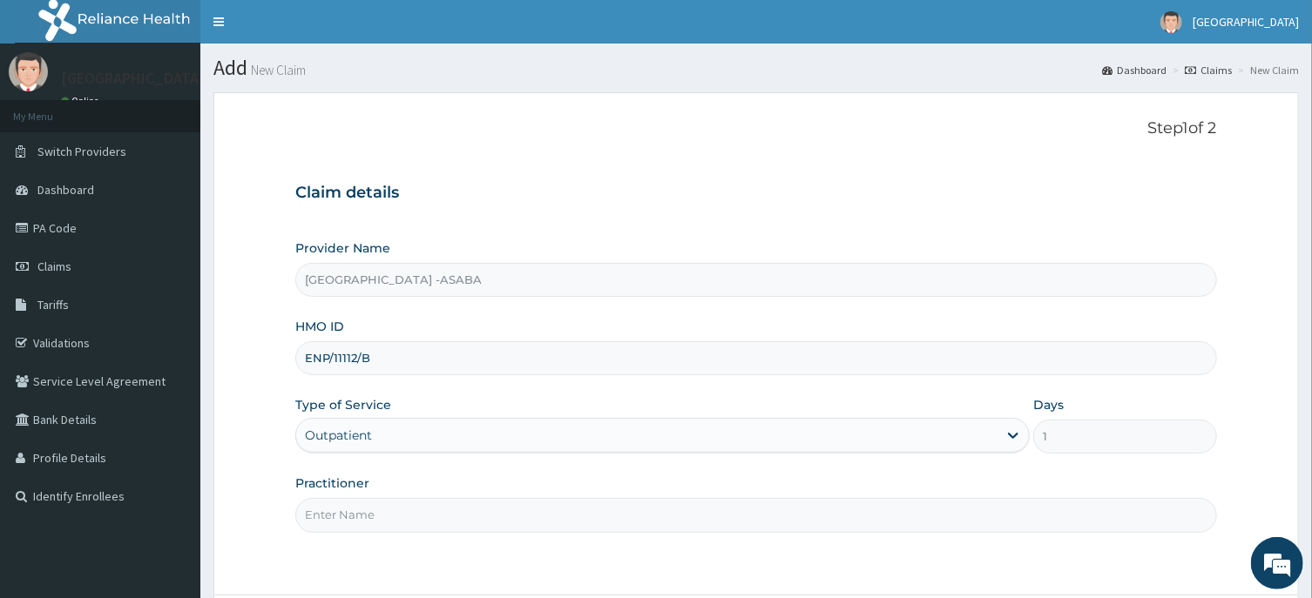
click at [767, 515] on input "Practitioner" at bounding box center [755, 515] width 921 height 34
type input "[PERSON_NAME]"
click at [1291, 540] on div "We're Online! How may I help you [DATE]?" at bounding box center [1277, 563] width 52 height 52
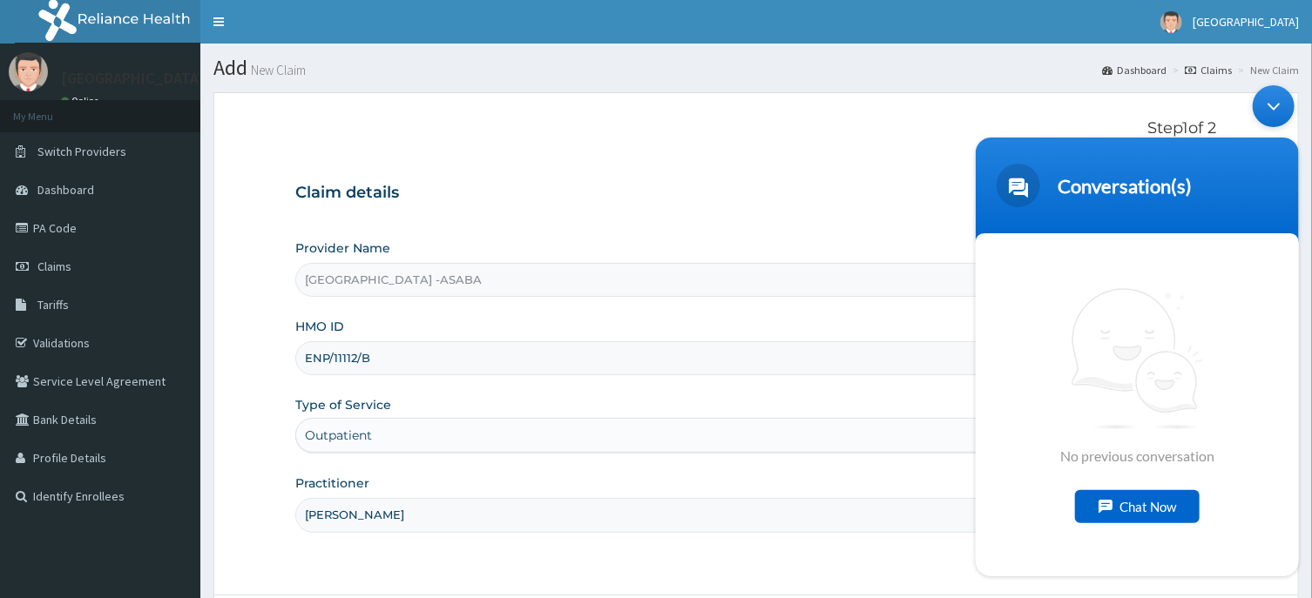
click at [1269, 102] on div "Minimize live chat window" at bounding box center [1273, 106] width 42 height 42
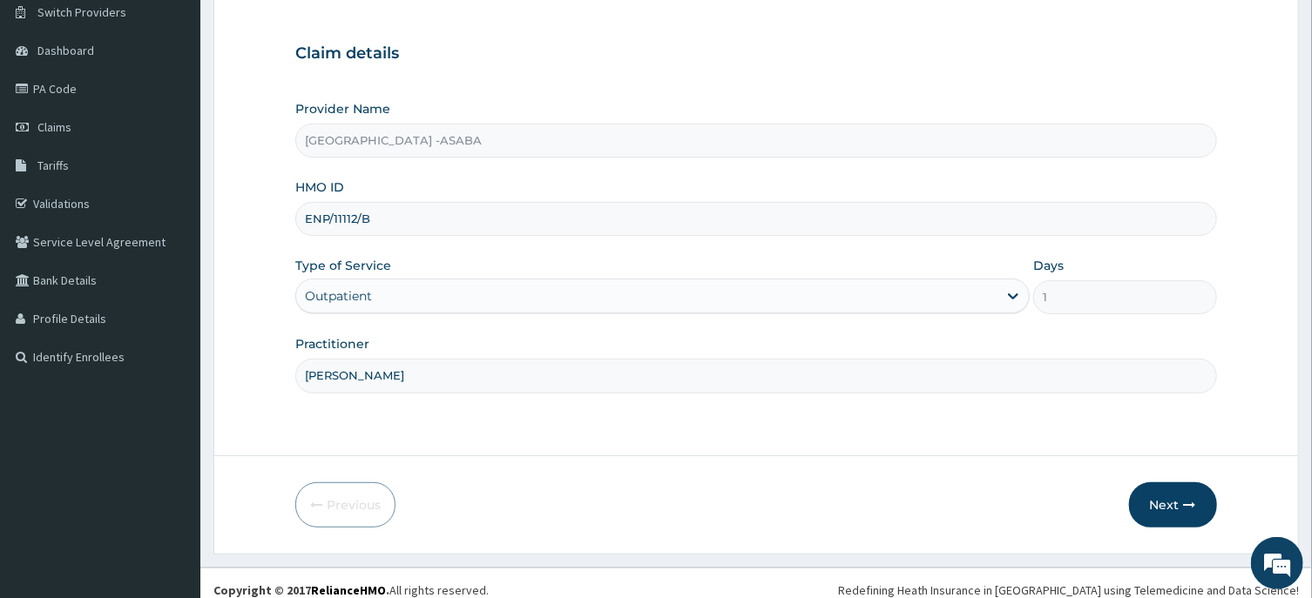
scroll to position [153, 0]
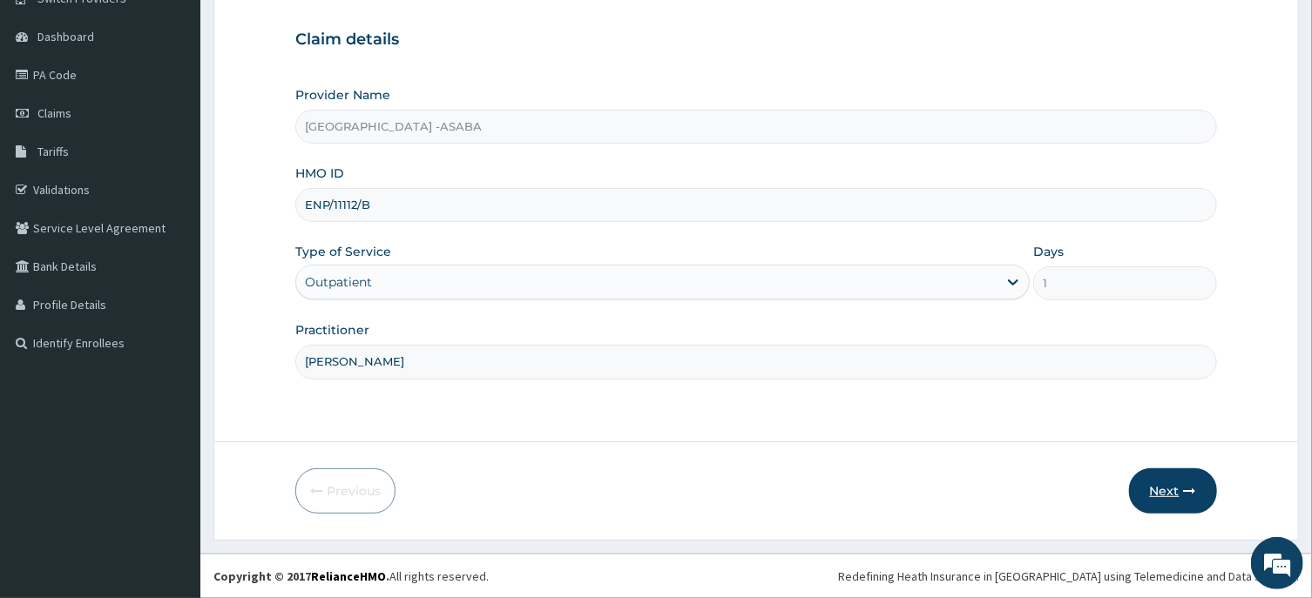
click at [1159, 489] on button "Next" at bounding box center [1173, 491] width 88 height 45
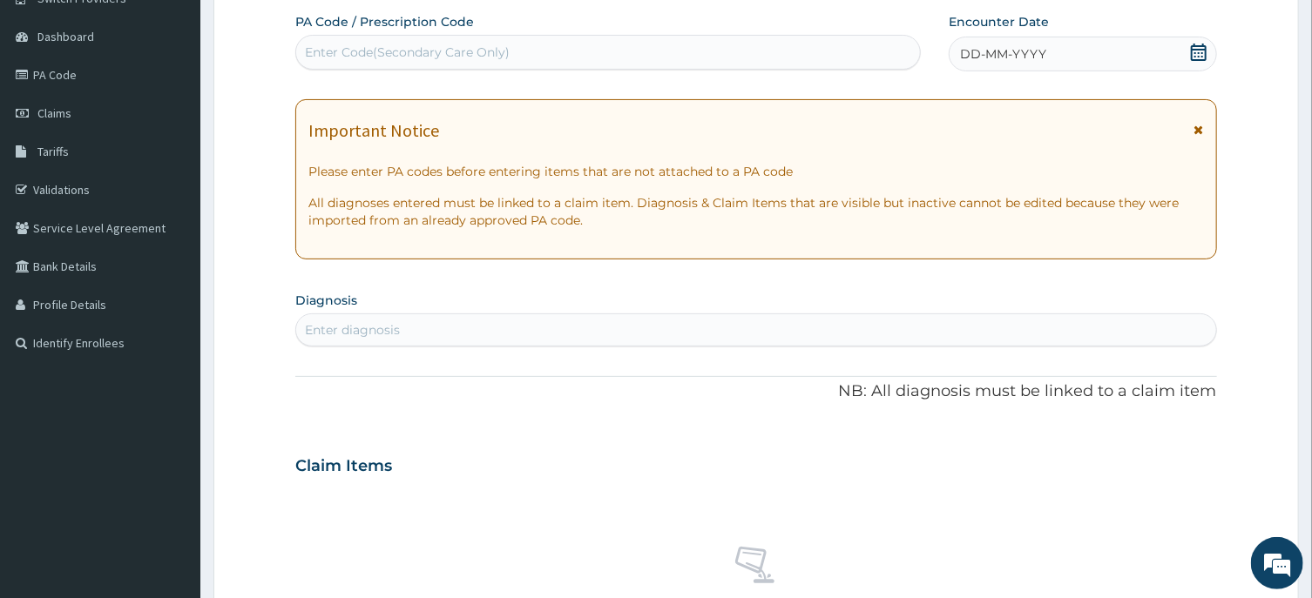
click at [800, 51] on div "Enter Code(Secondary Care Only)" at bounding box center [608, 52] width 624 height 28
type input "PA/36DC74"
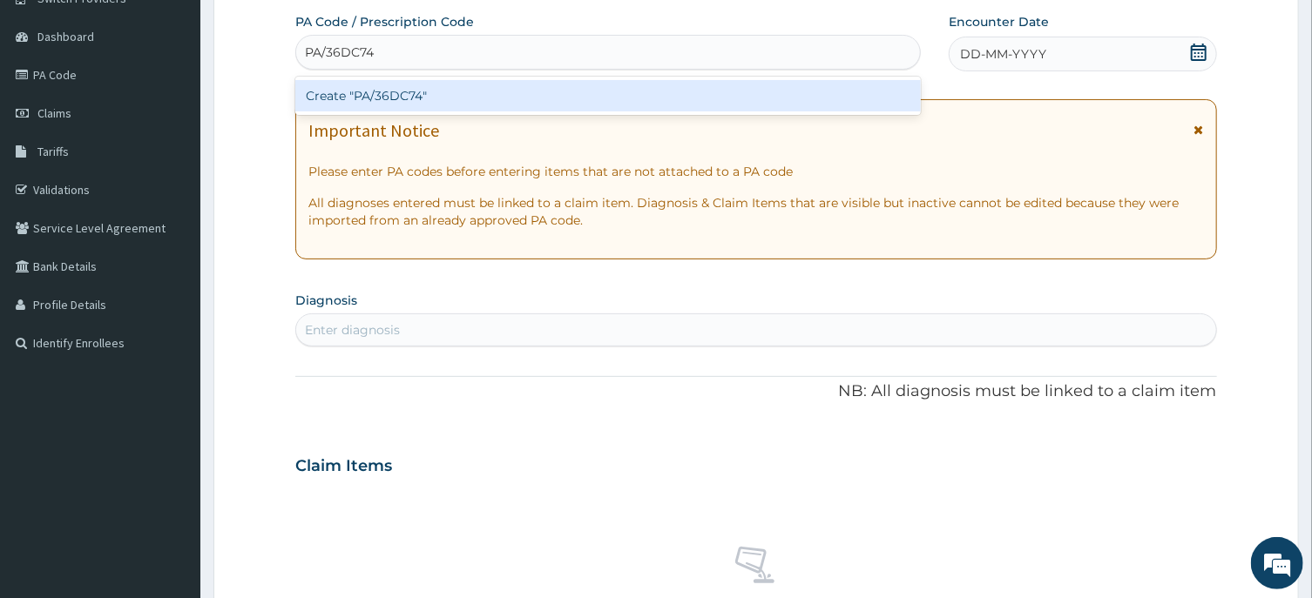
click at [786, 100] on div "Create "PA/36DC74"" at bounding box center [607, 95] width 625 height 31
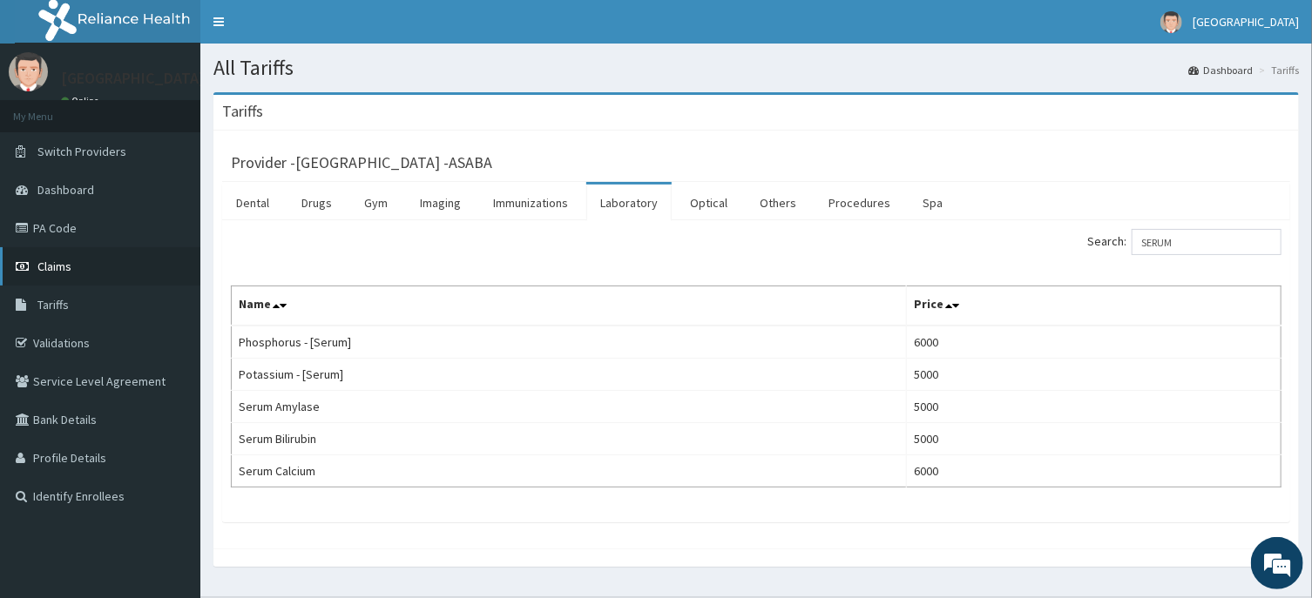
click at [74, 264] on link "Claims" at bounding box center [100, 266] width 200 height 38
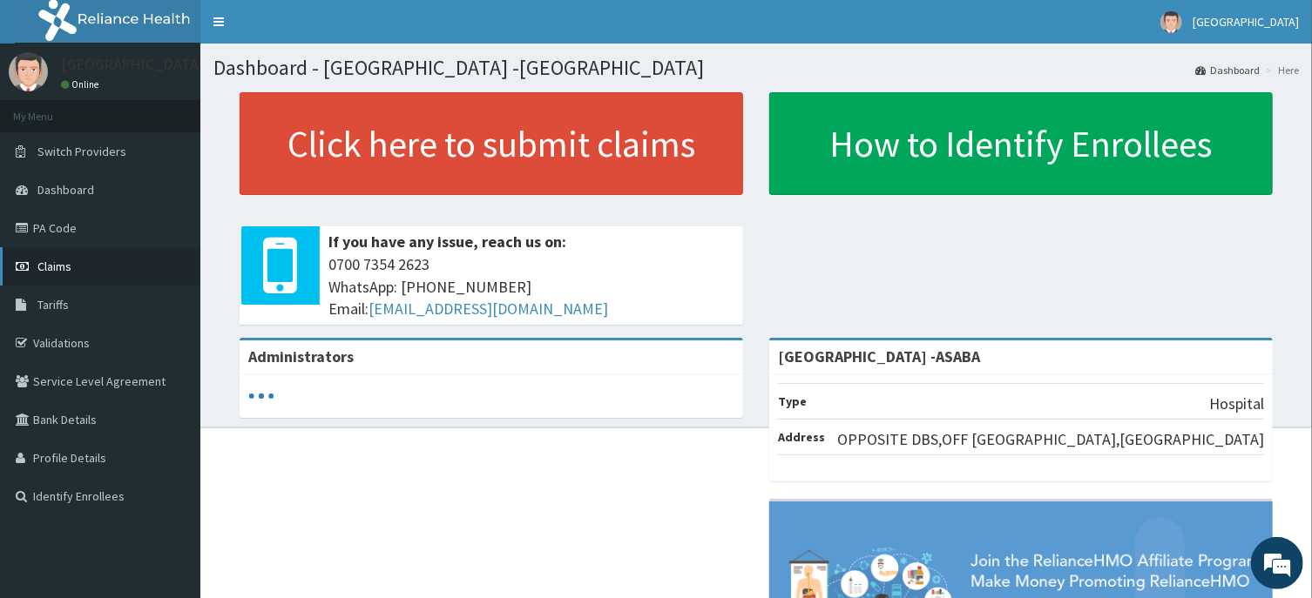
click at [82, 261] on link "Claims" at bounding box center [100, 266] width 200 height 38
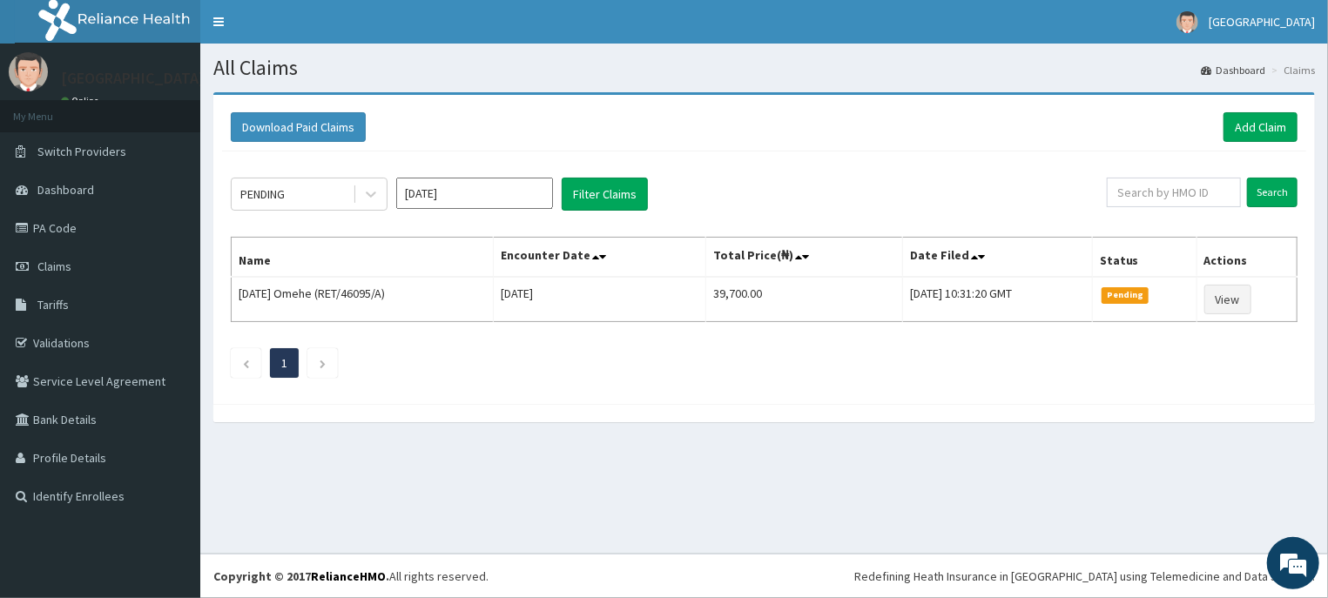
click at [531, 192] on input "Aug 2025" at bounding box center [474, 193] width 157 height 31
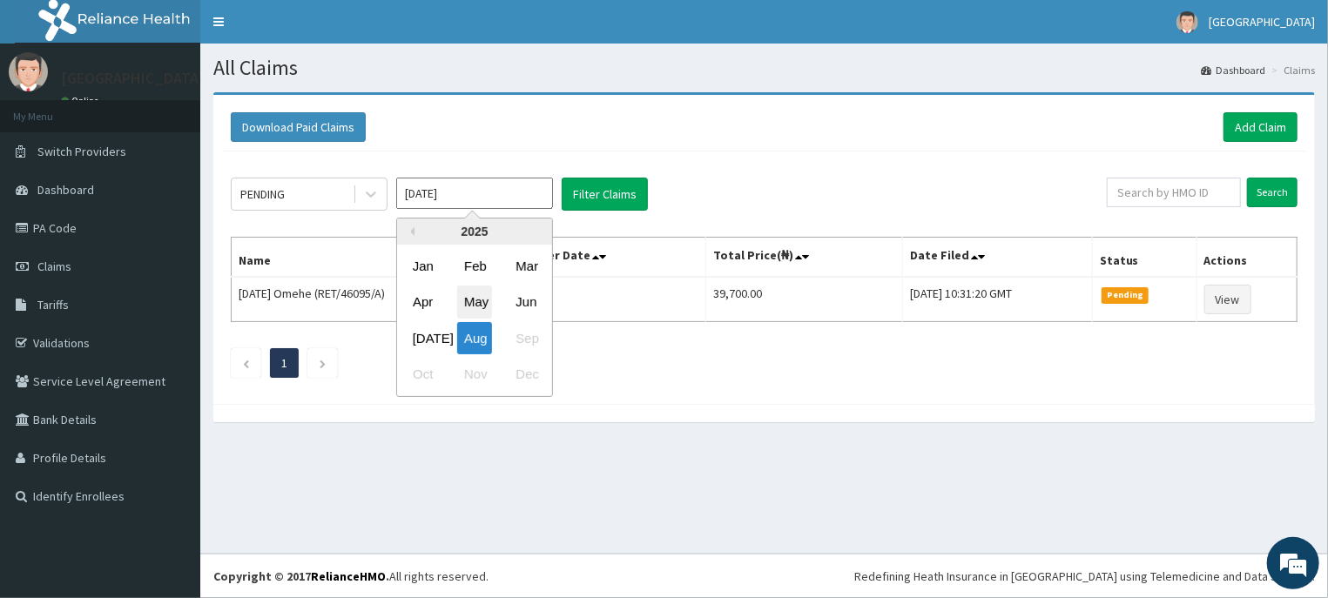
click at [476, 301] on div "May" at bounding box center [474, 303] width 35 height 32
type input "May 2025"
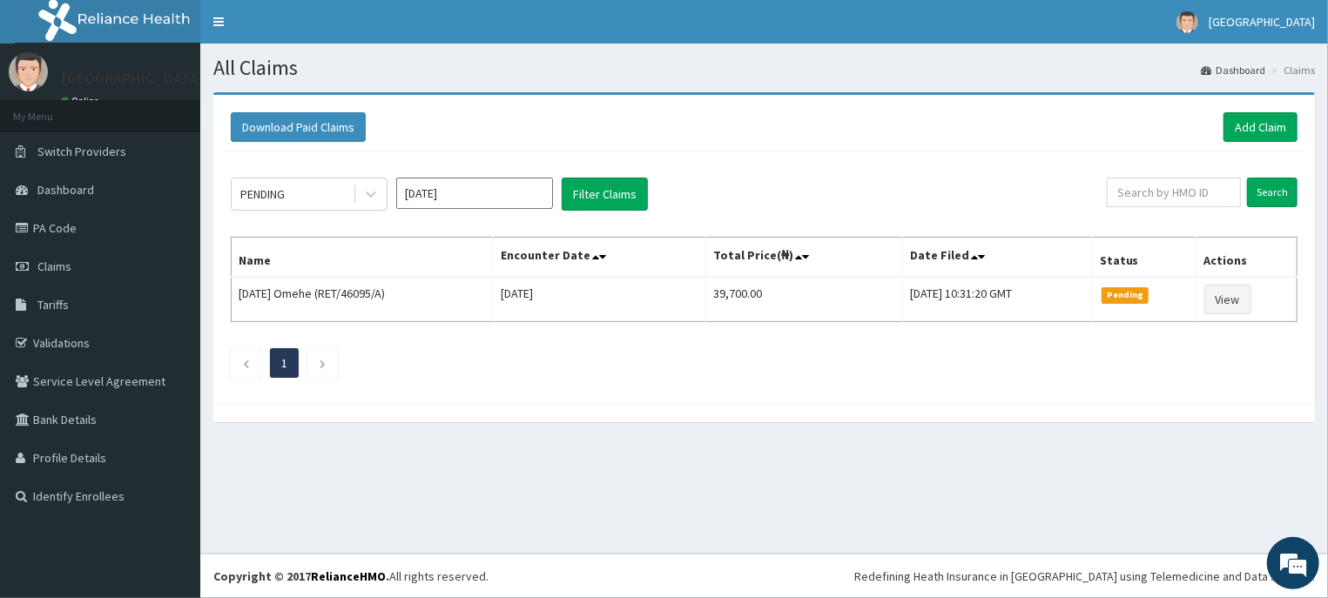
click at [902, 385] on div "PENDING May 2025 Filter Claims Search Name Encounter Date Total Price(₦) Date F…" at bounding box center [764, 274] width 1084 height 244
click at [1256, 118] on link "Add Claim" at bounding box center [1261, 127] width 74 height 30
